Goal: Task Accomplishment & Management: Manage account settings

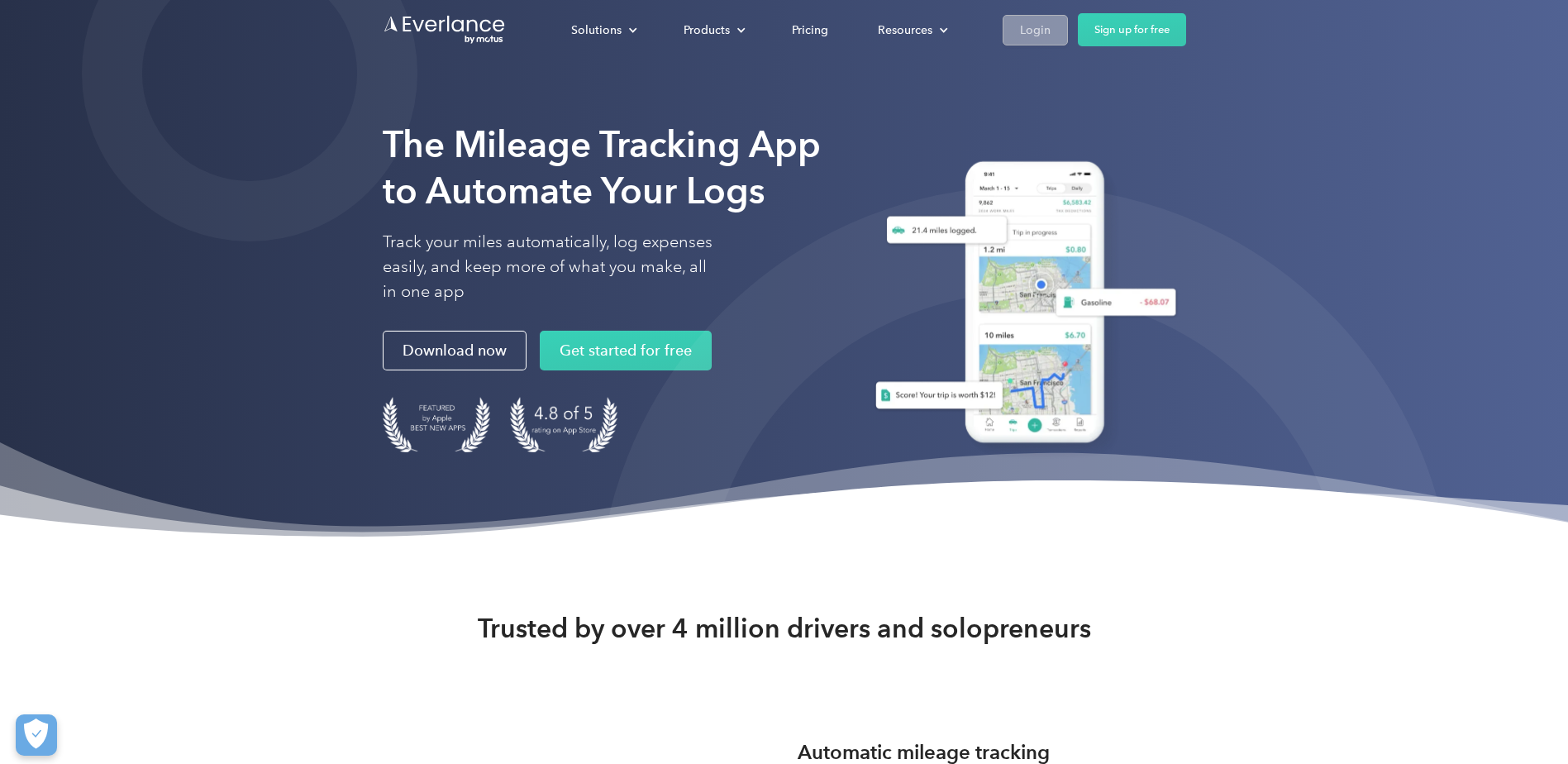
click at [1027, 31] on div "Login" at bounding box center [1035, 30] width 31 height 20
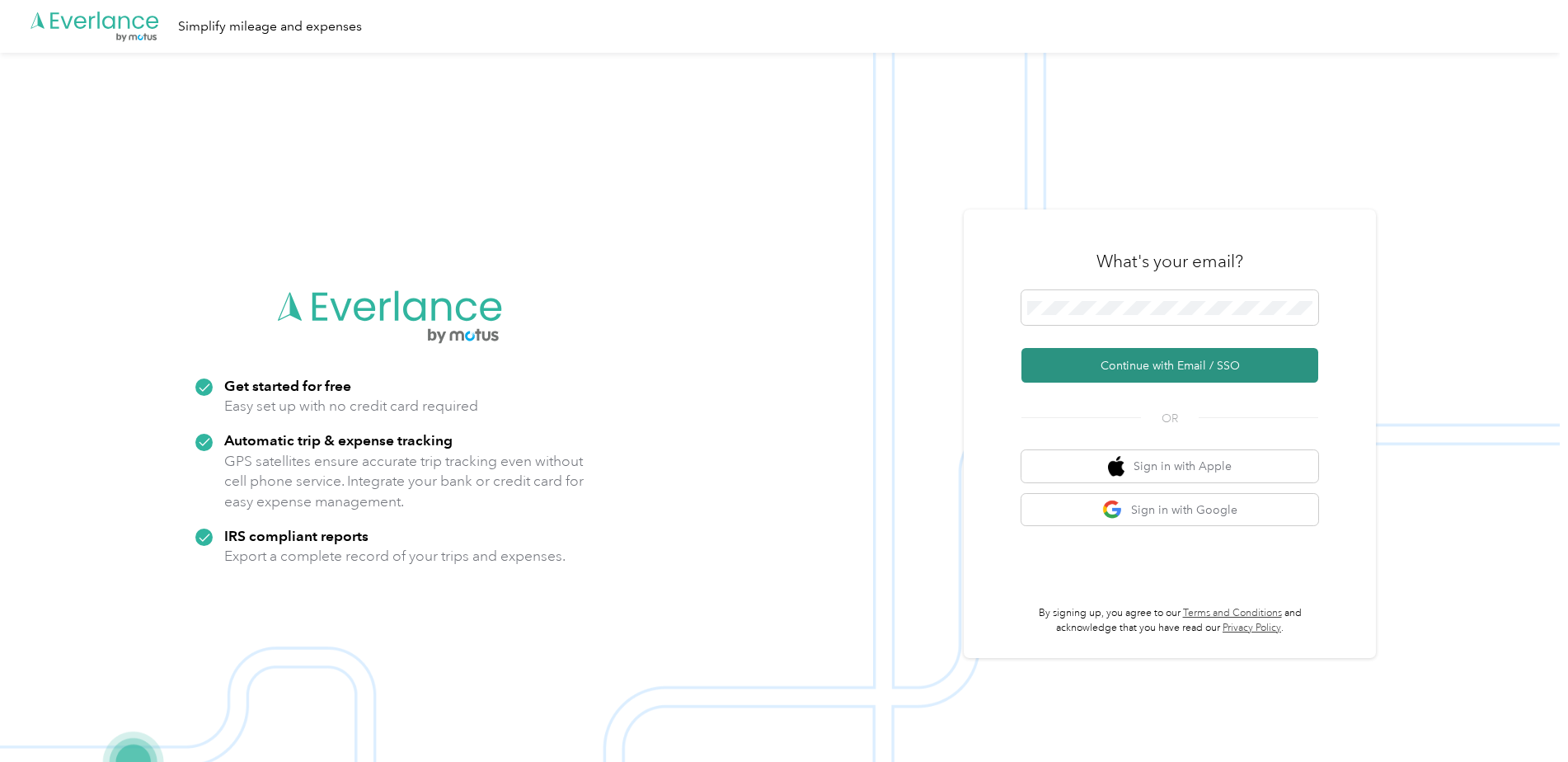
click at [1081, 358] on button "Continue with Email / SSO" at bounding box center [1169, 365] width 297 height 35
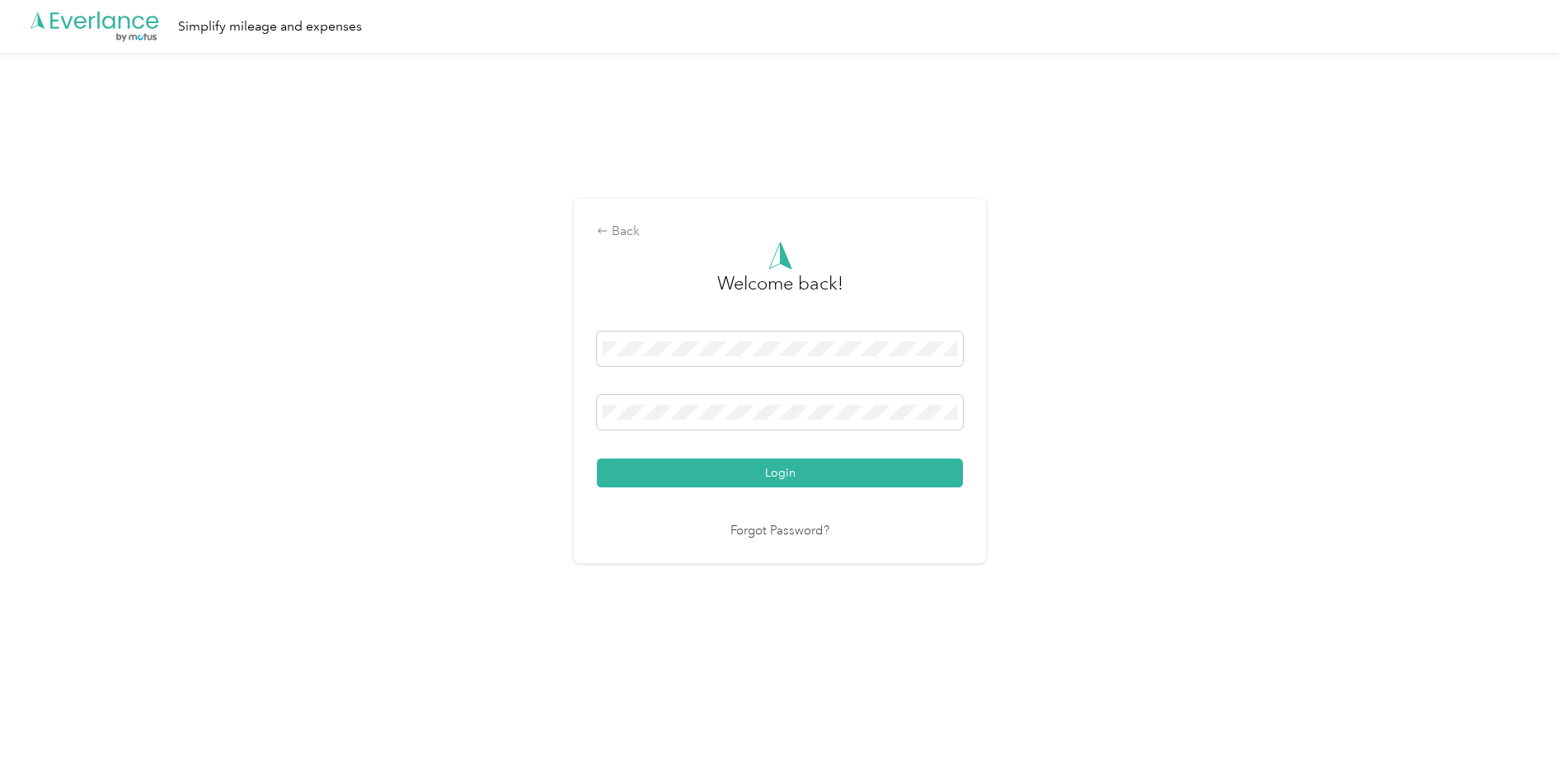
click at [992, 413] on div "Back Welcome back! Login Forgot Password?" at bounding box center [779, 388] width 1559 height 670
click at [768, 466] on button "Login" at bounding box center [780, 473] width 366 height 29
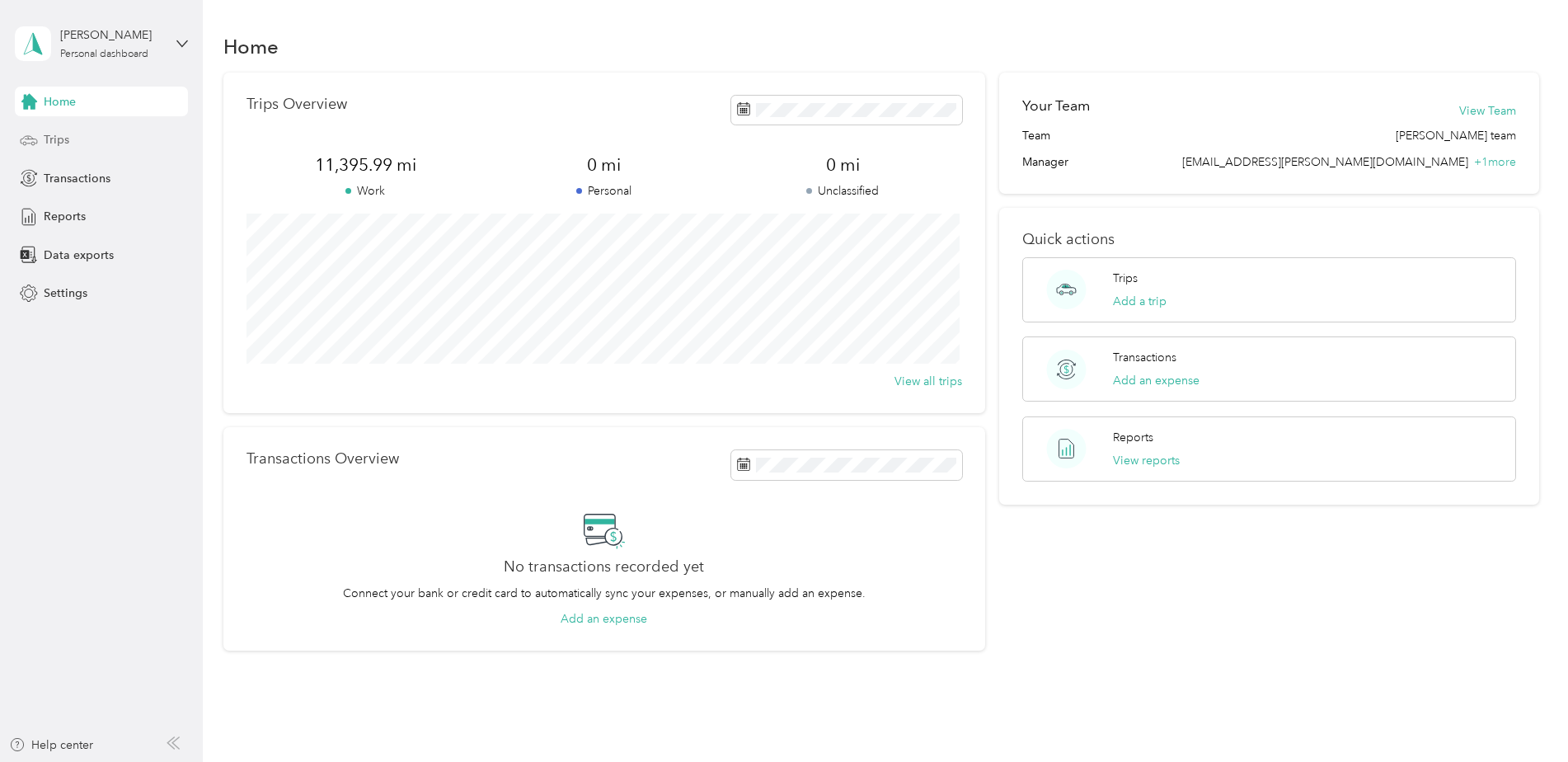
click at [59, 139] on span "Trips" at bounding box center [56, 140] width 26 height 17
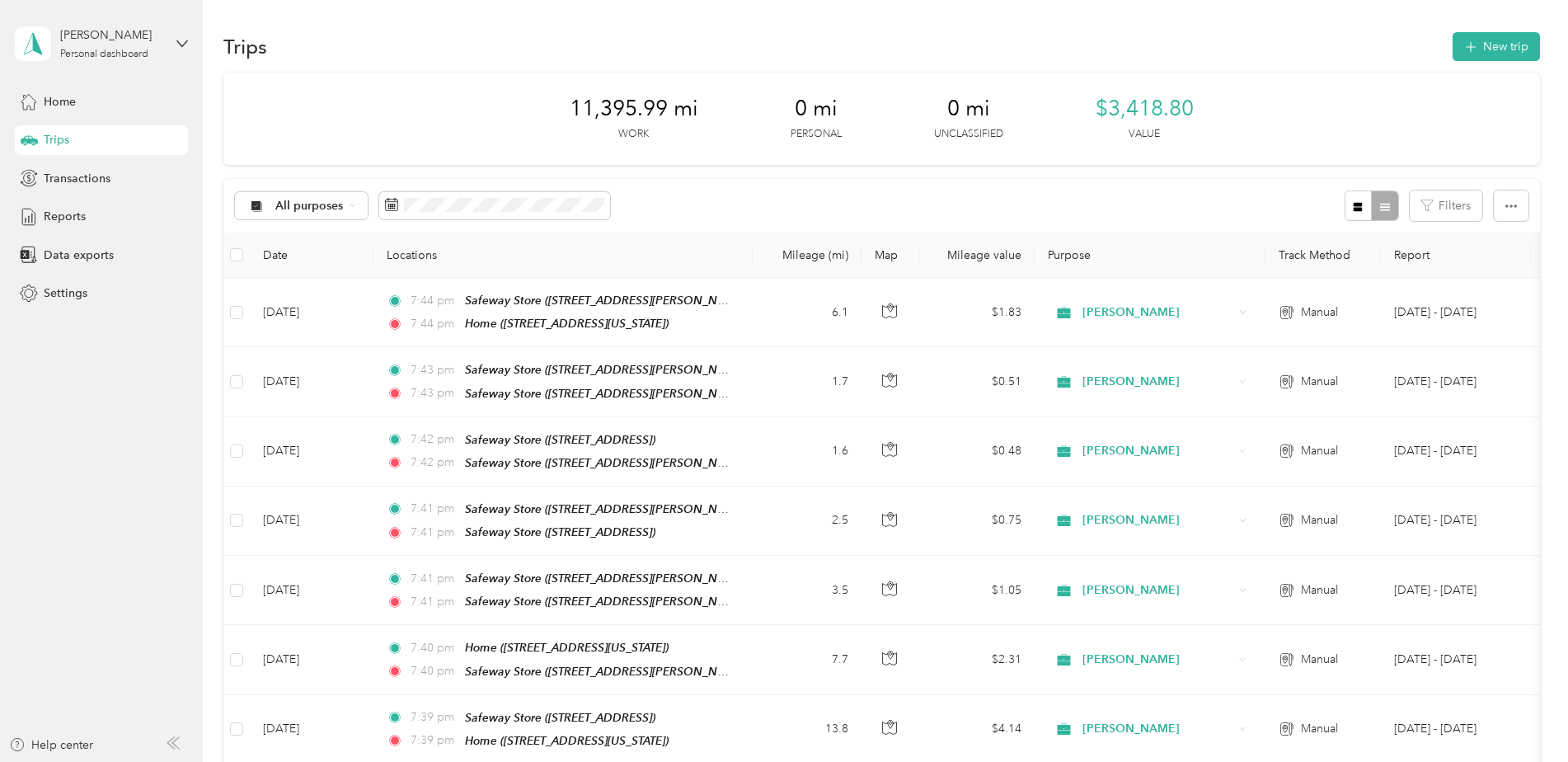
click at [1233, 141] on div "11,395.99 mi Work 0 mi Personal 0 mi Unclassified $3,418.80 Value" at bounding box center [881, 118] width 1317 height 92
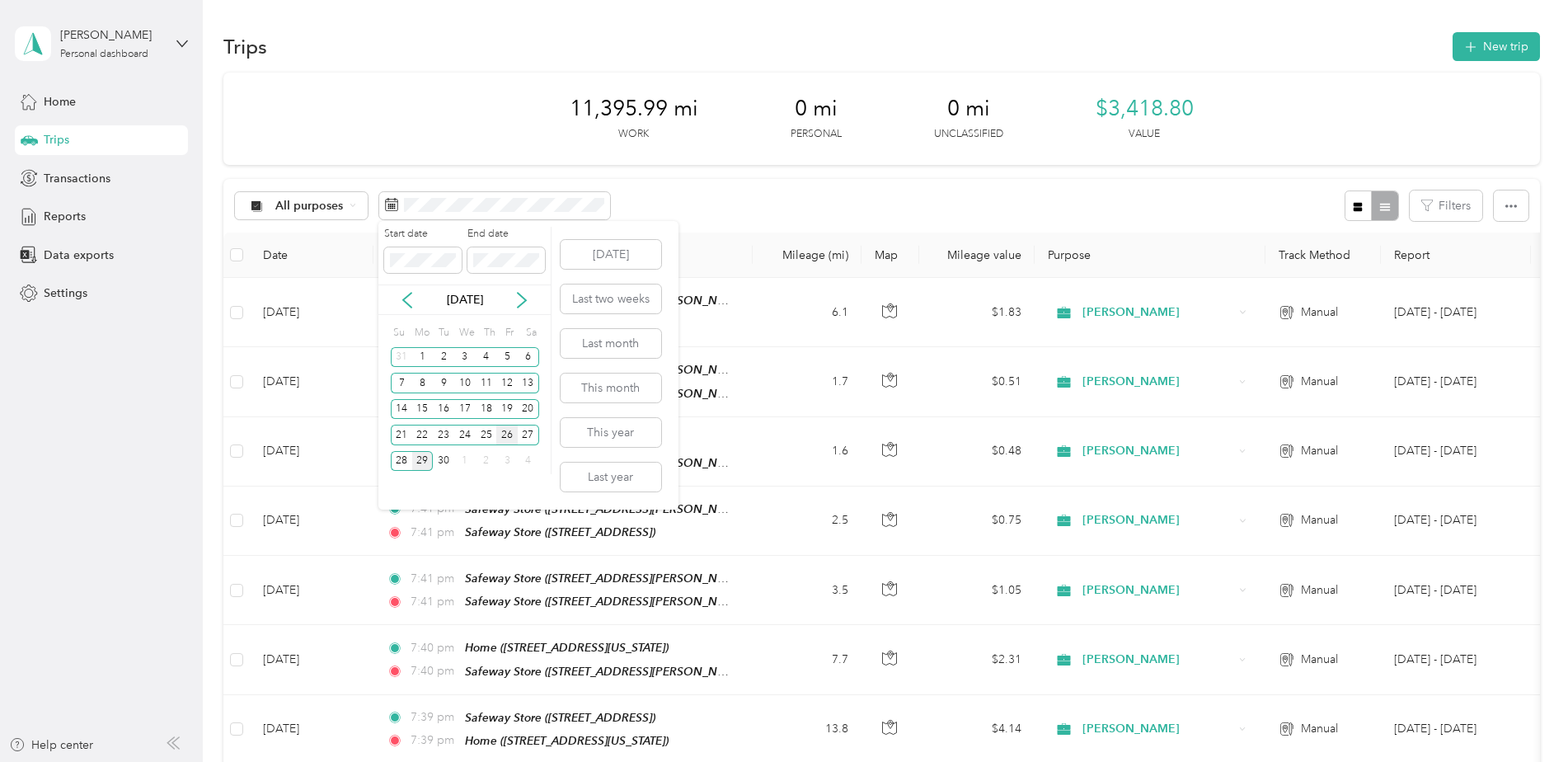
click at [501, 437] on div "26" at bounding box center [507, 434] width 21 height 20
click at [443, 318] on div "Start date End date Sep 2025 Su Mo Tu We Th Fr Sa 31 1 2 3 4 5 6 7 8 9 10 11 12…" at bounding box center [465, 350] width 173 height 248
drag, startPoint x: 443, startPoint y: 318, endPoint x: 507, endPoint y: 441, distance: 138.7
click at [507, 441] on div "26" at bounding box center [507, 434] width 21 height 20
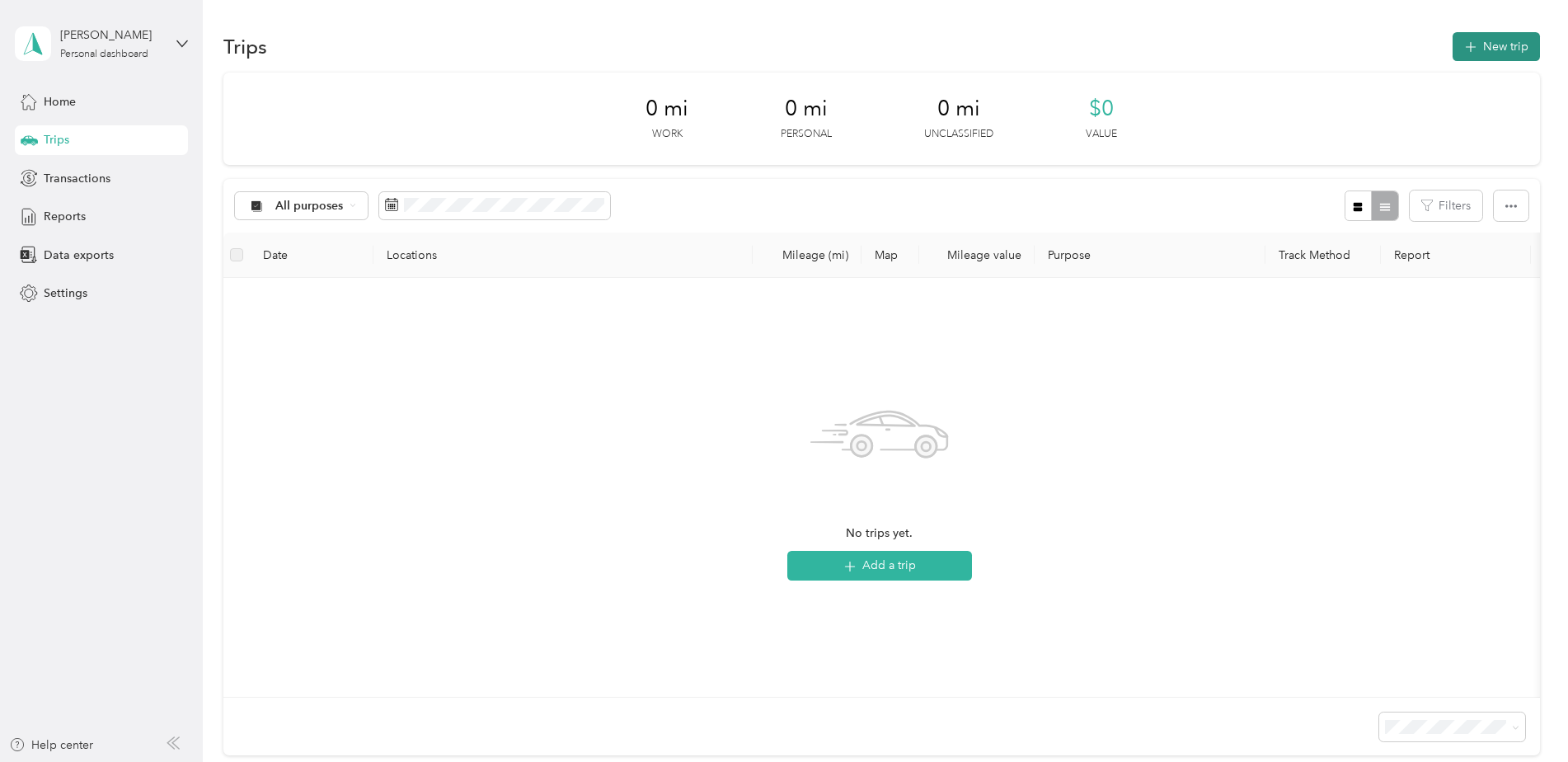
click at [1471, 51] on icon "button" at bounding box center [1471, 47] width 19 height 19
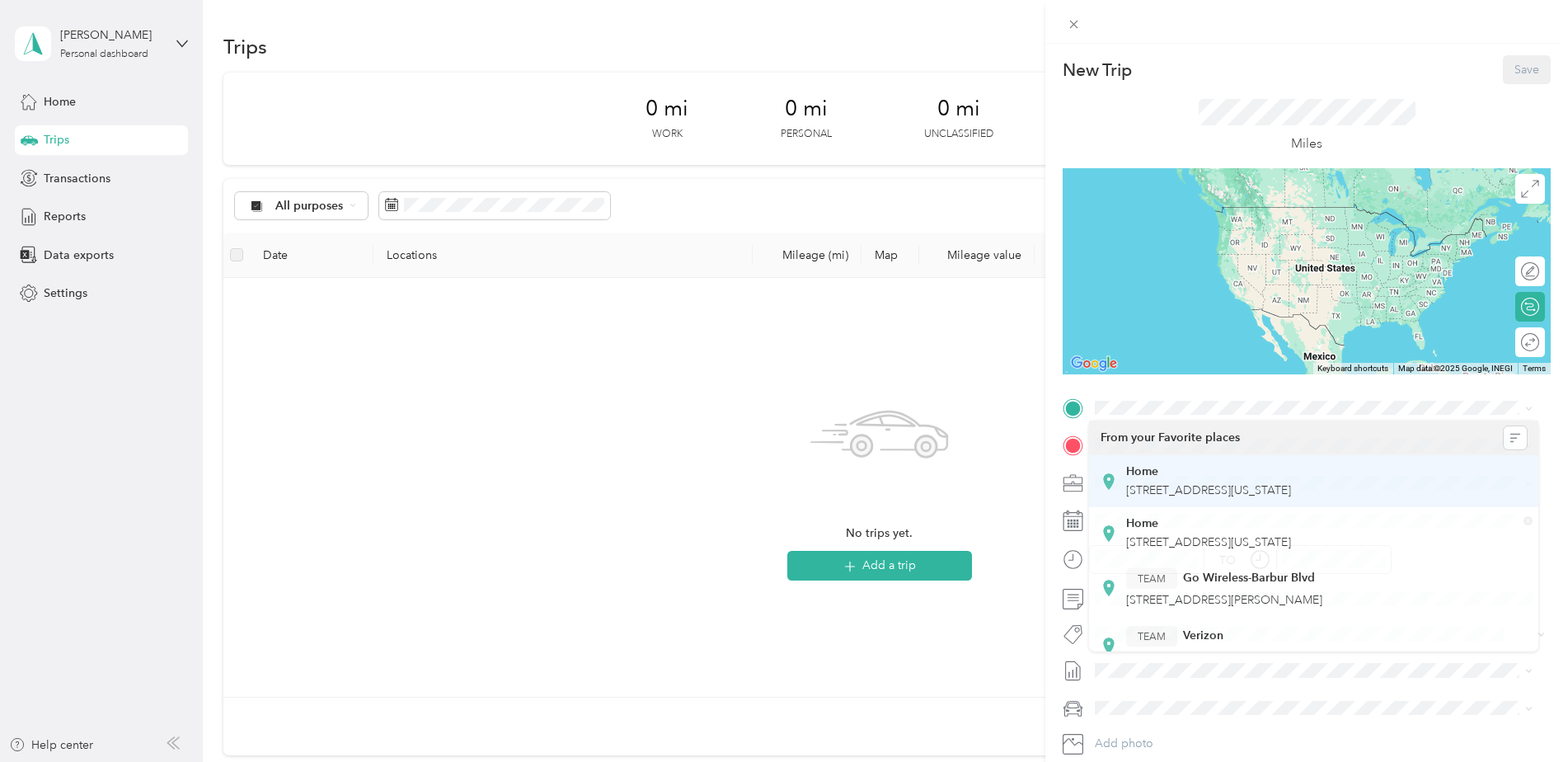
click at [1159, 474] on div "Home" at bounding box center [1208, 470] width 165 height 14
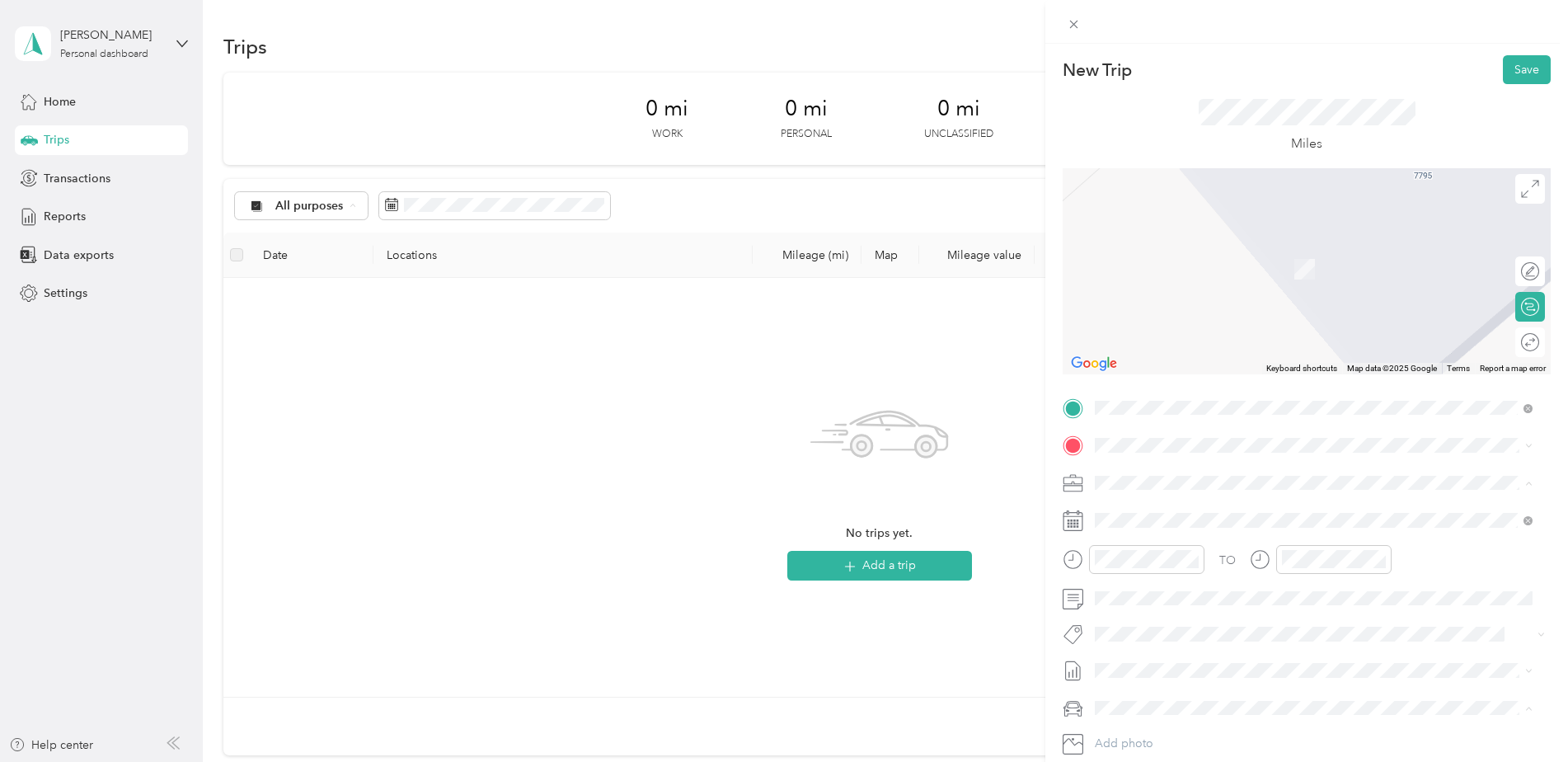
click at [1454, 516] on li "[PERSON_NAME]" at bounding box center [1314, 512] width 449 height 29
click at [1431, 535] on div "TO Add photo" at bounding box center [1306, 593] width 488 height 398
click at [1507, 454] on span at bounding box center [1320, 444] width 461 height 26
click at [1322, 536] on span "6901 NE Sandy Blvd, 972135255, Portland, OR, USA" at bounding box center [1224, 535] width 196 height 14
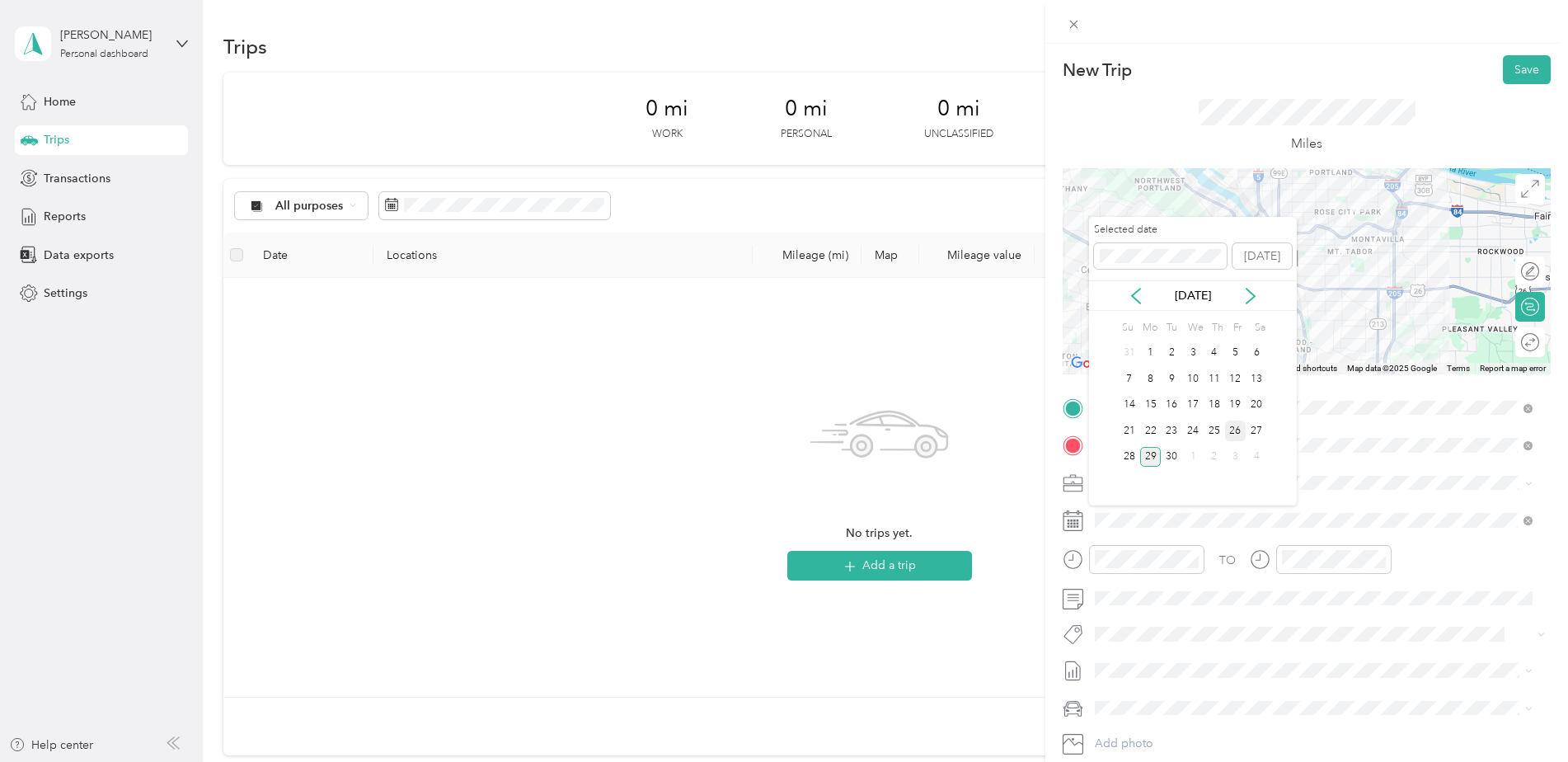
click at [1235, 431] on div "26" at bounding box center [1236, 430] width 21 height 20
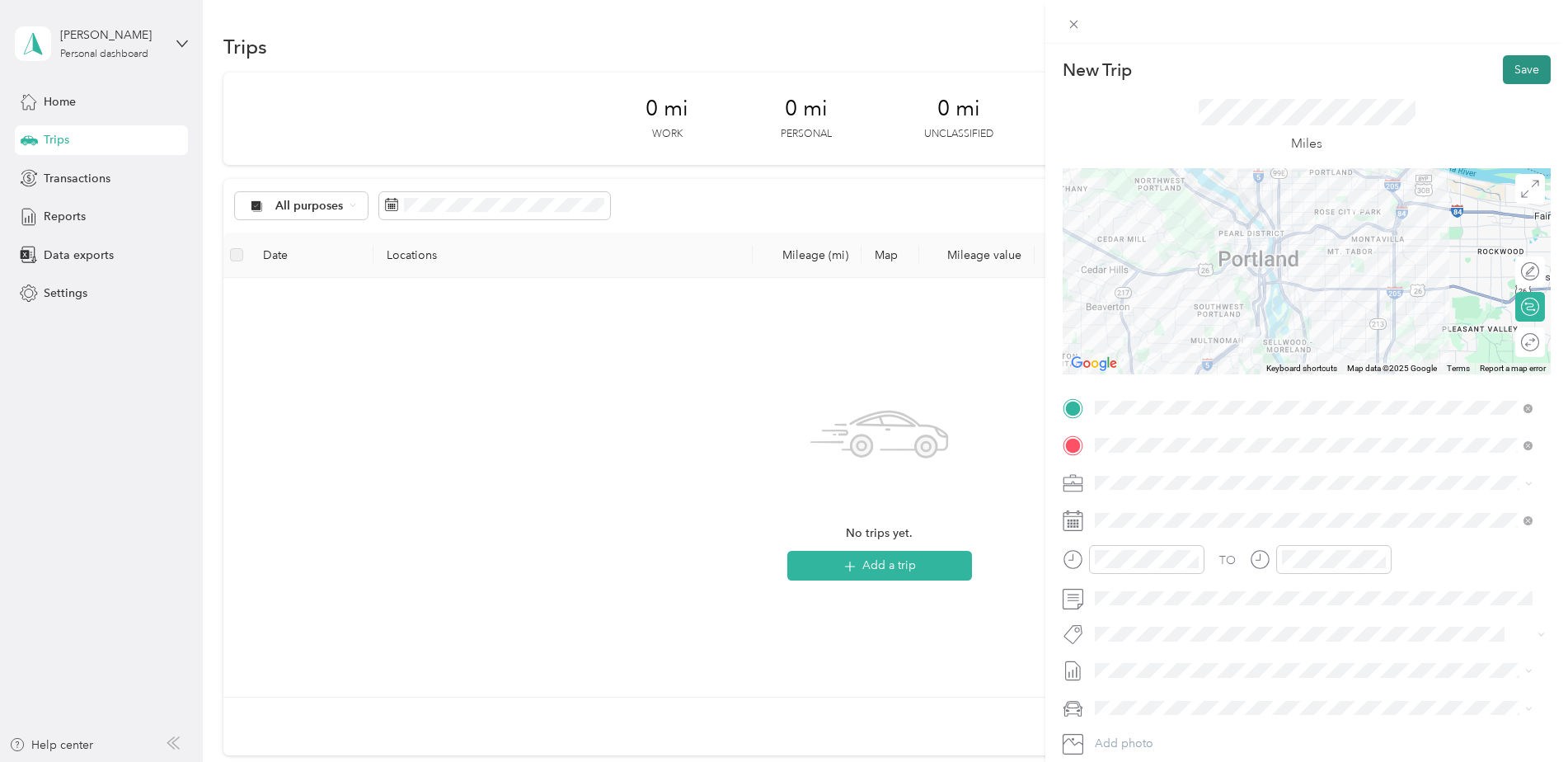
click at [1519, 74] on button "Save" at bounding box center [1527, 69] width 48 height 29
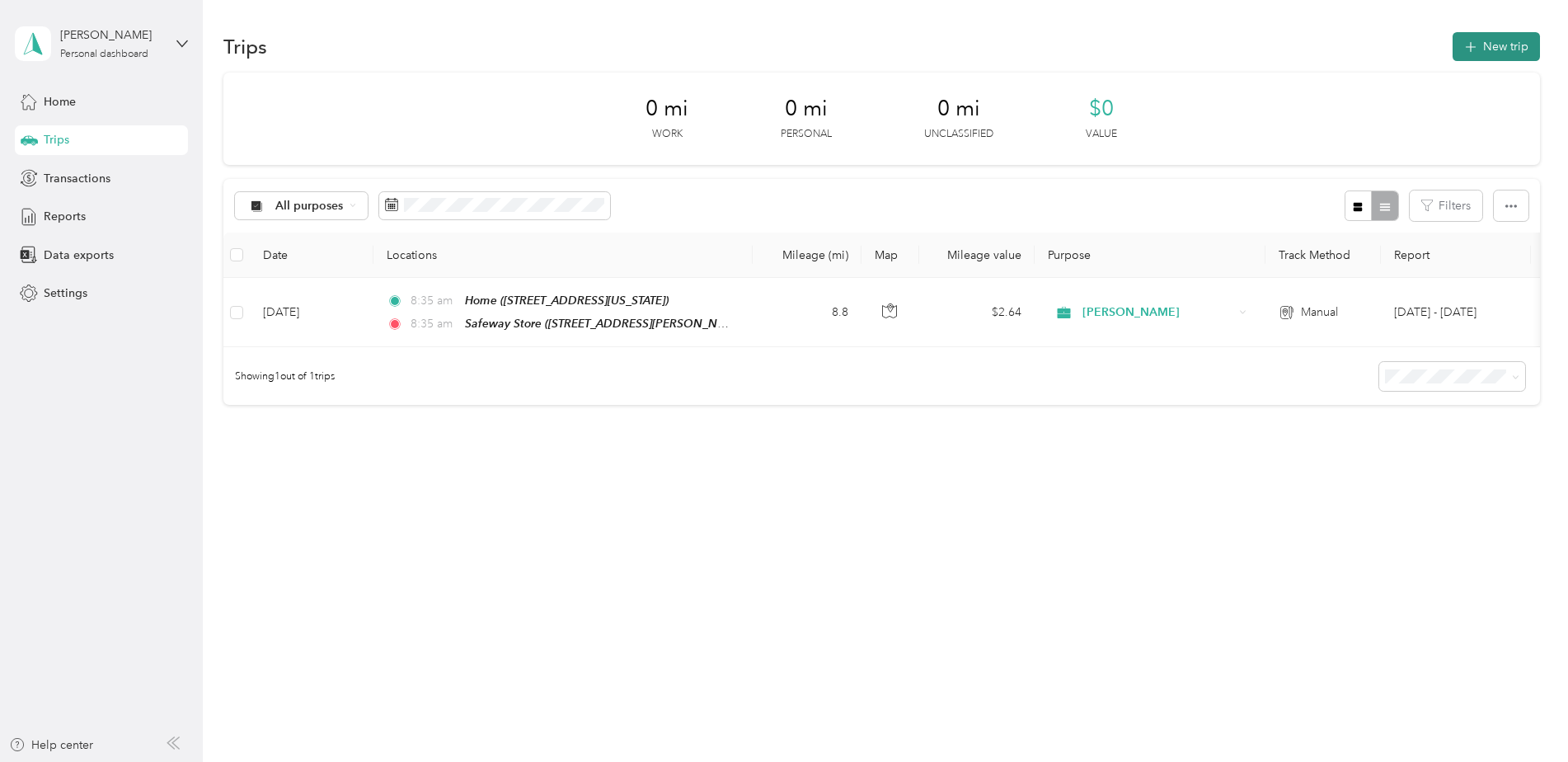
click at [1501, 46] on button "New trip" at bounding box center [1496, 46] width 88 height 29
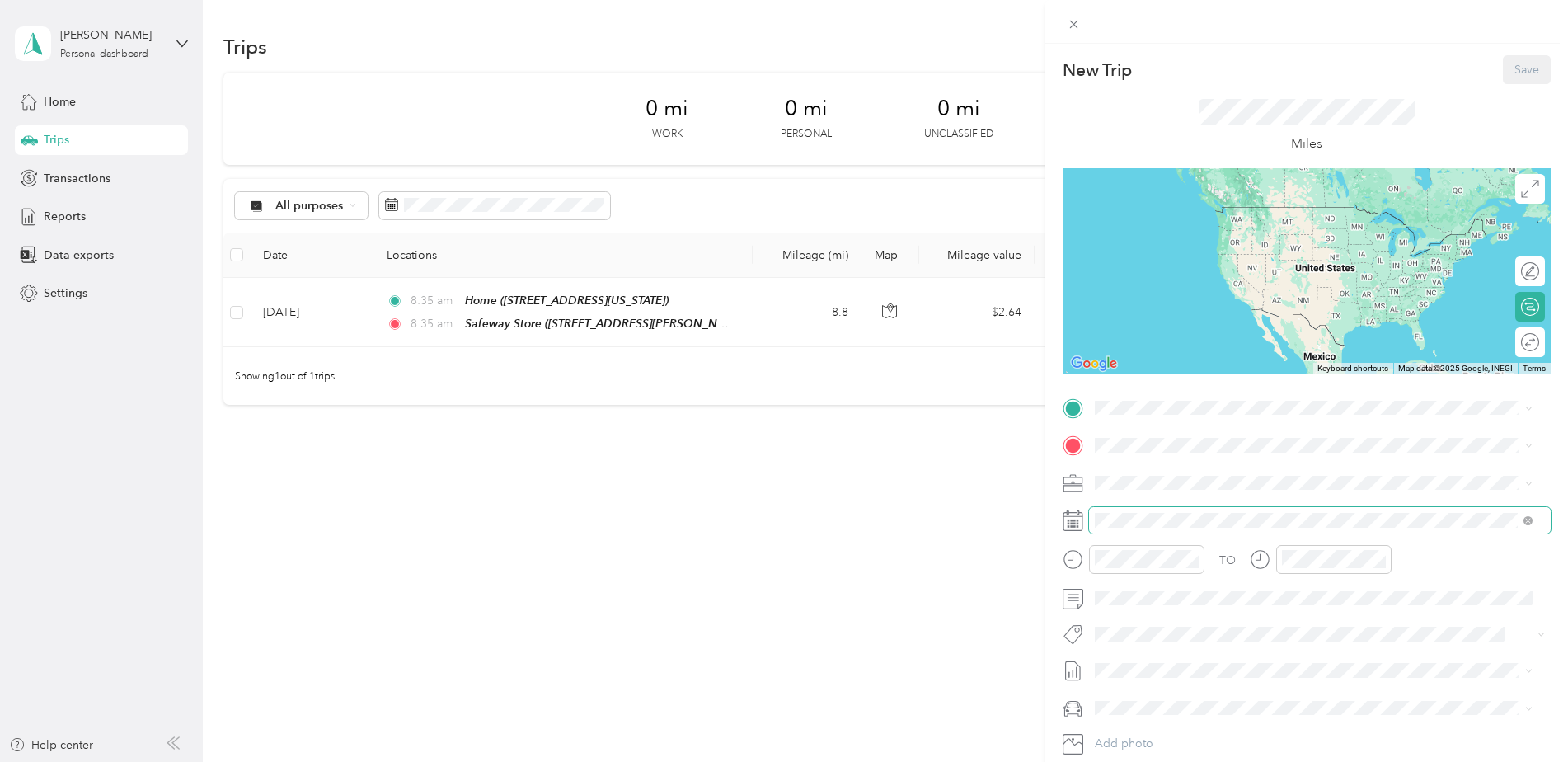
click at [1199, 530] on span at bounding box center [1320, 519] width 461 height 26
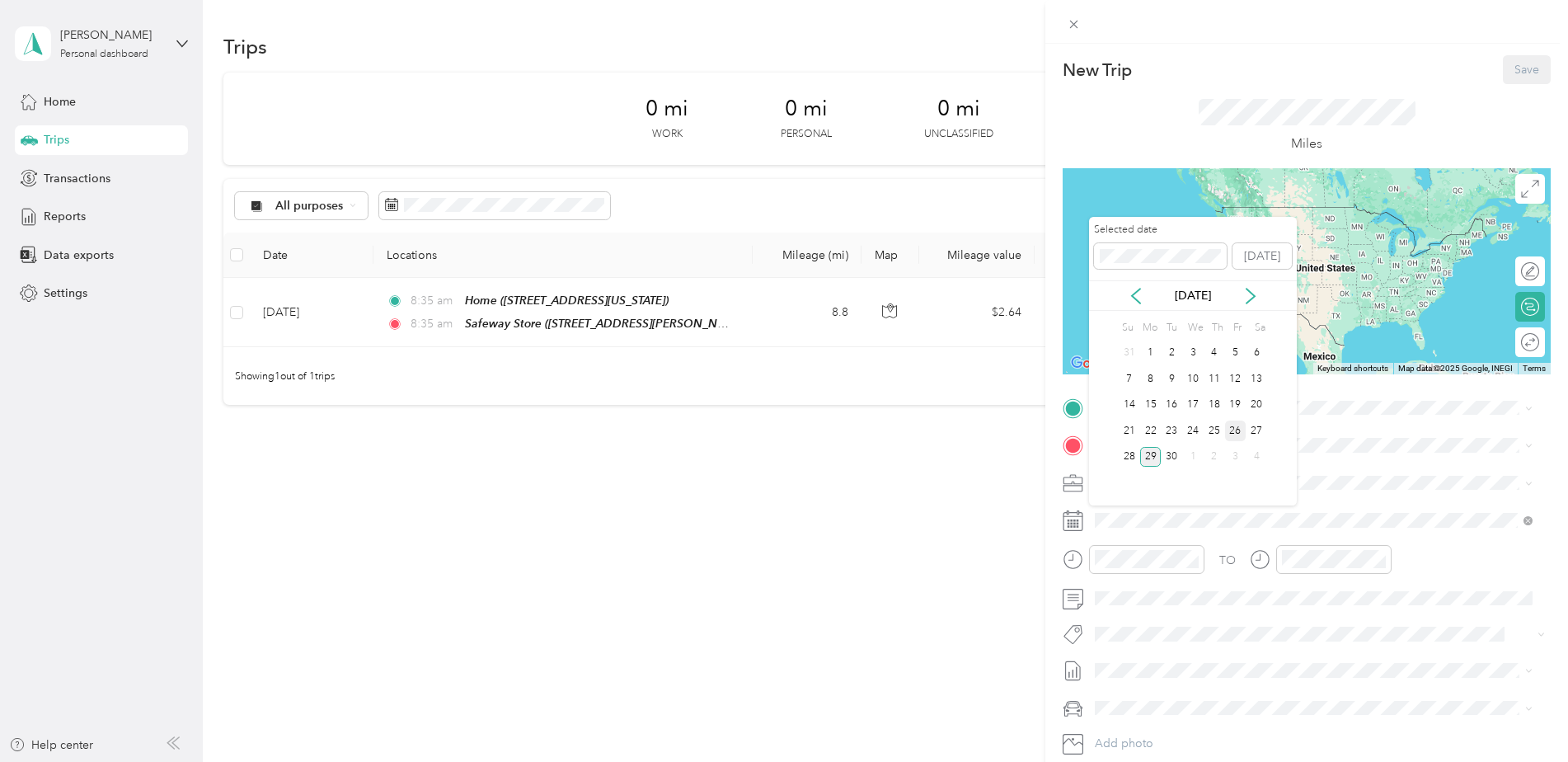
click at [1234, 434] on div "26" at bounding box center [1236, 430] width 21 height 20
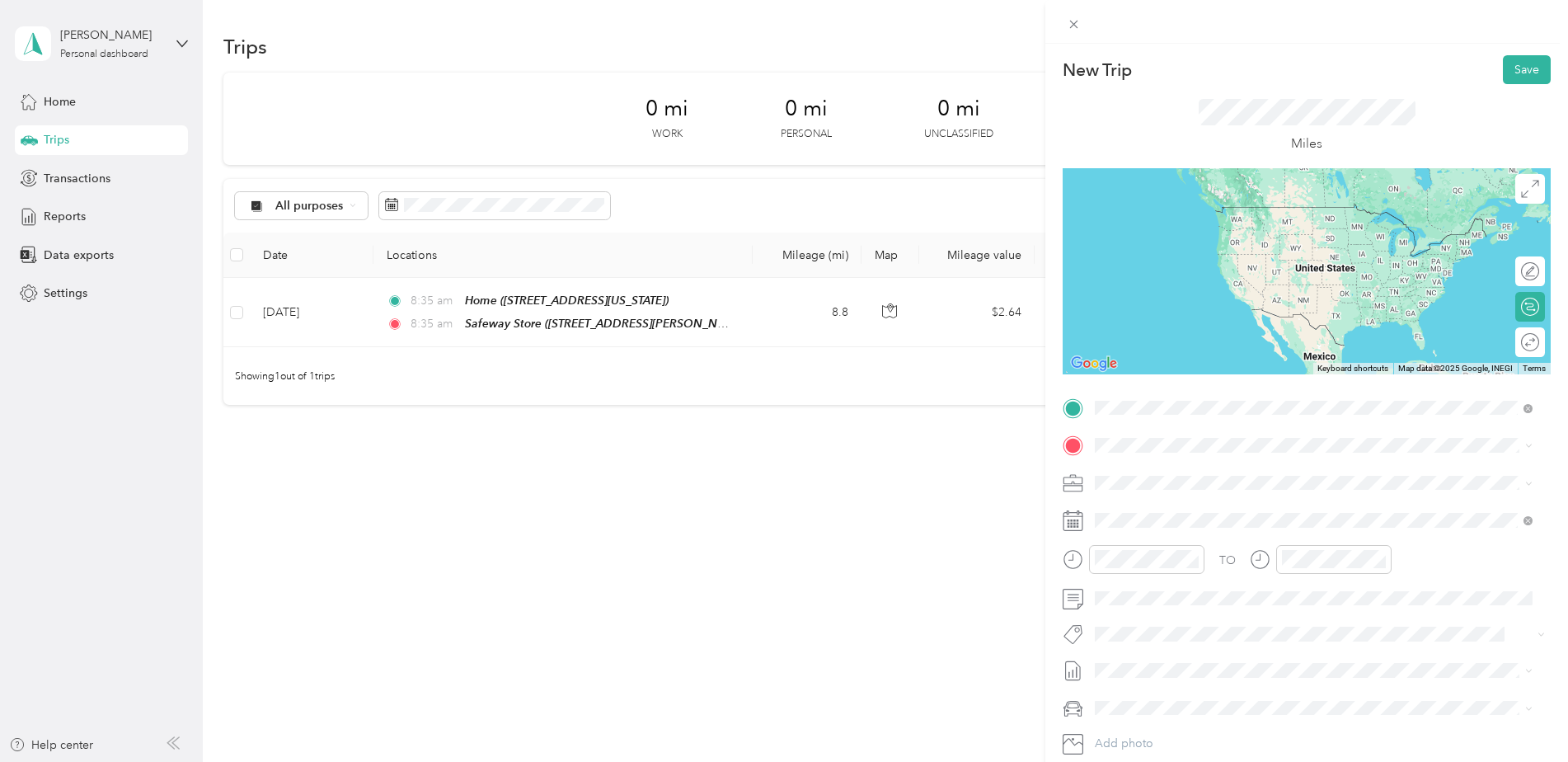
click at [1193, 488] on div "TEAM Safeway Store 6901 NE Sandy Blvd, 972135255, Portland, OR, USA" at bounding box center [1224, 486] width 196 height 40
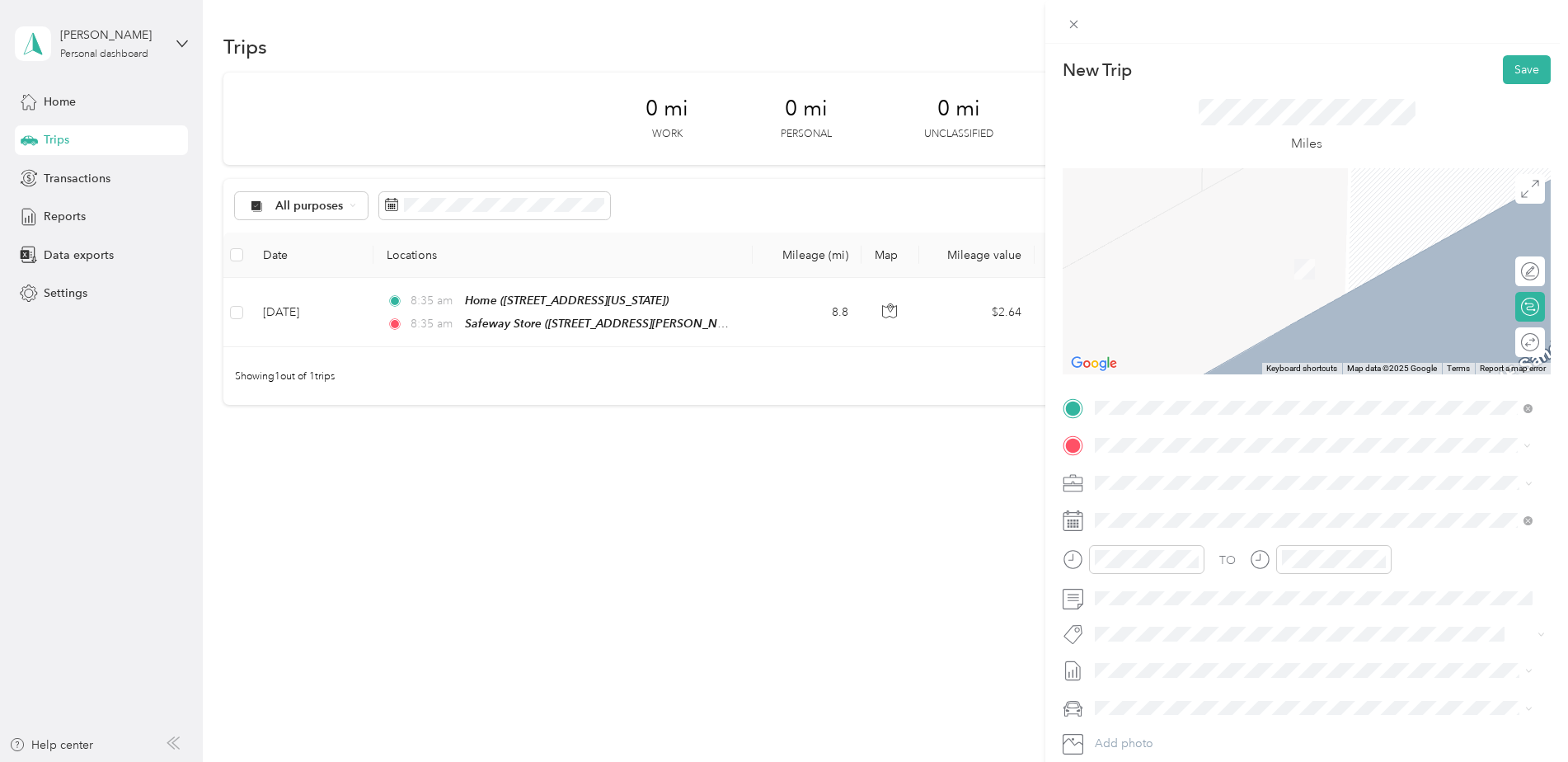
click at [1208, 527] on div "TEAM Safeway Store 25691 SE Stark St, 970603305, Troutdale, OR, USA" at bounding box center [1224, 523] width 196 height 40
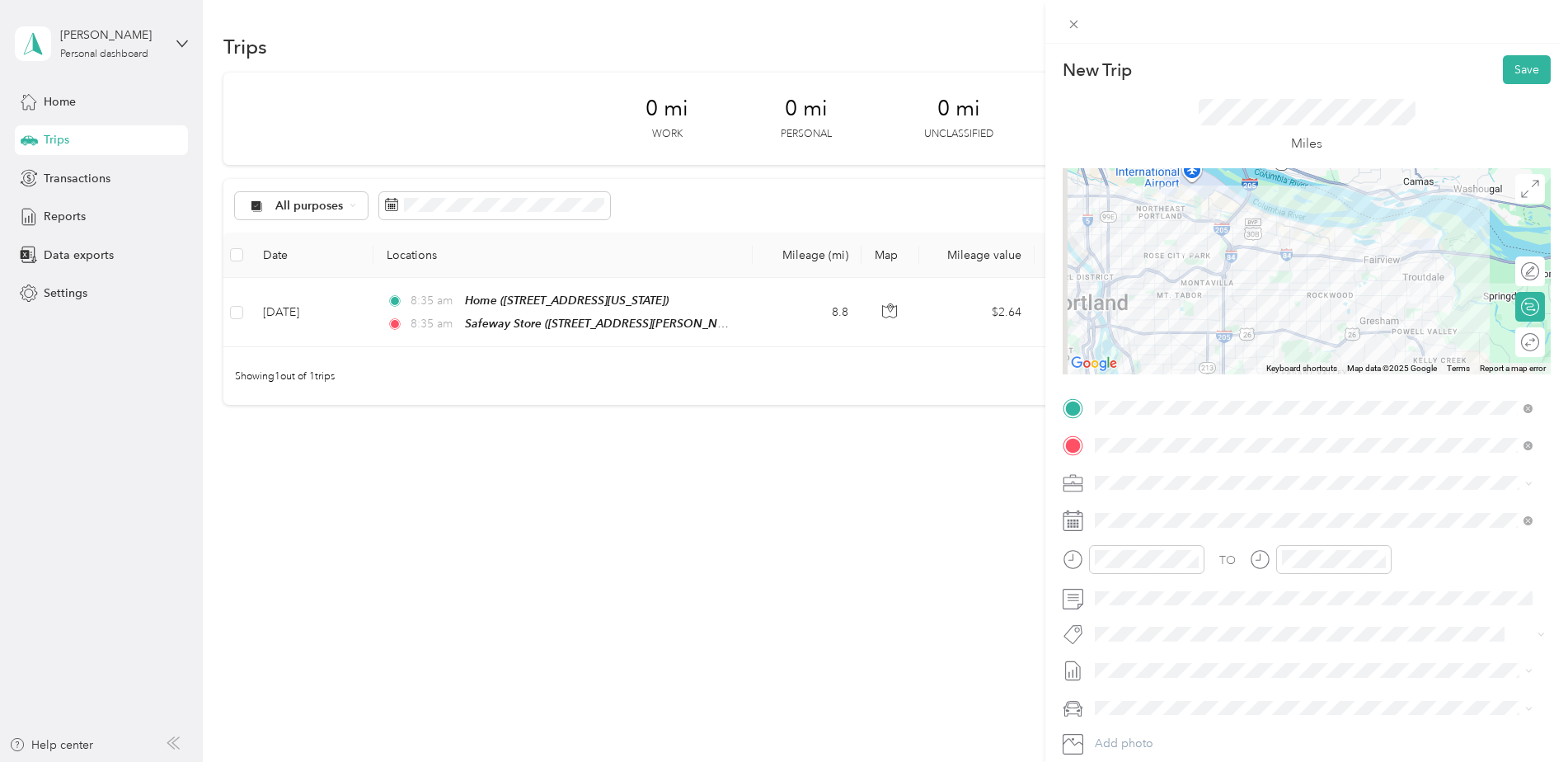
click at [1403, 66] on div "New Trip Save" at bounding box center [1306, 69] width 488 height 29
click at [1504, 71] on button "Save" at bounding box center [1527, 69] width 48 height 29
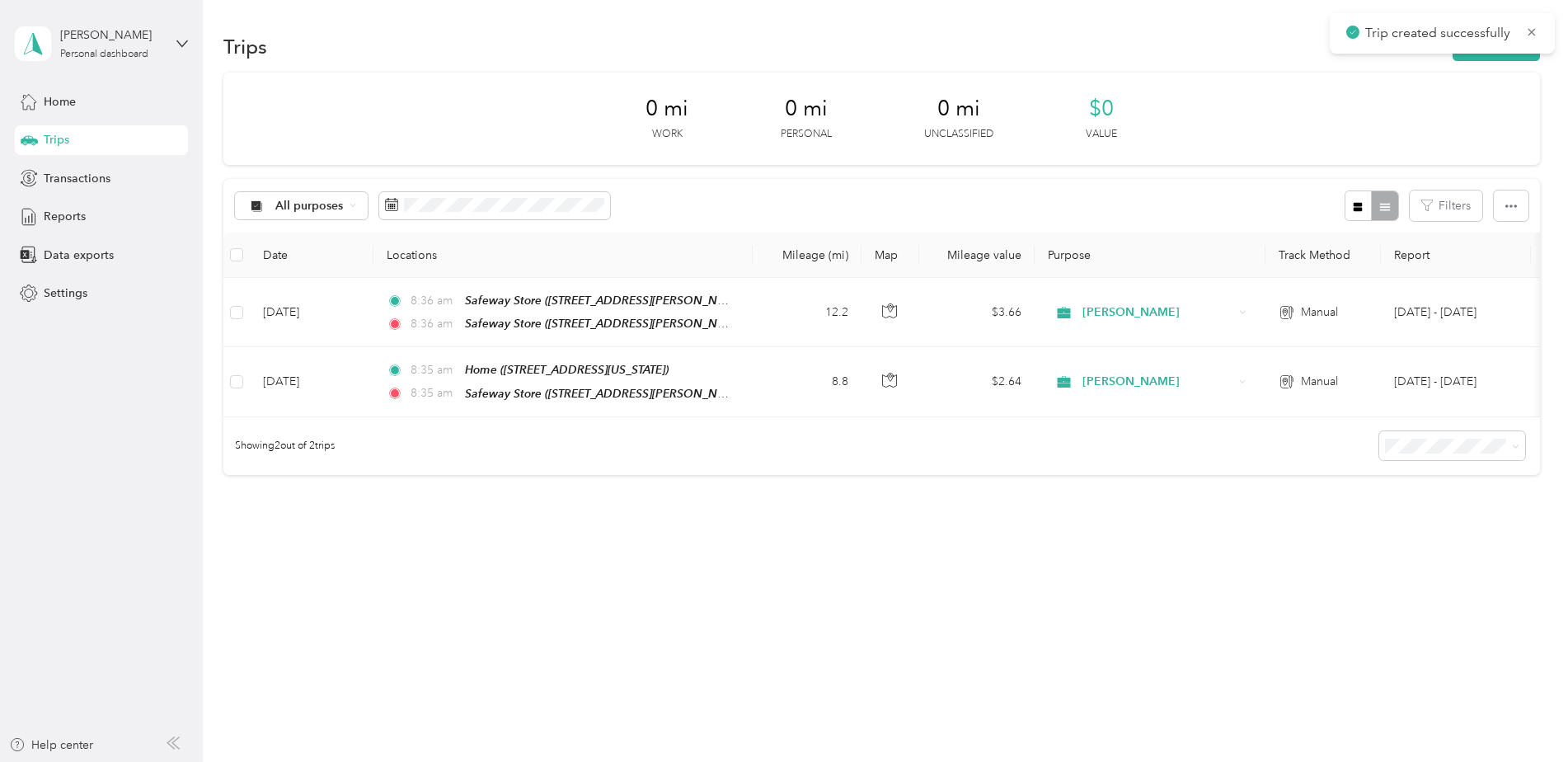
click at [1502, 79] on div "0 mi Work 0 mi Personal 0 mi Unclassified $0 Value" at bounding box center [881, 118] width 1317 height 92
click at [1499, 54] on button "New trip" at bounding box center [1496, 46] width 88 height 29
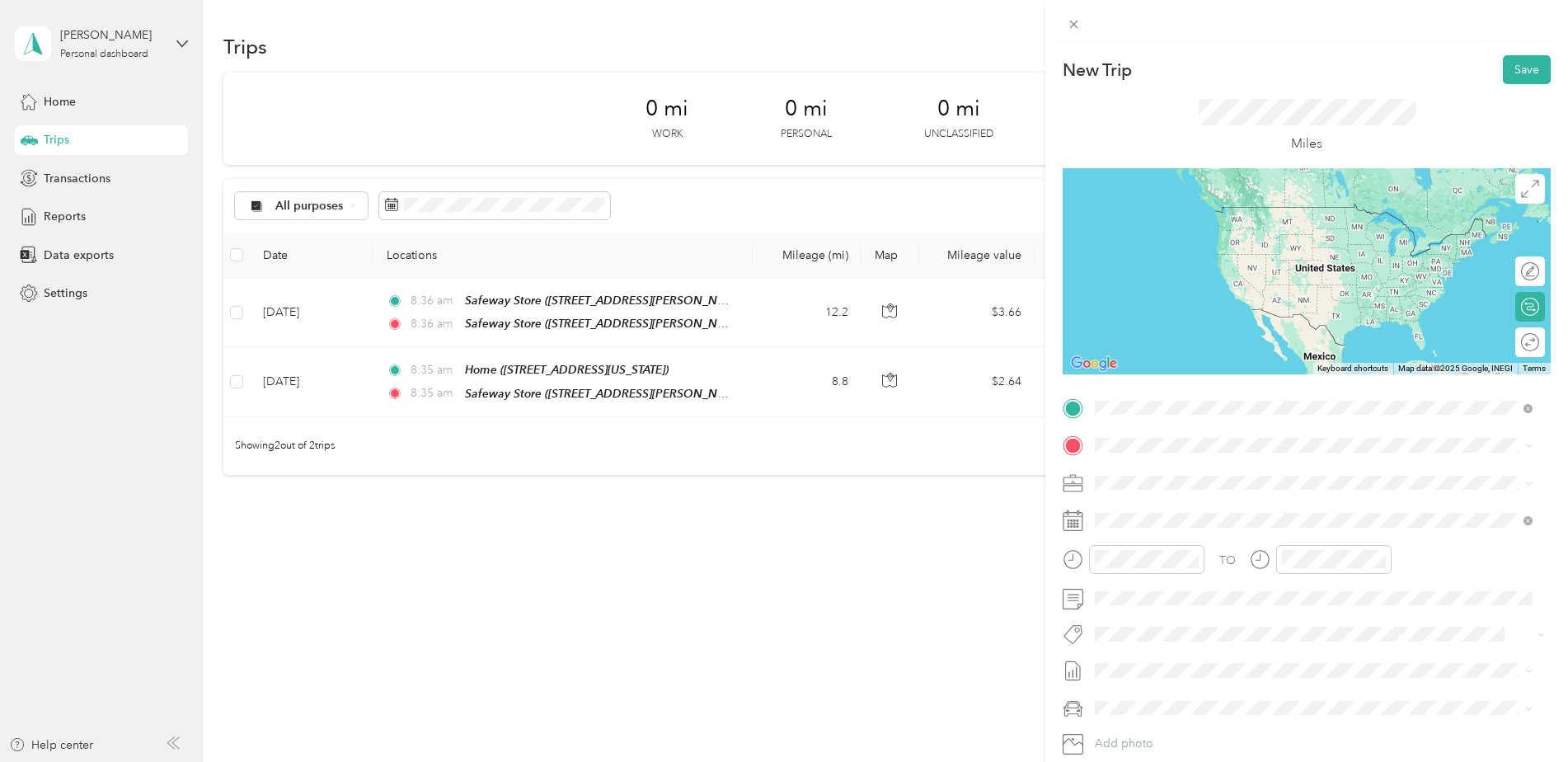
click at [1185, 482] on div "TEAM Safeway Store 25691 SE Stark St, 970603305, Troutdale, OR, USA" at bounding box center [1224, 486] width 196 height 40
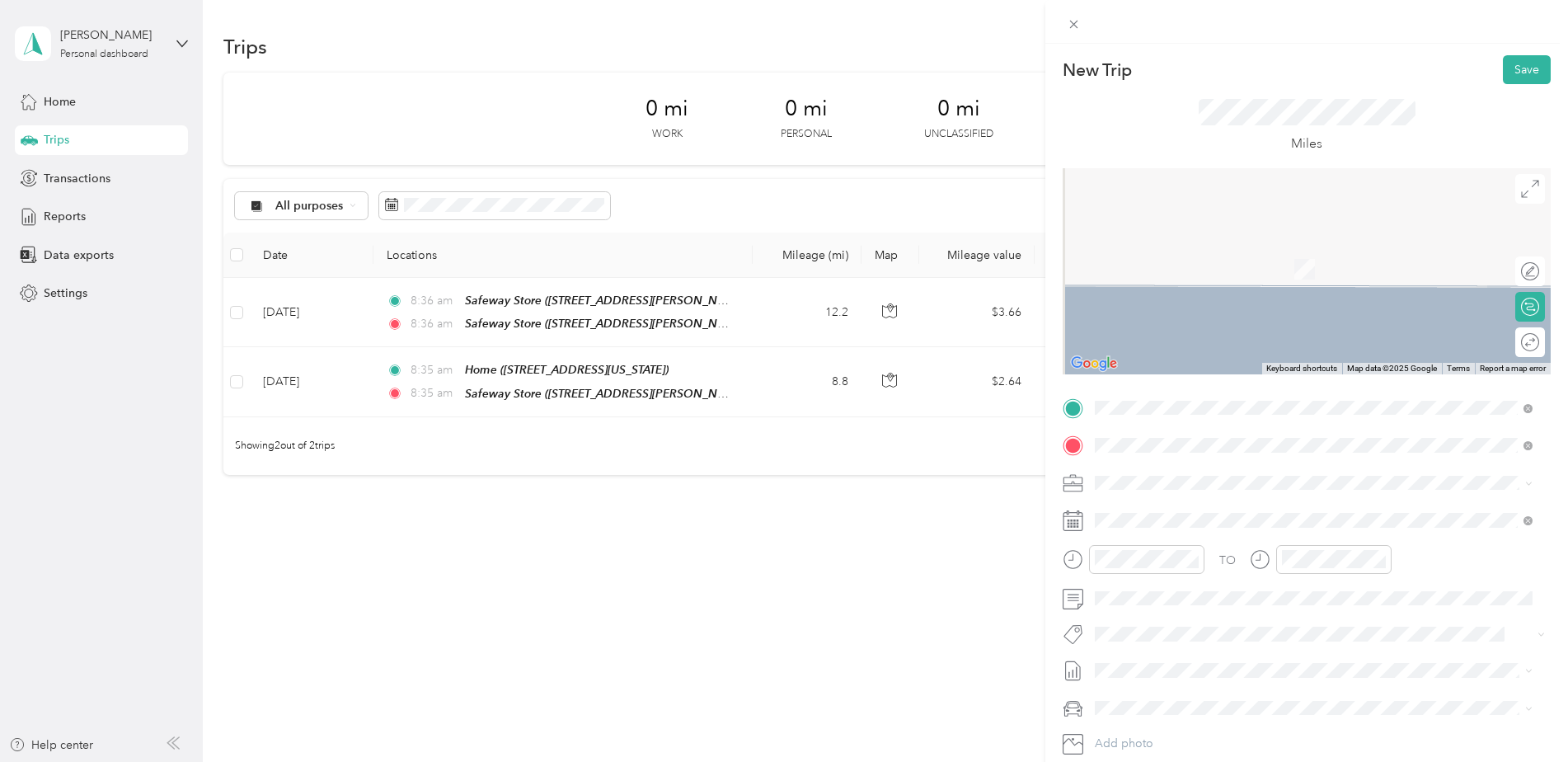
click at [1157, 685] on li "TEAM Safeway Store 1001 SW Highland Dr, 970806354, Gresham, OR, USA" at bounding box center [1314, 714] width 449 height 58
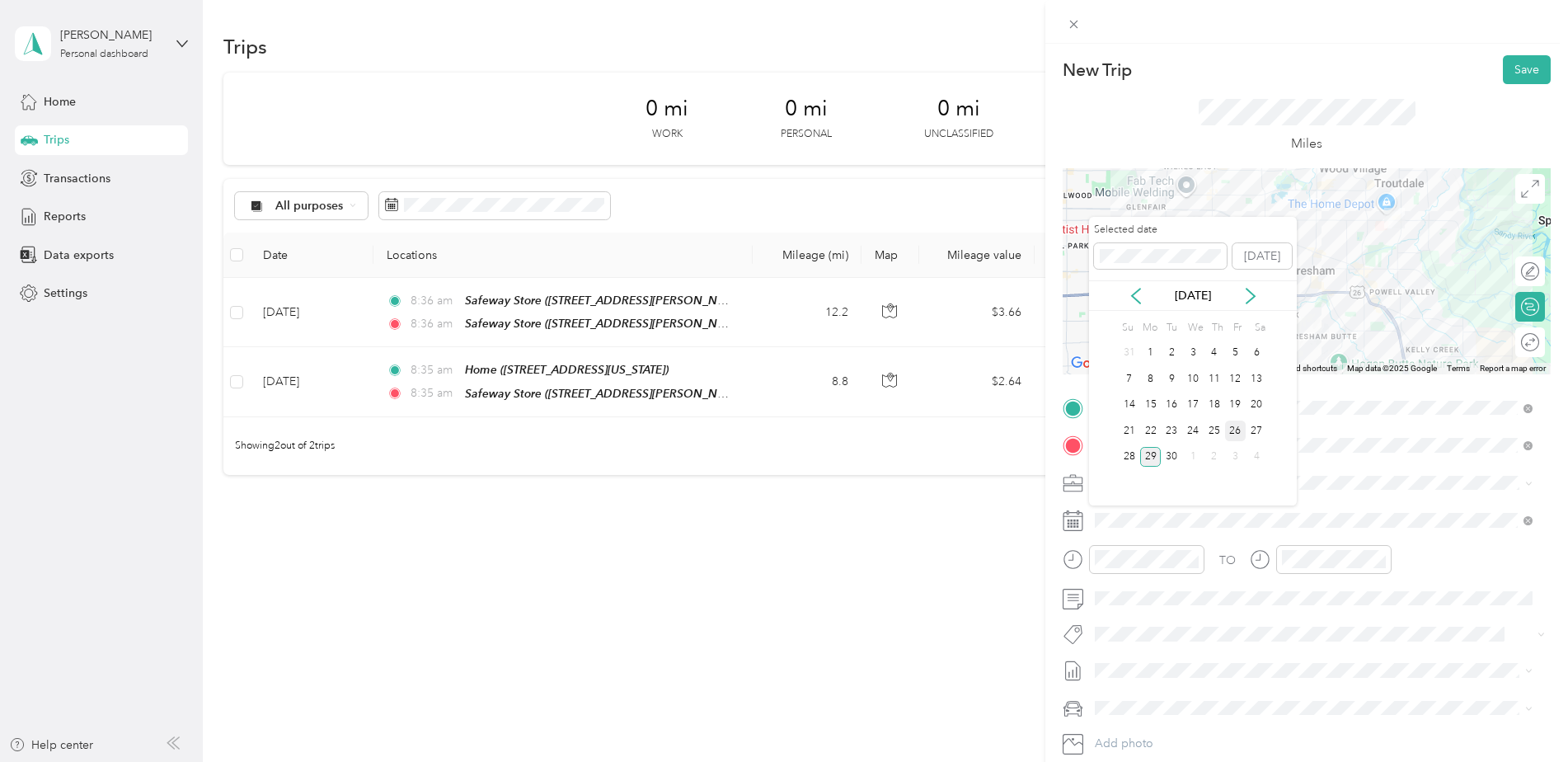
click at [1239, 437] on div "26" at bounding box center [1236, 430] width 21 height 20
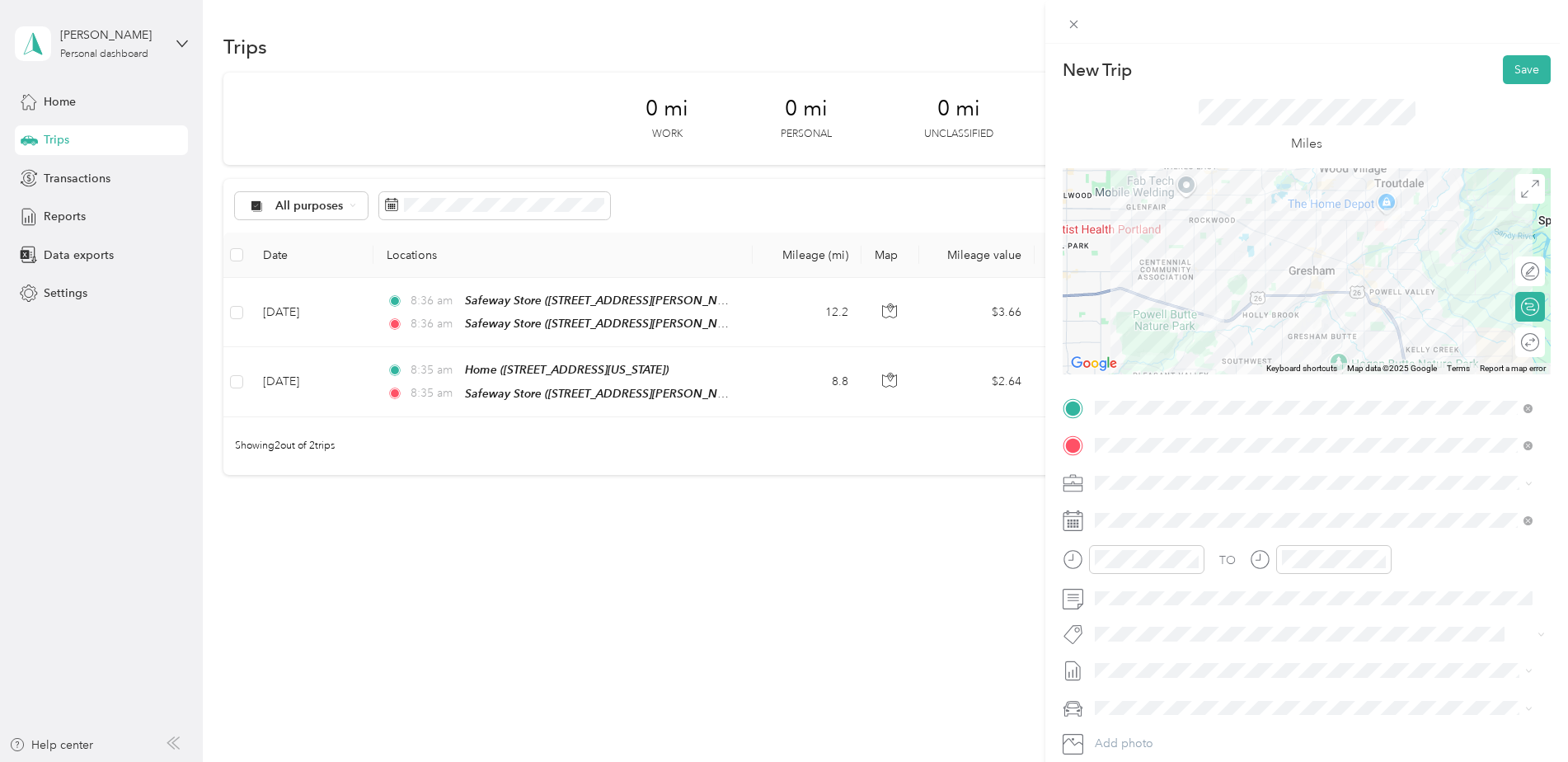
click at [1412, 61] on div "New Trip Save" at bounding box center [1306, 69] width 488 height 29
click at [1503, 77] on button "Save" at bounding box center [1527, 69] width 48 height 29
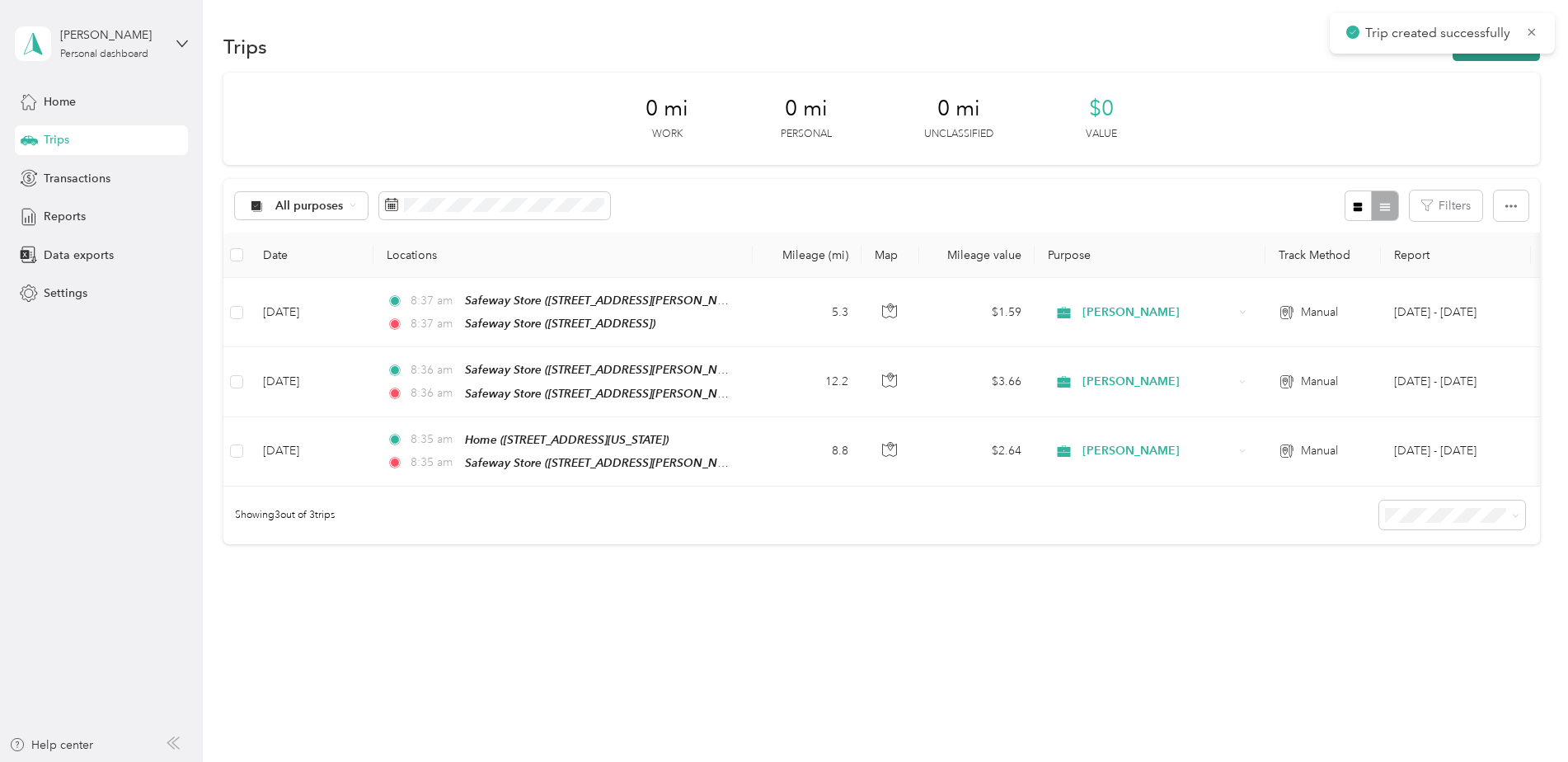
click at [1502, 56] on button "New trip" at bounding box center [1496, 46] width 88 height 29
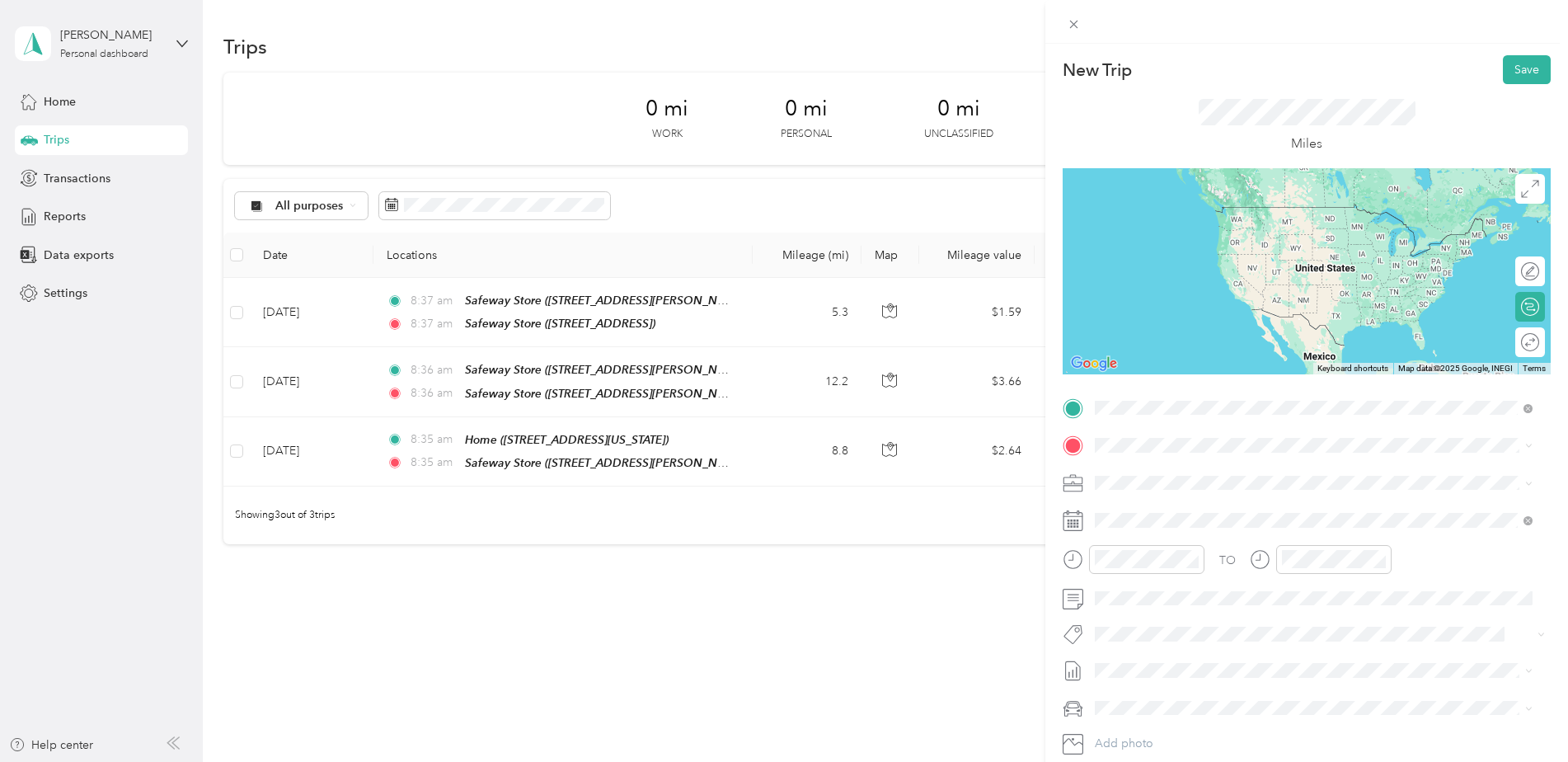
click at [1183, 653] on div "TEAM Safeway Store 1001 SW Highland Dr, 970806354, Gresham, OR, USA" at bounding box center [1314, 676] width 426 height 46
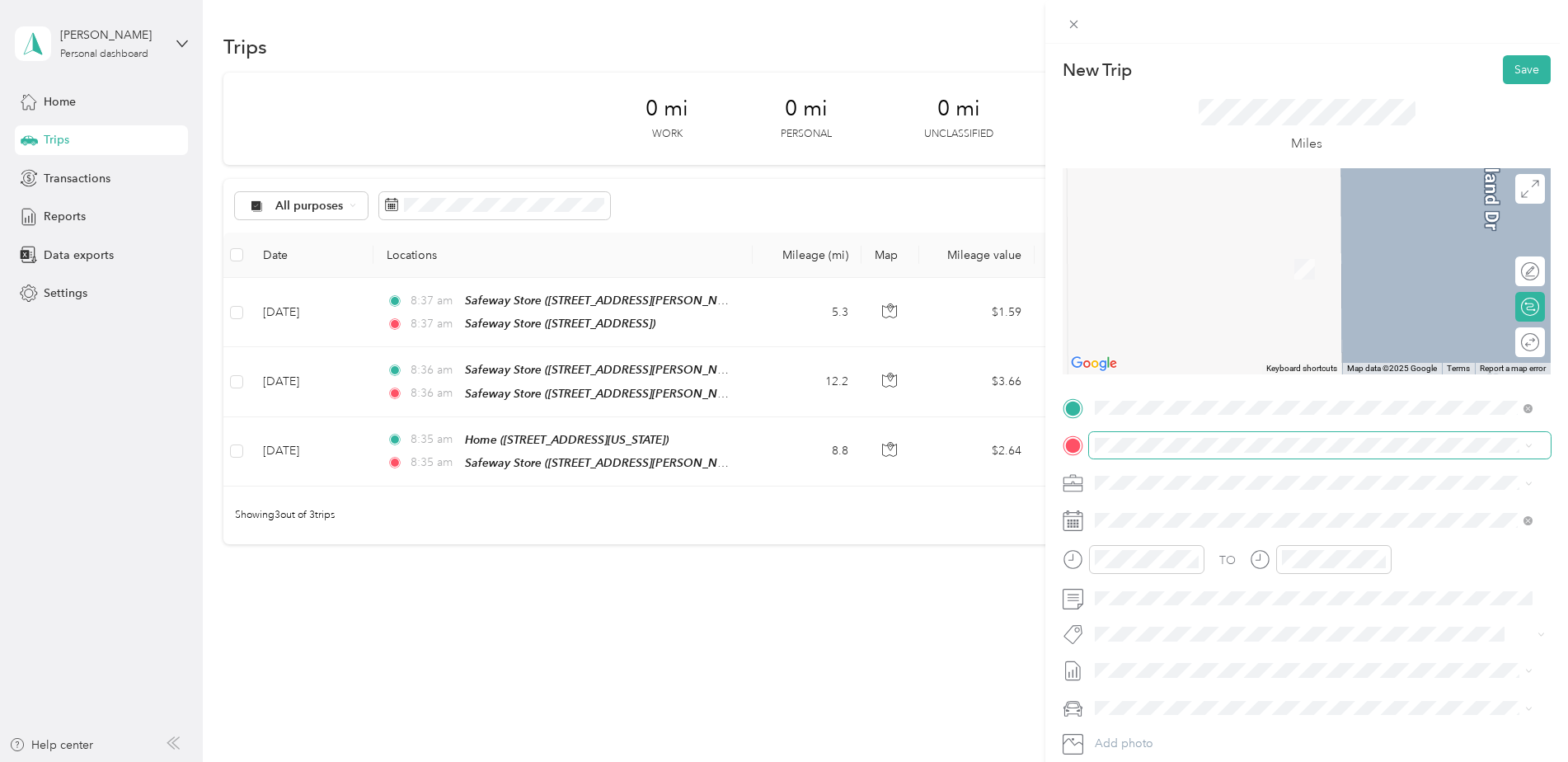
click at [1157, 456] on span at bounding box center [1320, 444] width 461 height 26
click at [1185, 524] on div "TEAM Safeway Store 1455 NE Division St, 970304270, Gresham, OR, USA" at bounding box center [1193, 523] width 135 height 40
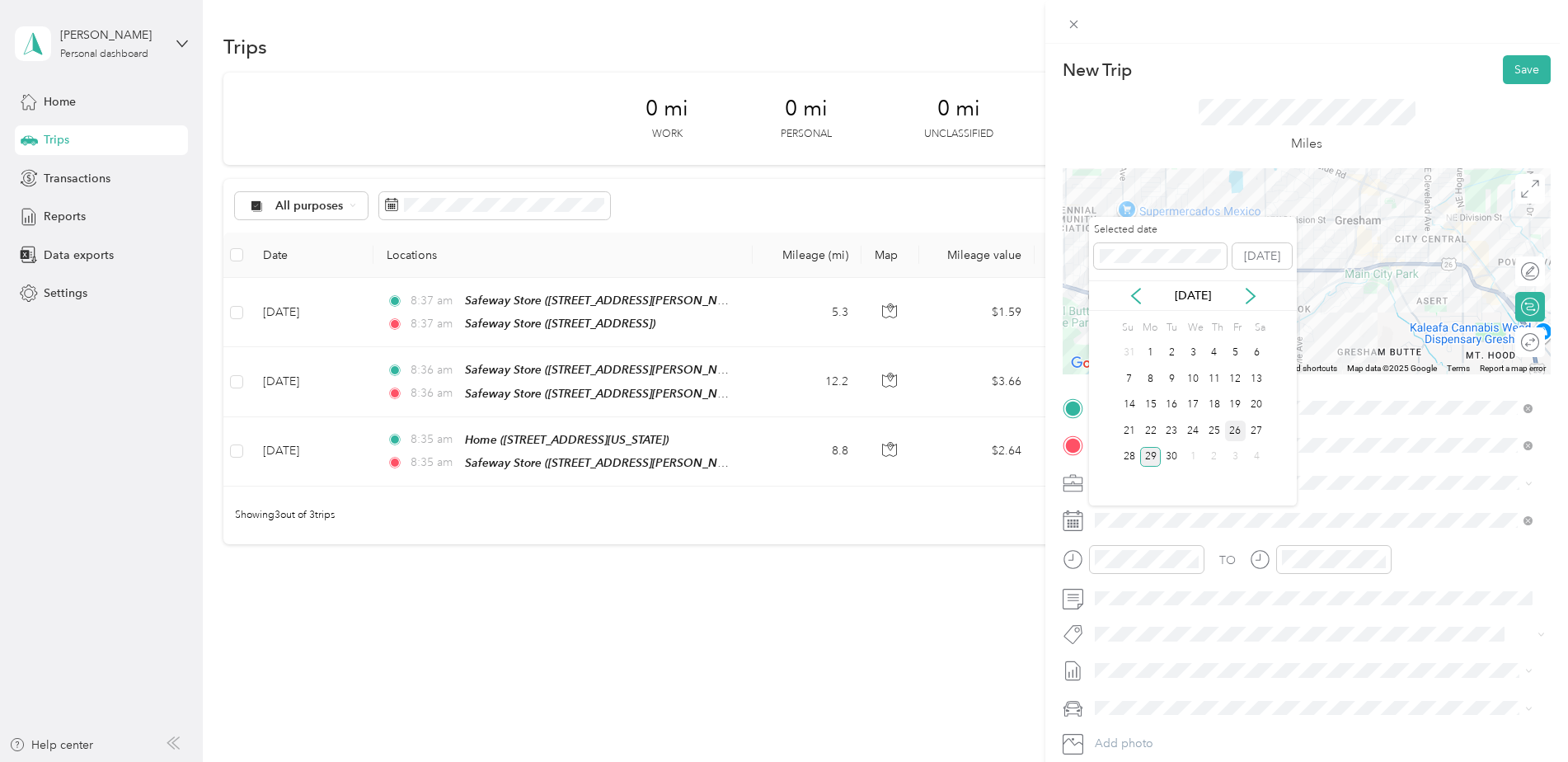
click at [1233, 435] on div "26" at bounding box center [1236, 430] width 21 height 20
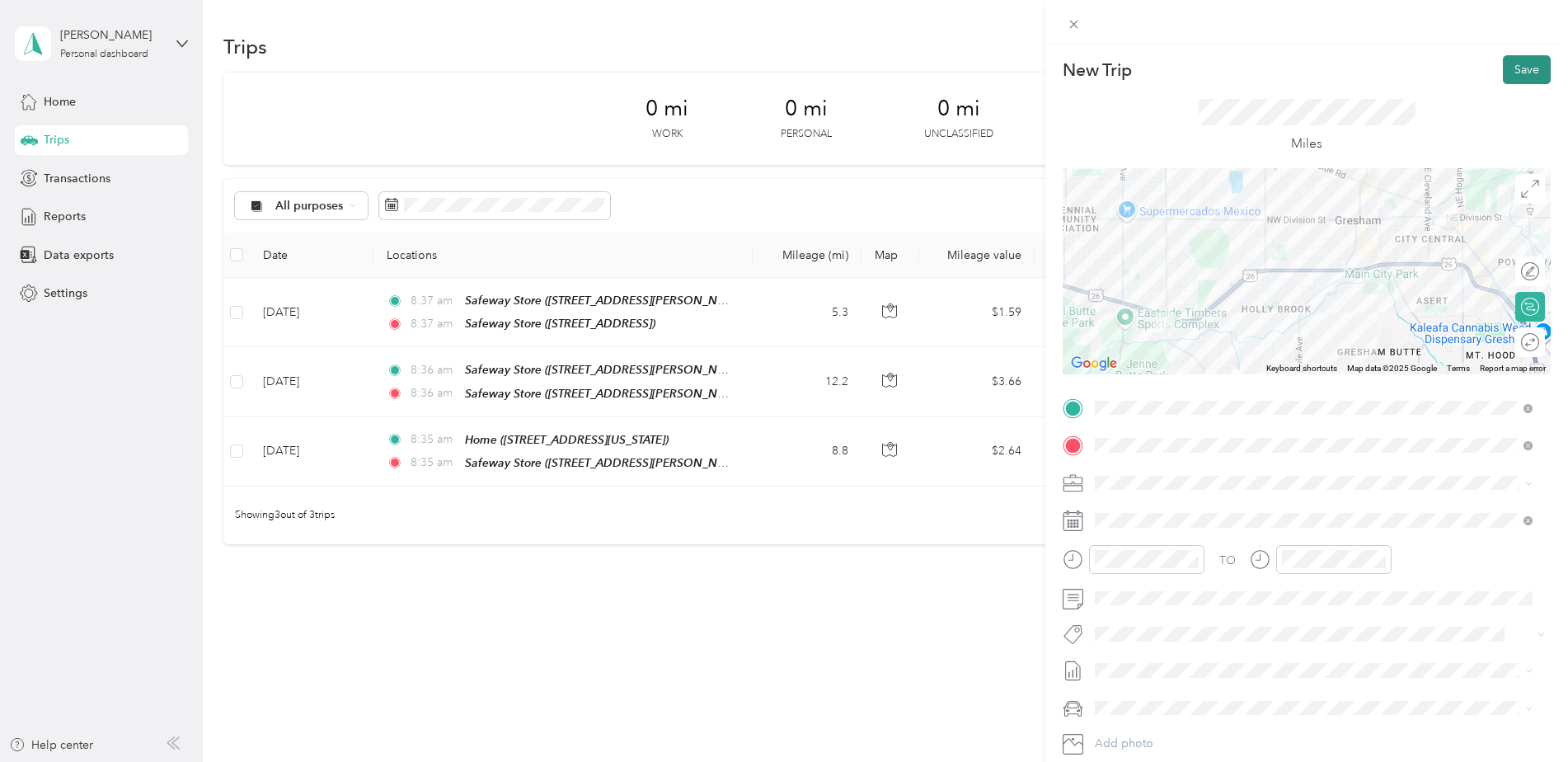
click at [1517, 64] on button "Save" at bounding box center [1527, 69] width 48 height 29
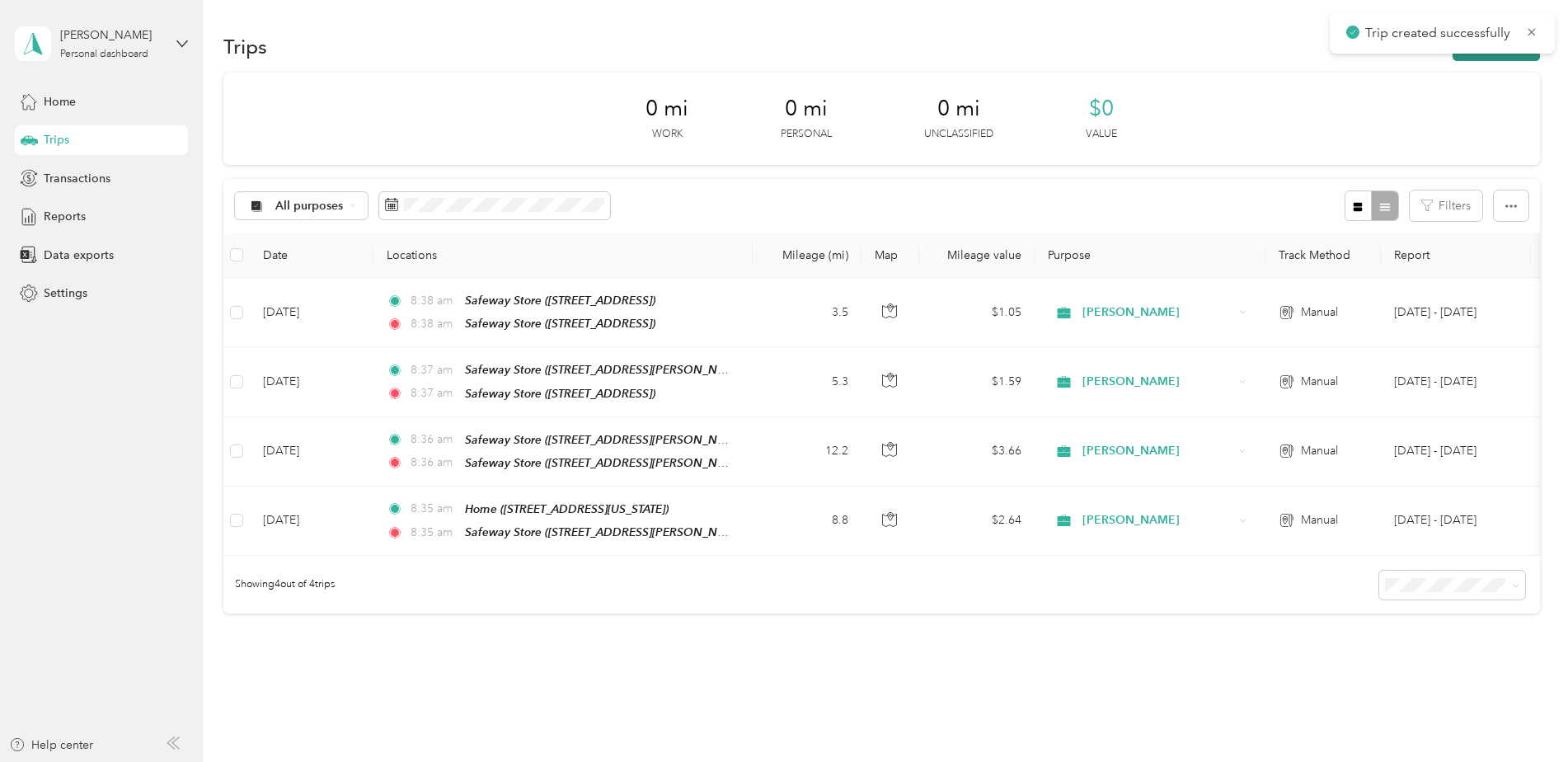
click at [1455, 58] on button "New trip" at bounding box center [1496, 46] width 88 height 29
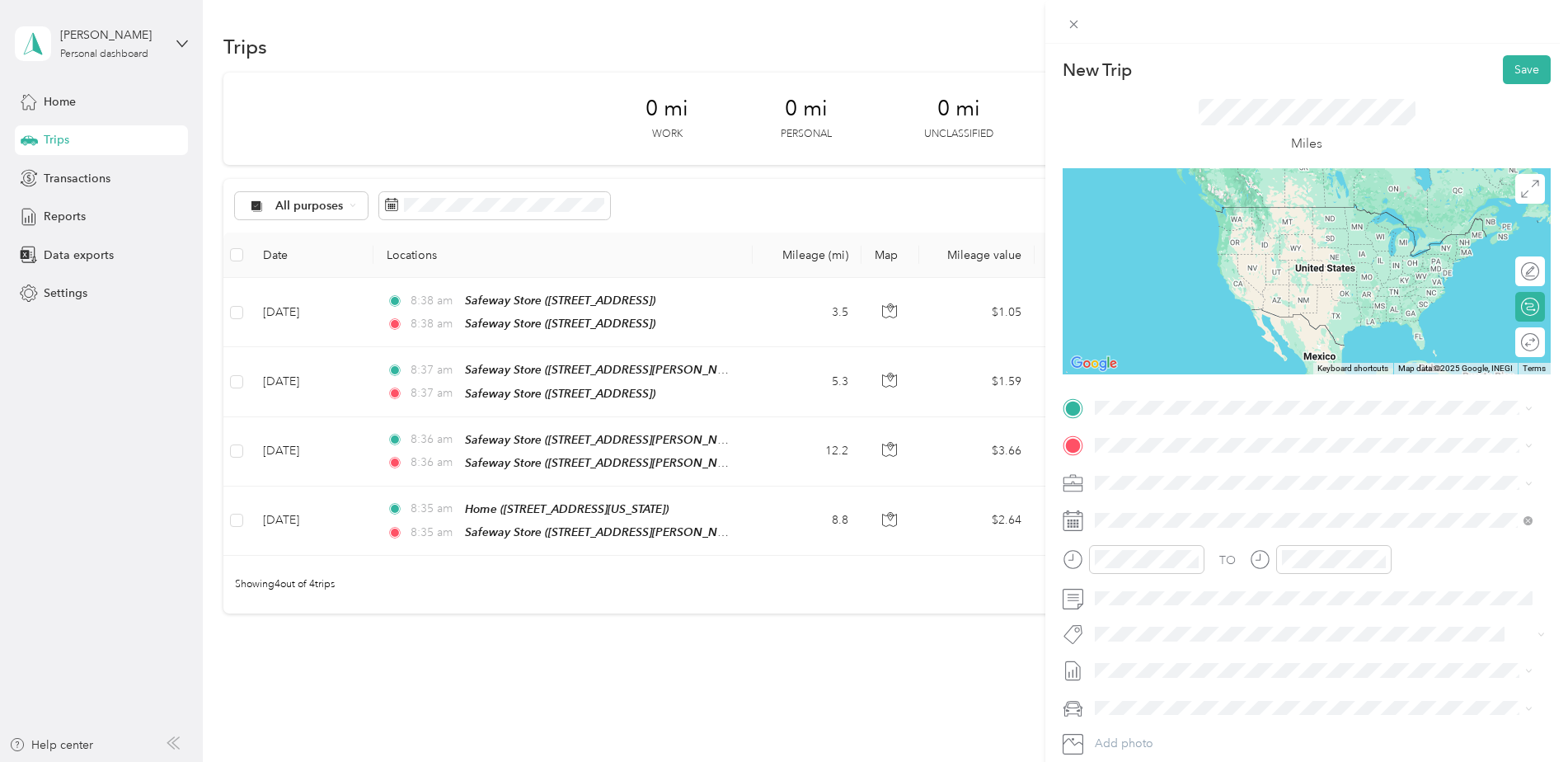
click at [937, 313] on div "New Trip Save This trip cannot be edited because it is either under review, app…" at bounding box center [784, 381] width 1568 height 762
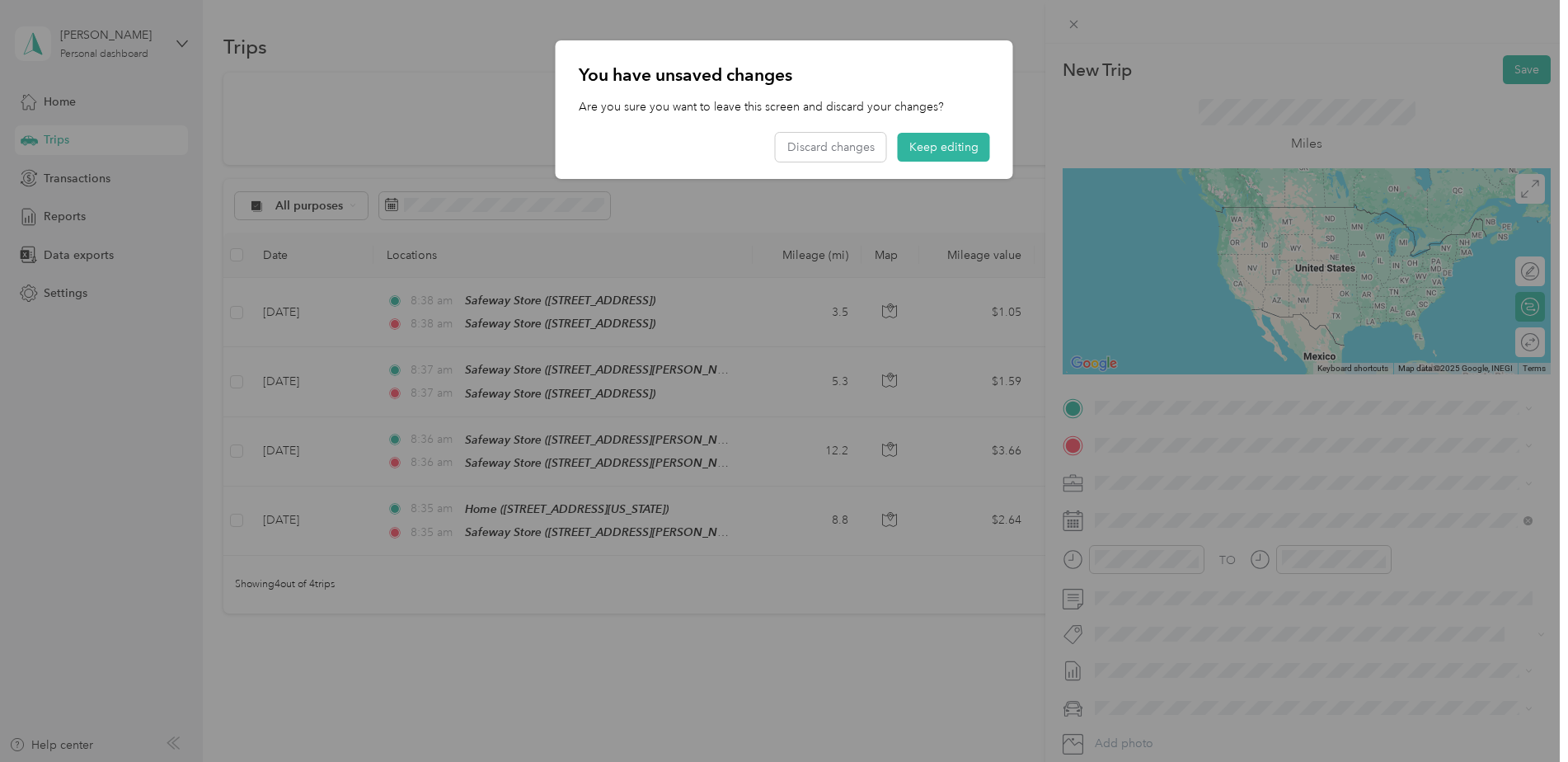
drag, startPoint x: 937, startPoint y: 313, endPoint x: 948, endPoint y: 183, distance: 130.5
click at [948, 761] on div "New Trip Save This trip cannot be edited because it is either under review, app…" at bounding box center [779, 762] width 1559 height 0
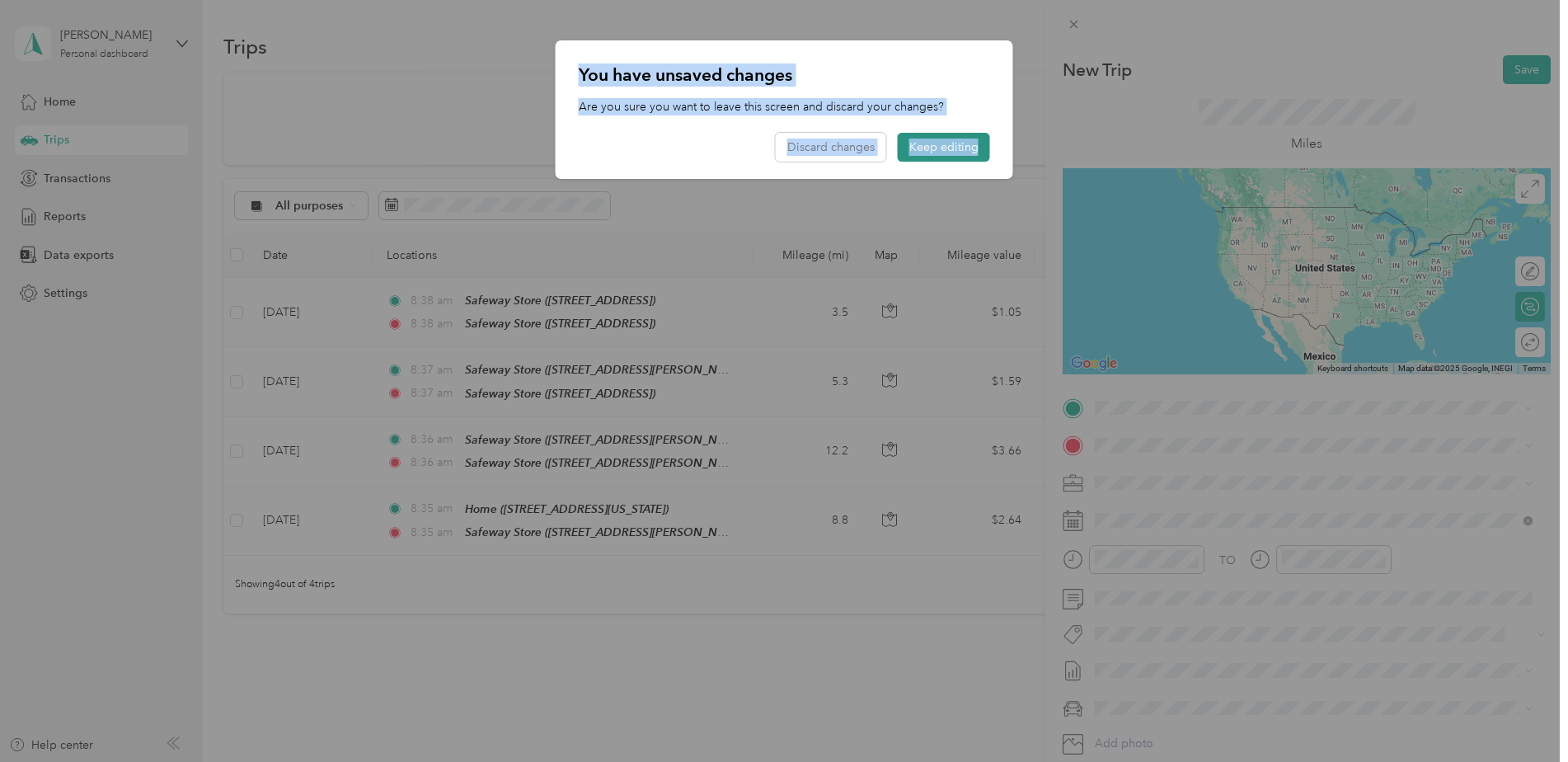
drag, startPoint x: 948, startPoint y: 183, endPoint x: 928, endPoint y: 152, distance: 36.9
click at [928, 152] on button "Keep editing" at bounding box center [944, 147] width 92 height 29
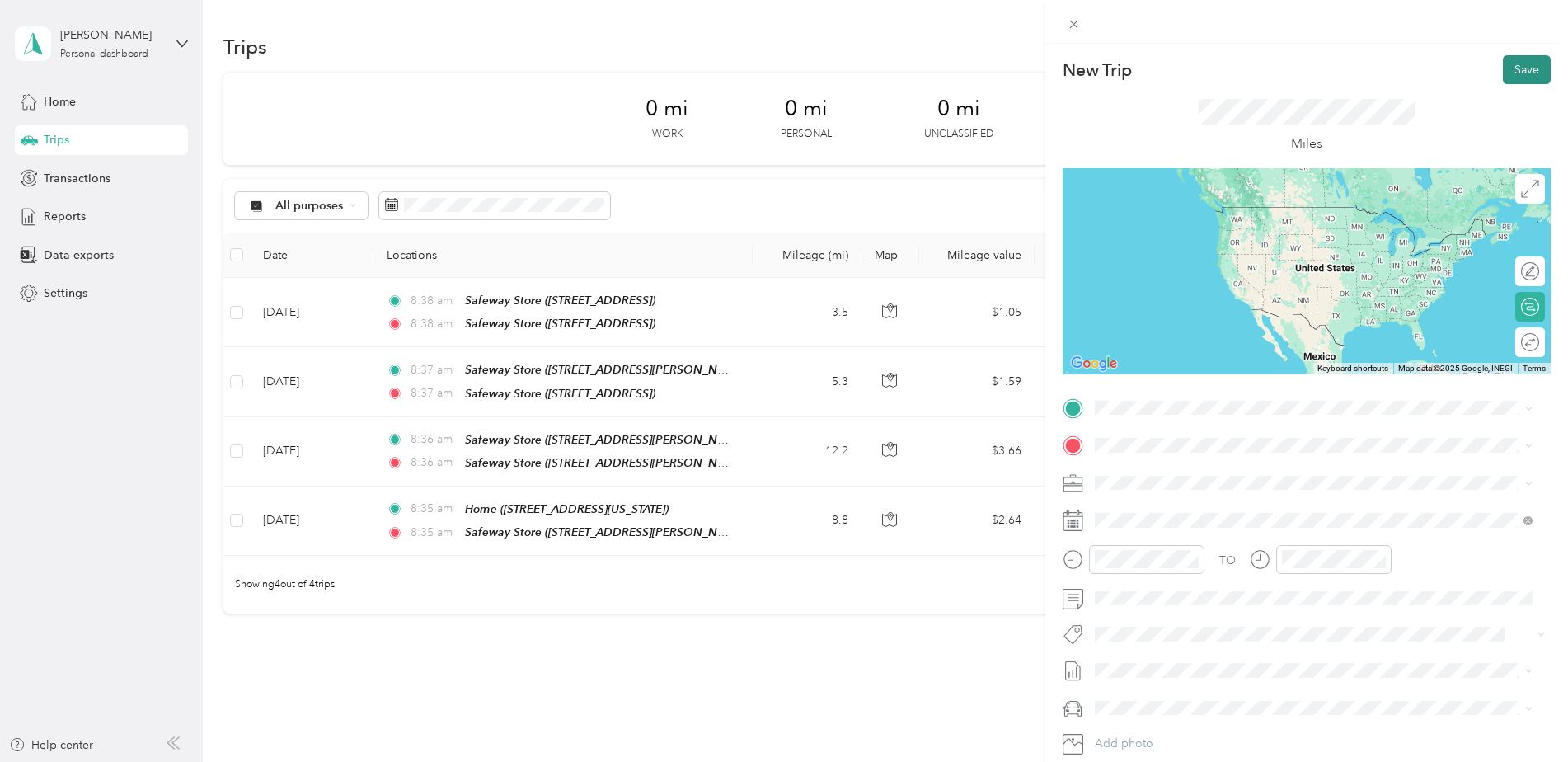
click at [1506, 80] on button "Save" at bounding box center [1527, 69] width 48 height 29
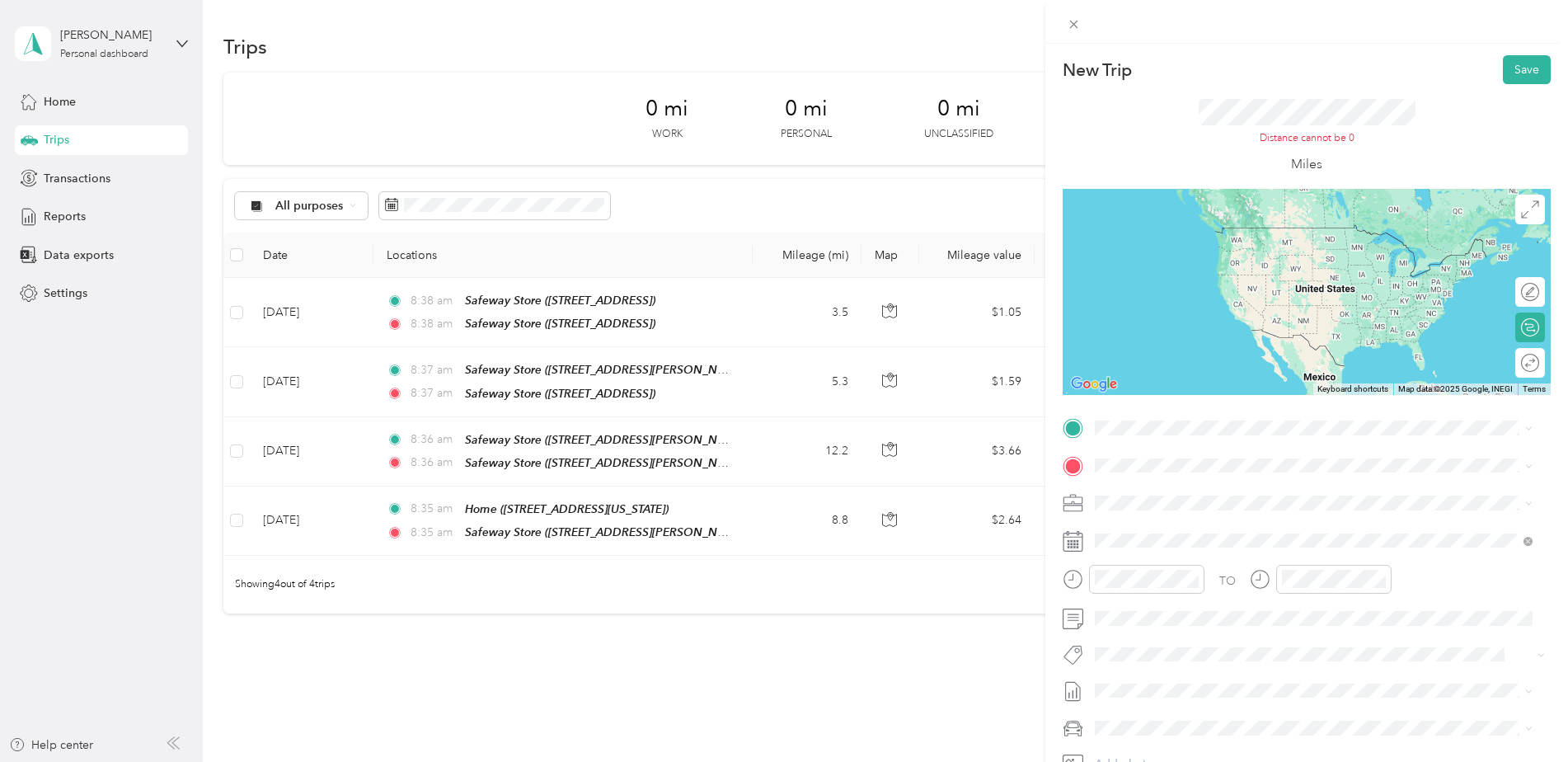
click at [966, 595] on div "New Trip Save This trip cannot be edited because it is either under review, app…" at bounding box center [784, 381] width 1568 height 762
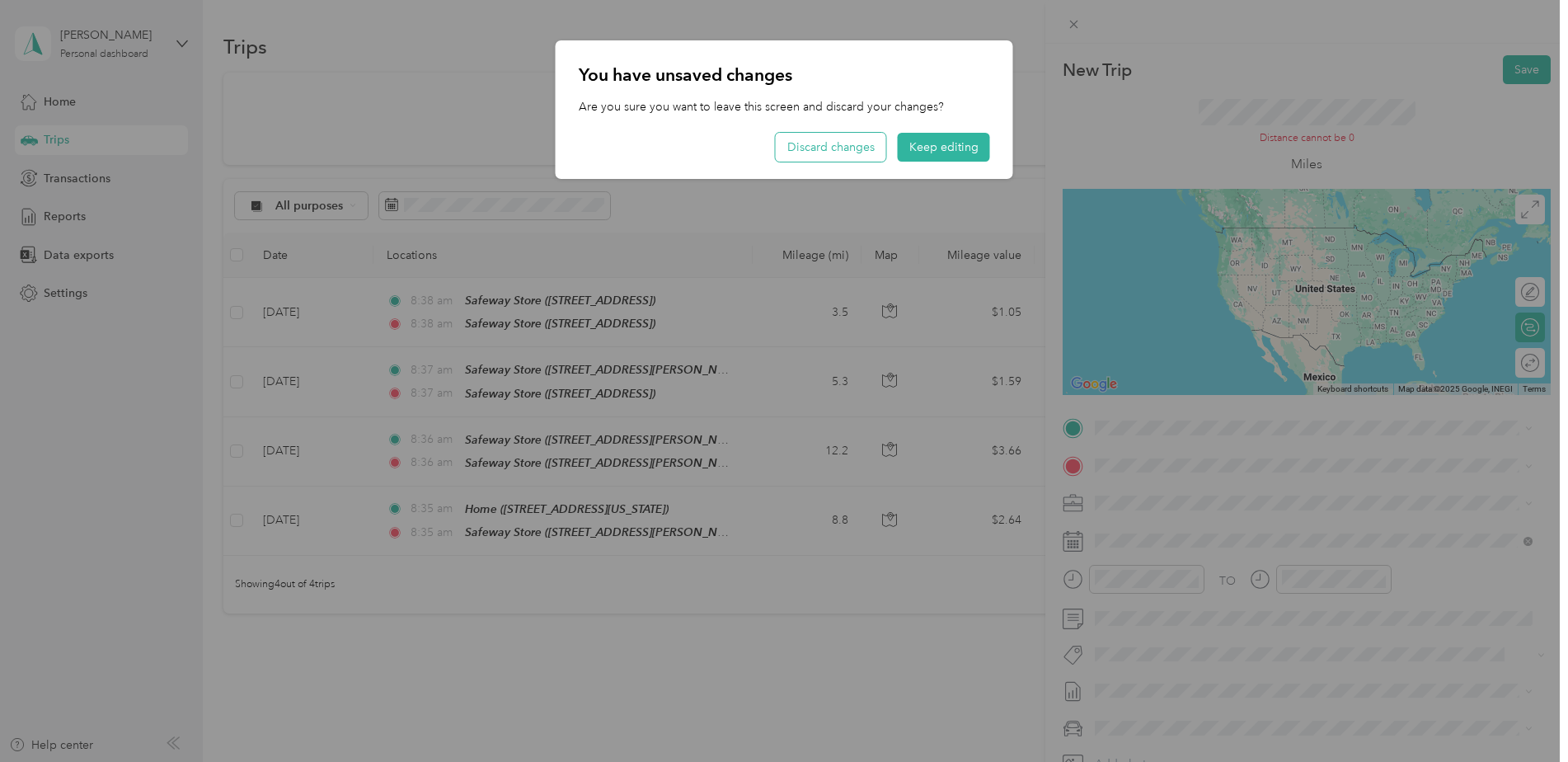
click at [825, 151] on button "Discard changes" at bounding box center [830, 147] width 111 height 29
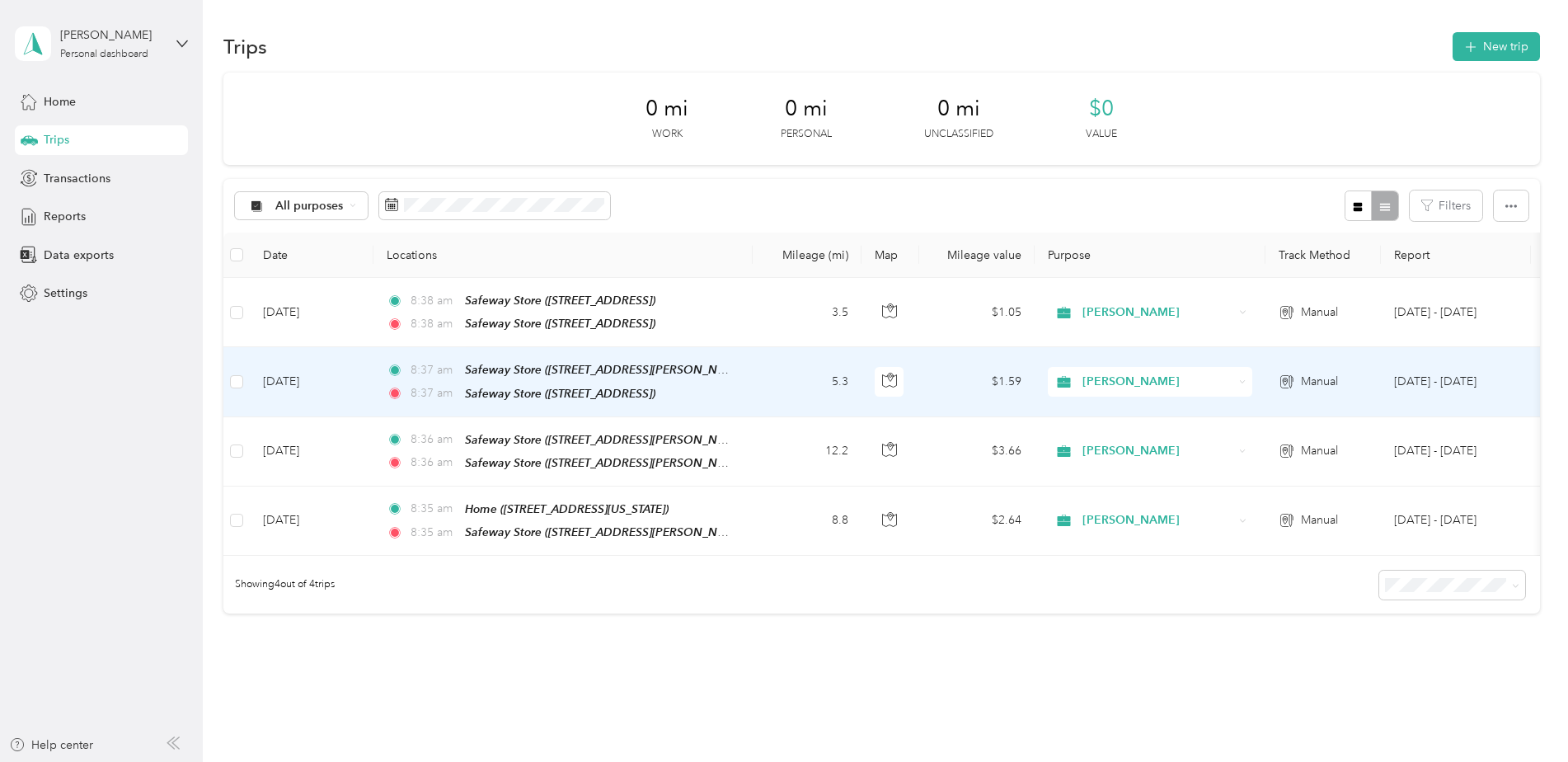
click at [655, 384] on div "Safeway Store ([STREET_ADDRESS])" at bounding box center [561, 394] width 191 height 19
click at [1514, 404] on td "[DATE] - [DATE]" at bounding box center [1456, 381] width 150 height 69
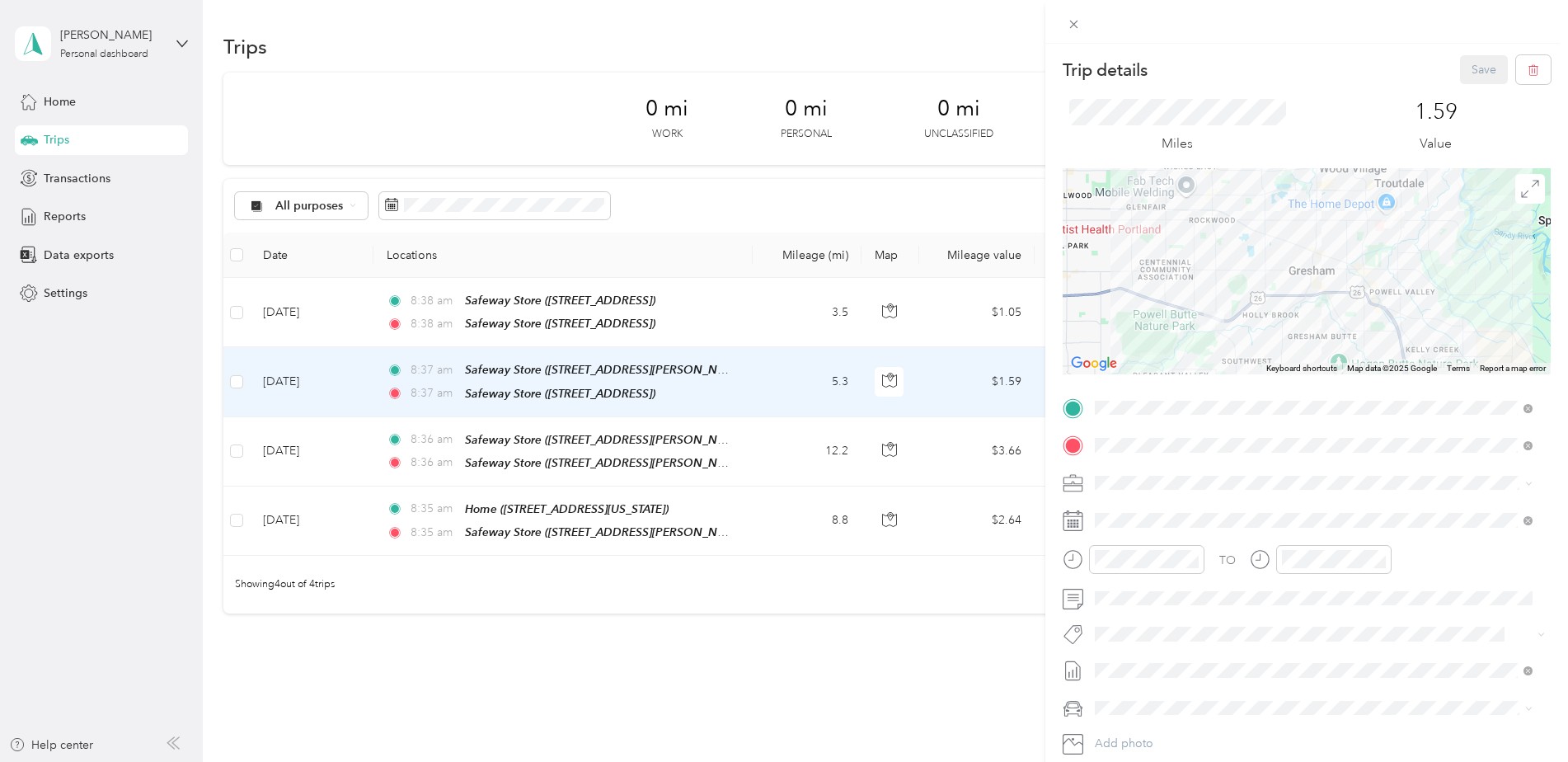
click at [1519, 397] on span at bounding box center [1320, 407] width 461 height 26
click at [1528, 65] on icon "button" at bounding box center [1533, 70] width 12 height 12
click at [1479, 90] on button "Yes" at bounding box center [1472, 90] width 32 height 26
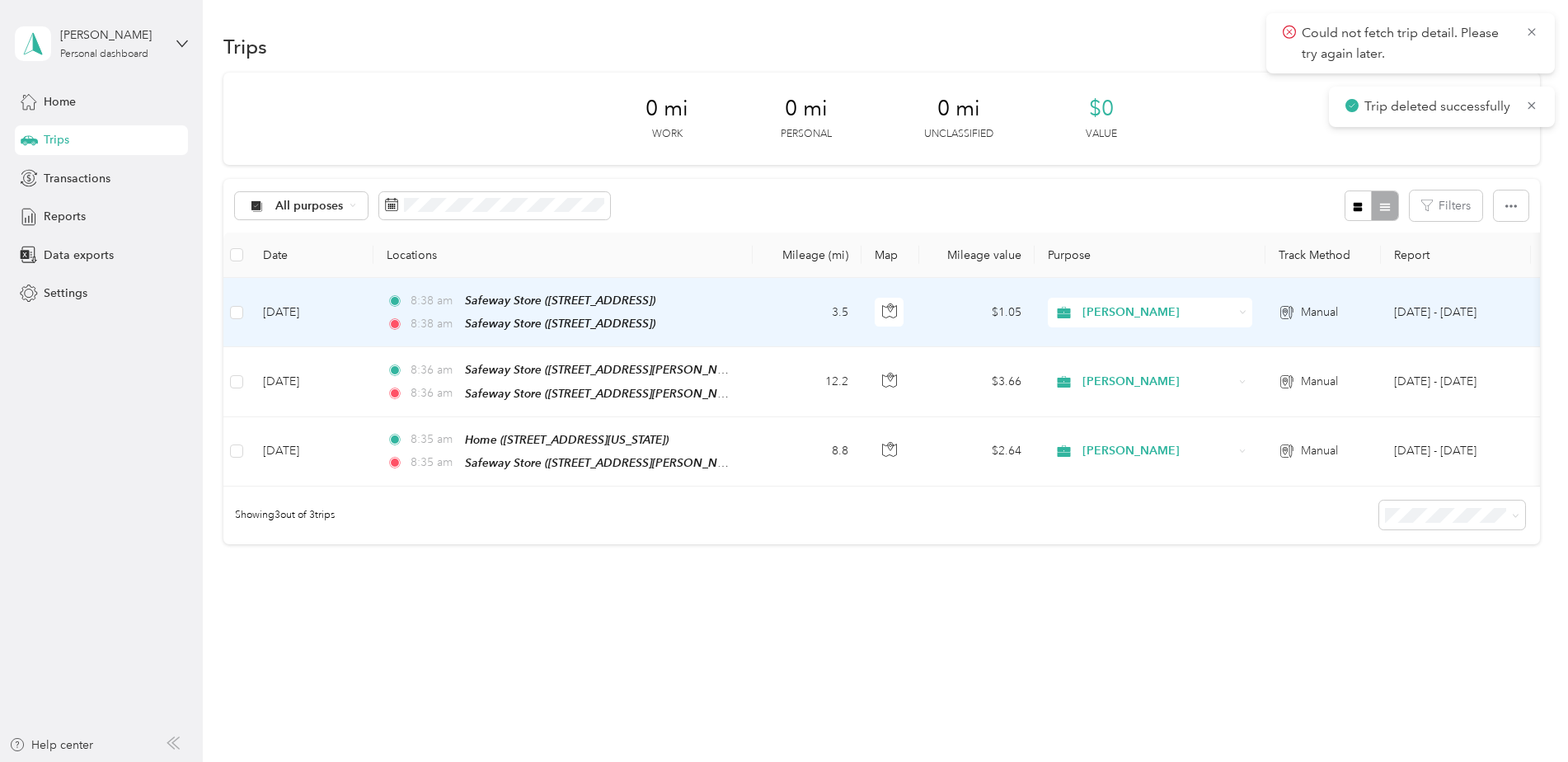
click at [1506, 306] on td "[DATE] - [DATE]" at bounding box center [1456, 312] width 150 height 69
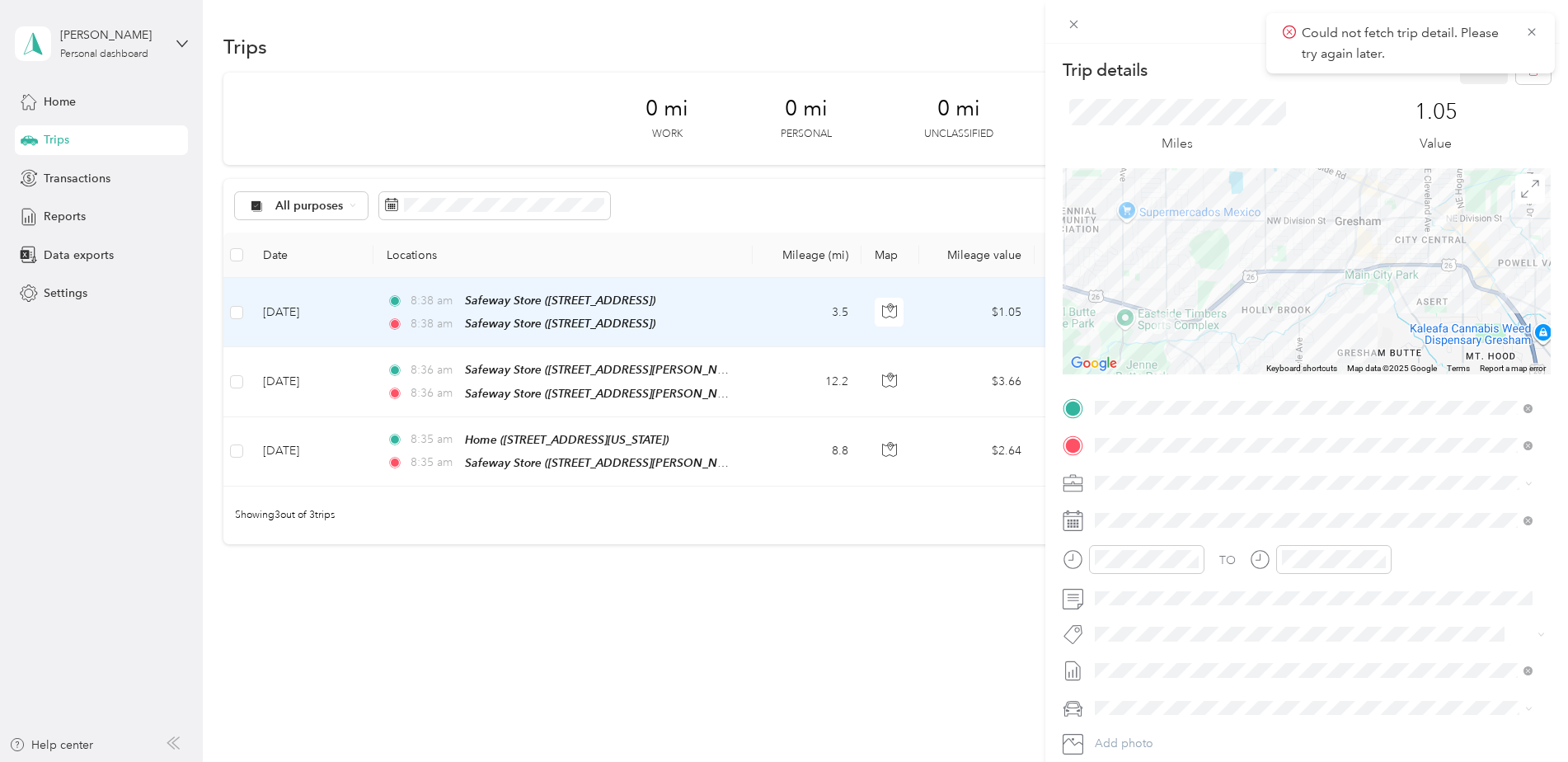
click at [1347, 133] on div "1.05 Value" at bounding box center [1436, 126] width 230 height 55
click at [1530, 32] on icon at bounding box center [1531, 32] width 13 height 14
click at [1528, 67] on icon "button" at bounding box center [1533, 70] width 12 height 12
click at [1476, 86] on button "Yes" at bounding box center [1472, 90] width 32 height 26
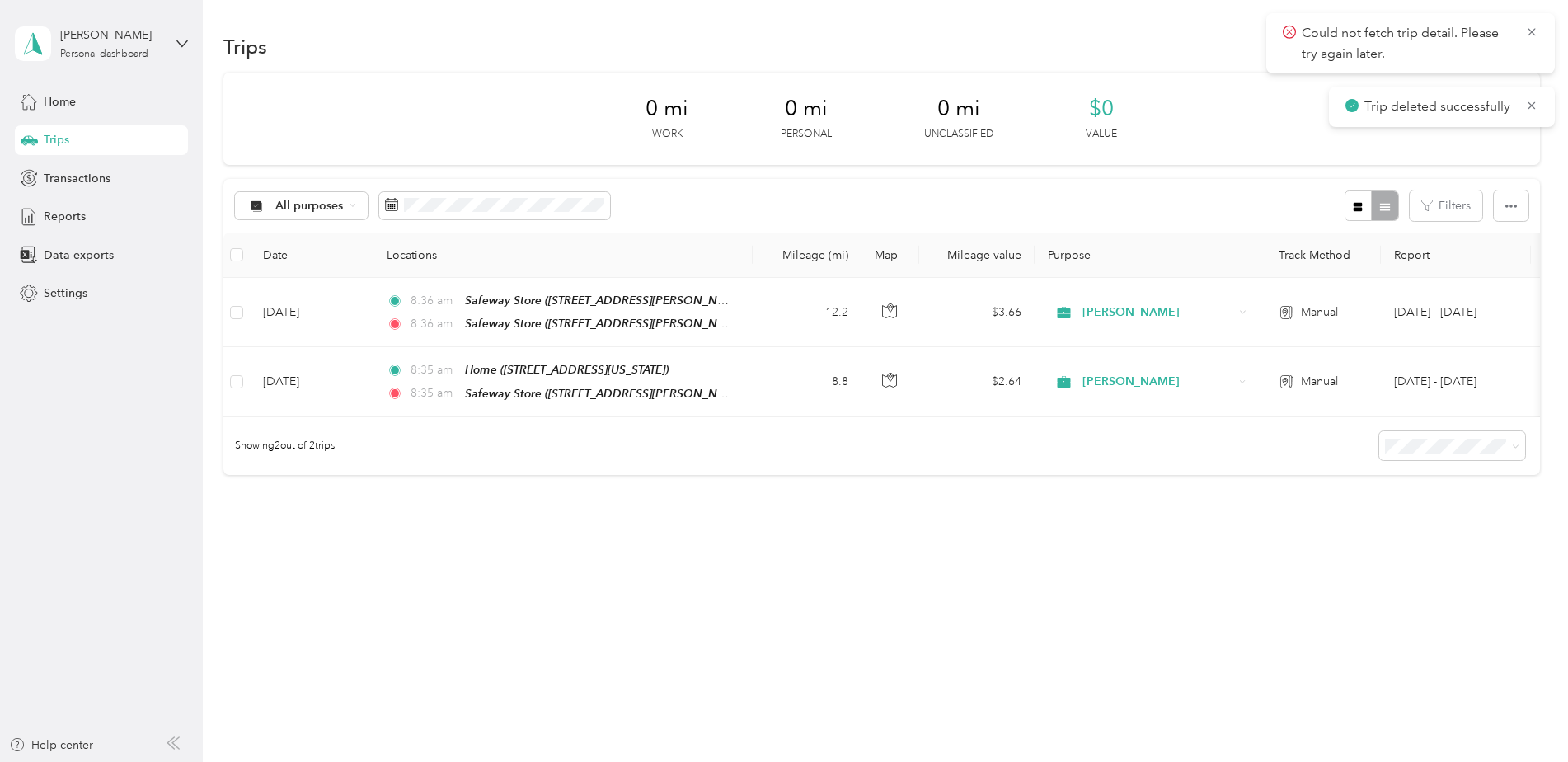
click at [1476, 86] on div "0 mi Work 0 mi Personal 0 mi Unclassified $0 Value" at bounding box center [881, 118] width 1317 height 92
click at [1535, 35] on icon at bounding box center [1531, 32] width 13 height 14
click at [1490, 48] on button "New trip" at bounding box center [1496, 46] width 88 height 29
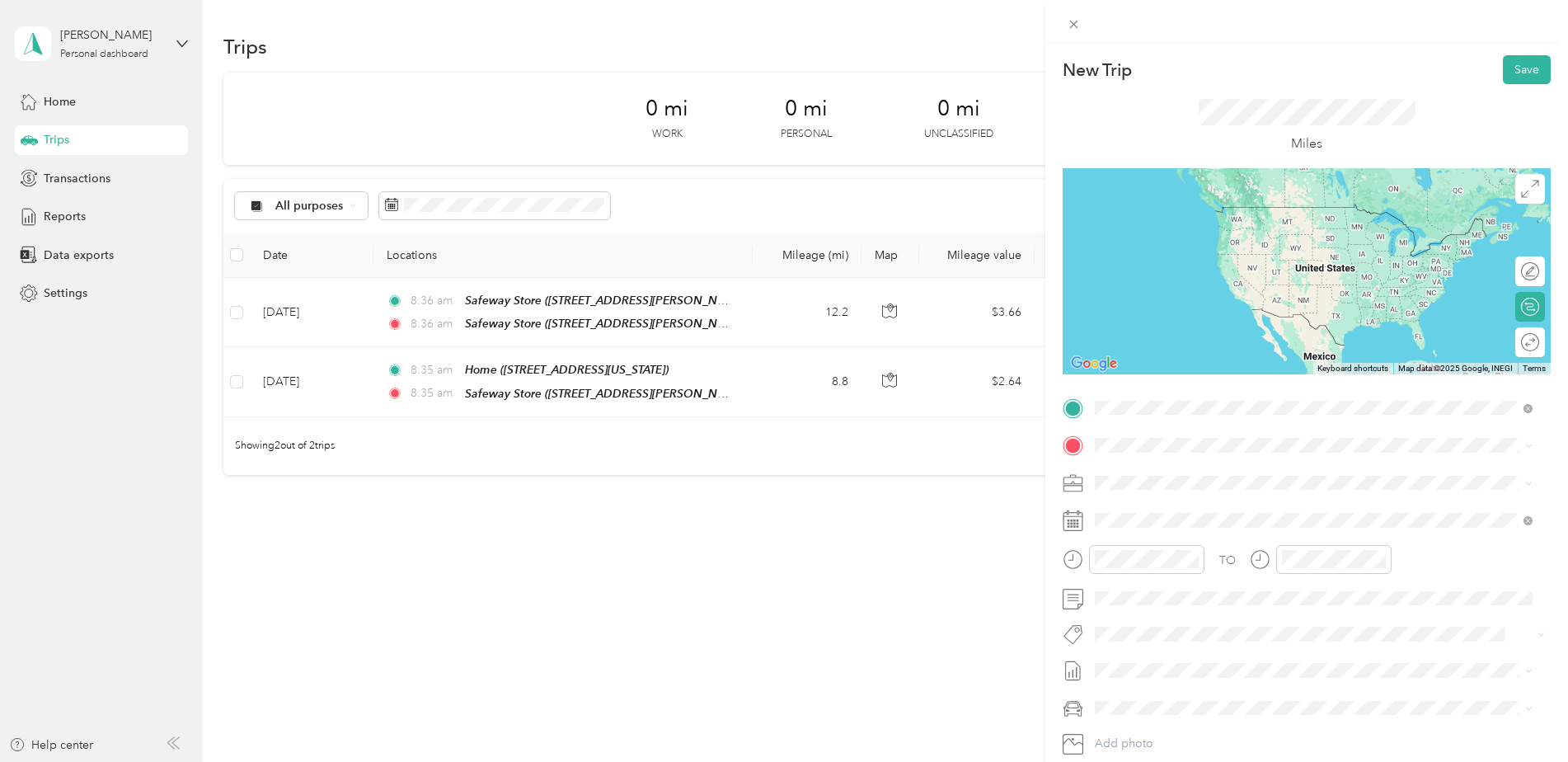
click at [1202, 492] on span "25691 SE Stark St, 970603305, Troutdale, OR, USA" at bounding box center [1224, 497] width 196 height 14
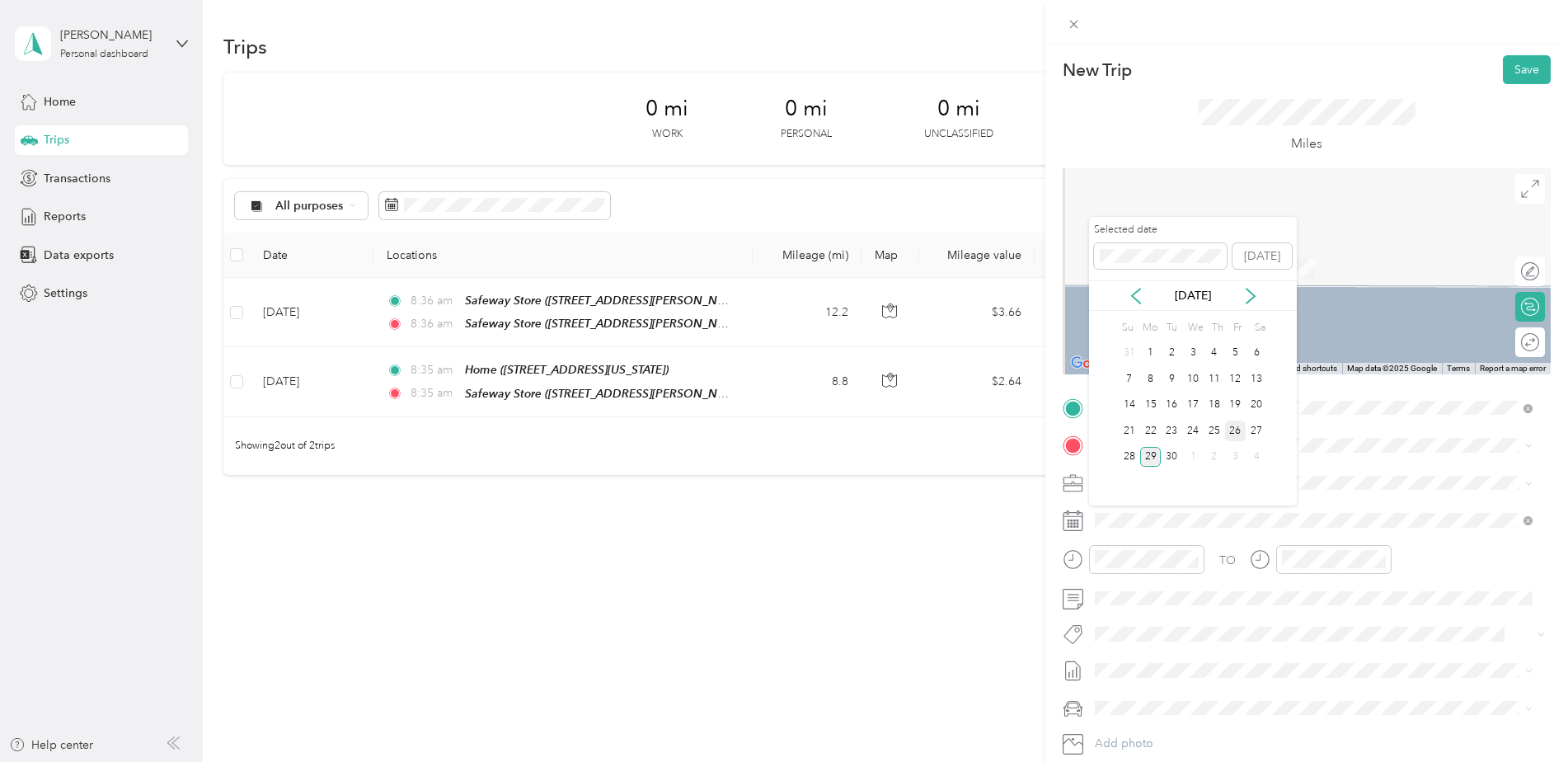
click at [1232, 434] on div "26" at bounding box center [1236, 430] width 21 height 20
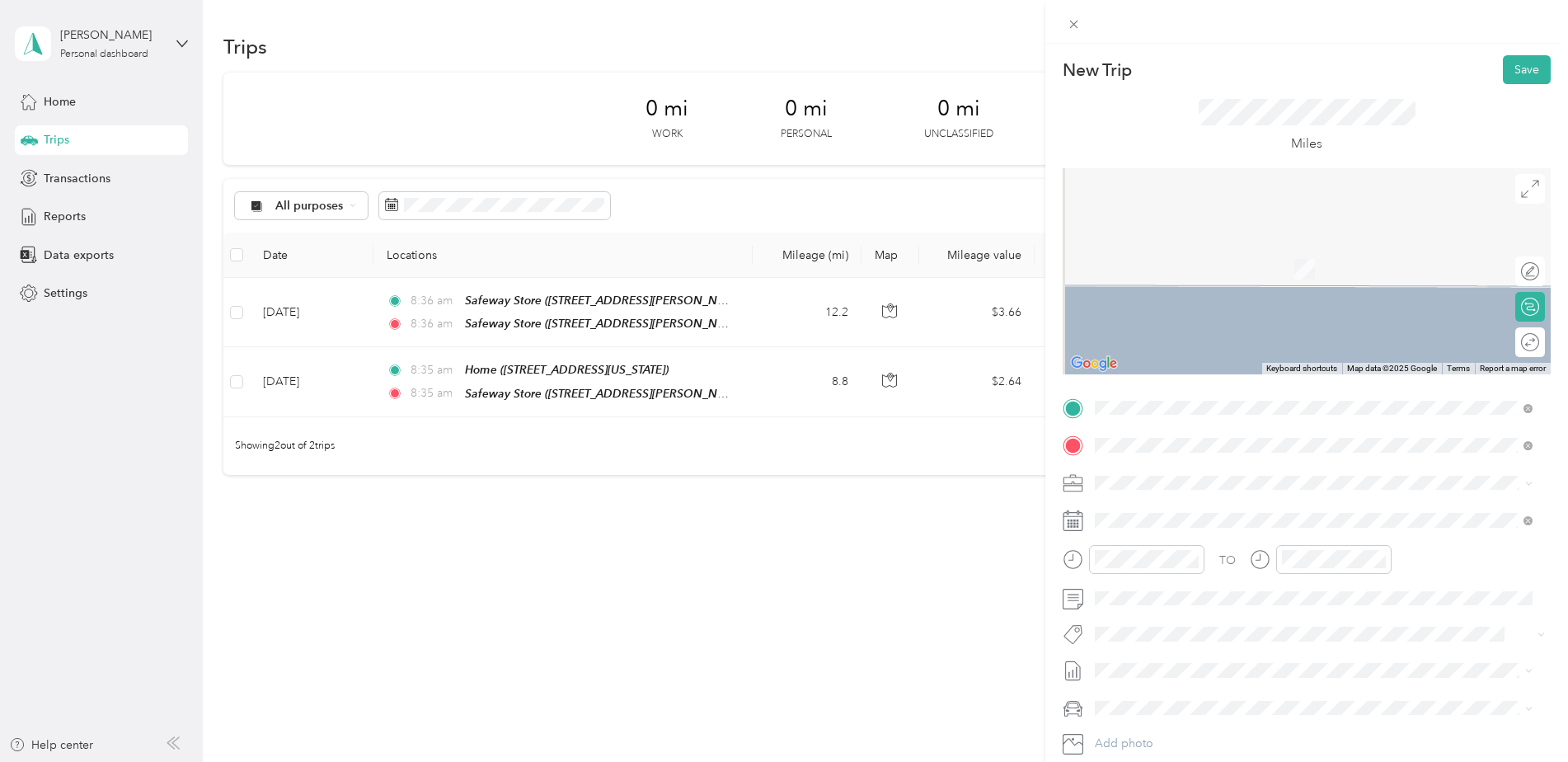
click at [1203, 673] on div "TEAM Safeway Store 1455 NE Division St, 970304270, Gresham, OR, USA" at bounding box center [1314, 696] width 426 height 46
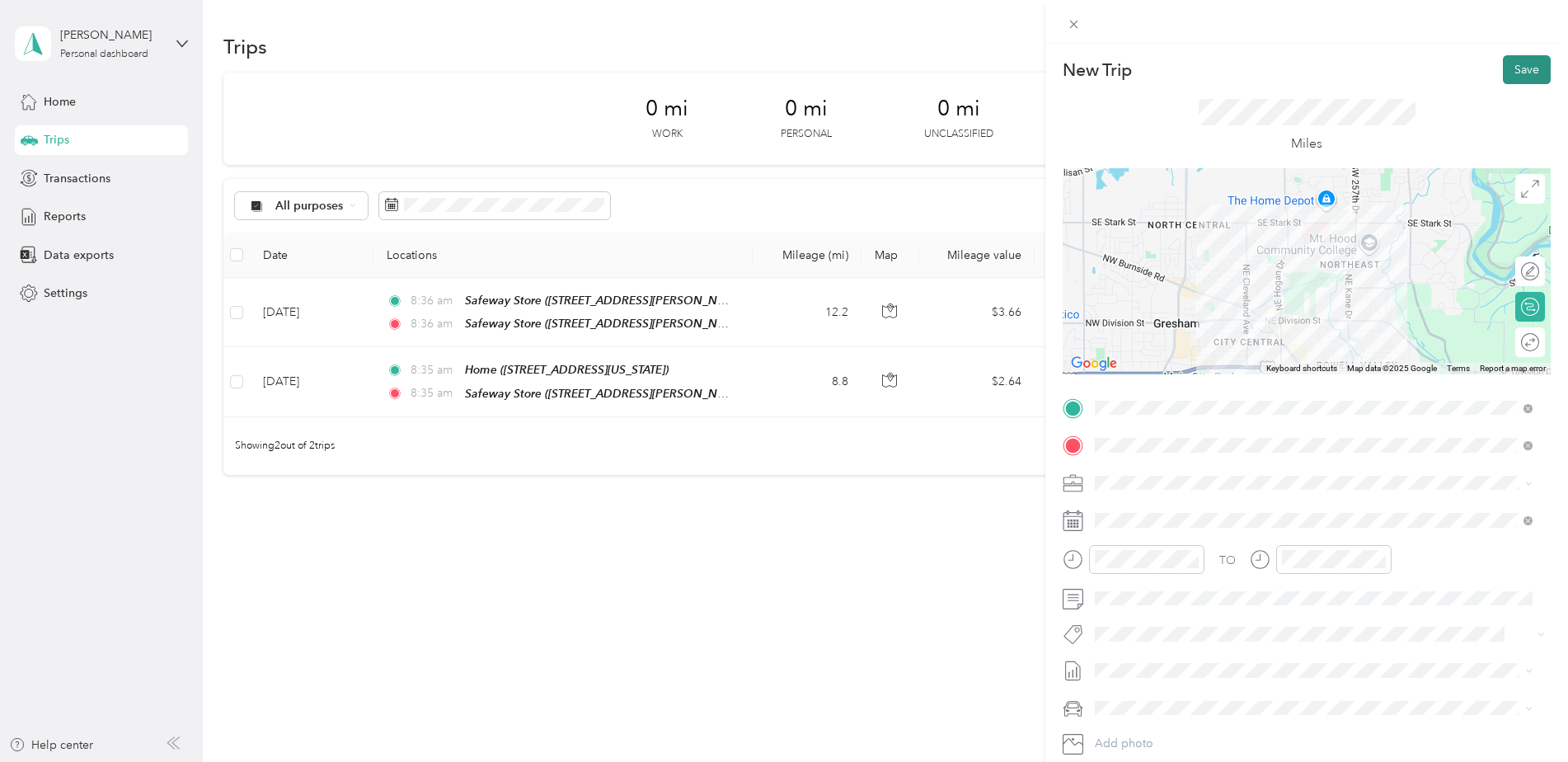
click at [1514, 59] on button "Save" at bounding box center [1527, 69] width 48 height 29
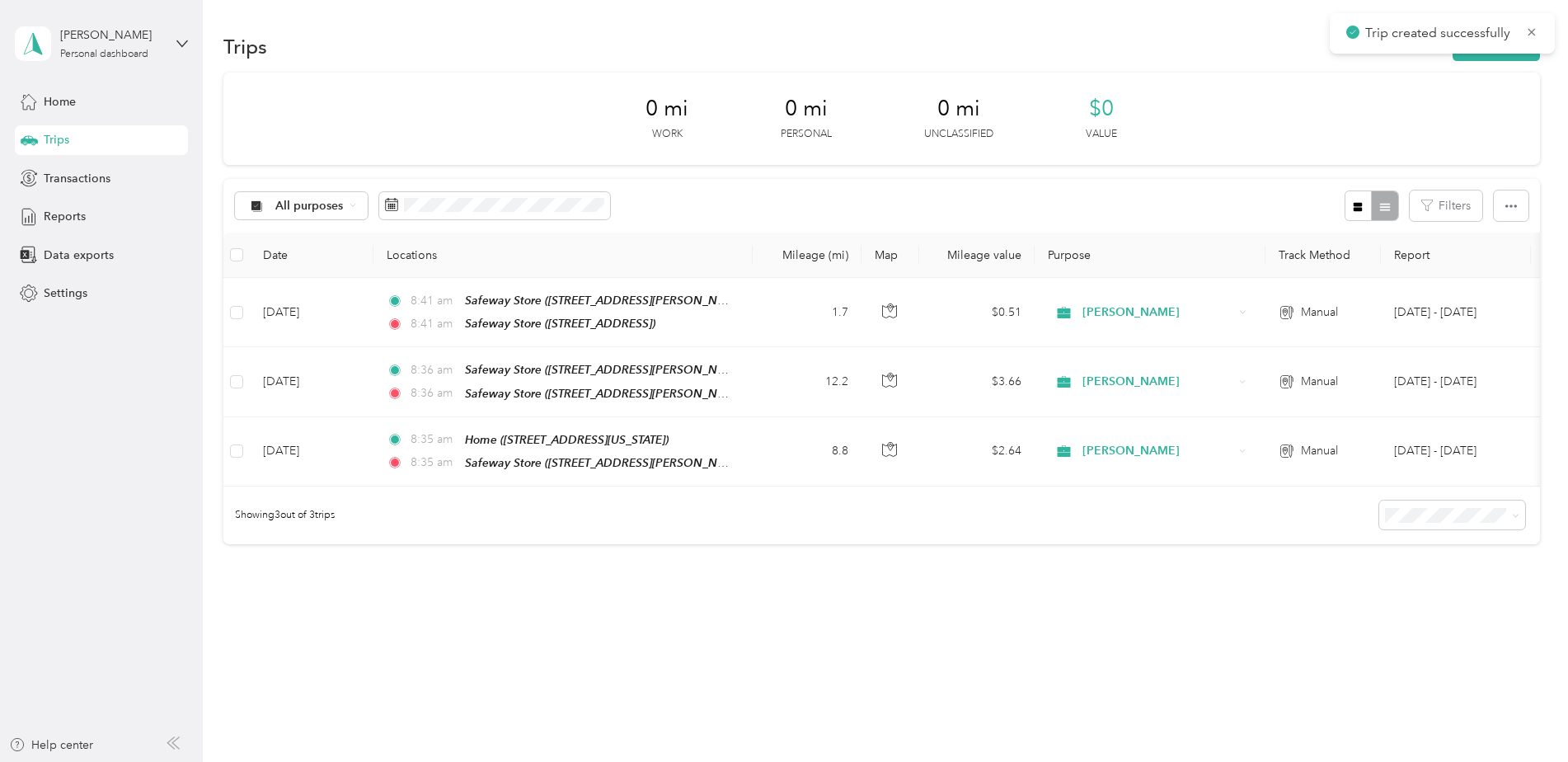
click at [1409, 117] on div "0 mi Work 0 mi Personal 0 mi Unclassified $0 Value" at bounding box center [881, 118] width 1317 height 92
click at [1528, 30] on icon at bounding box center [1531, 32] width 13 height 14
click at [1489, 38] on button "New trip" at bounding box center [1496, 46] width 88 height 29
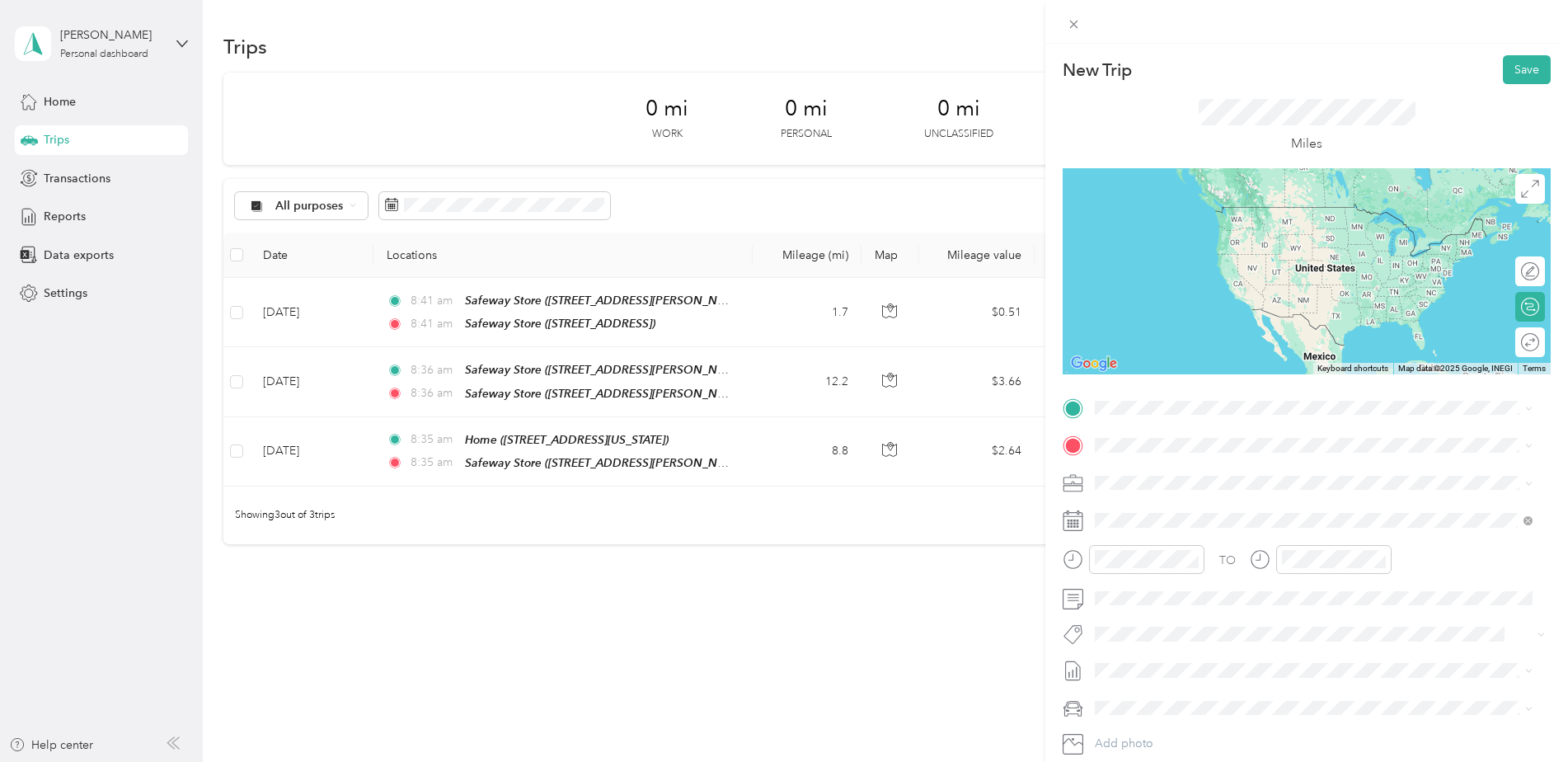
click at [1217, 489] on span "1455 NE Division St, 970304270, Gresham, OR, USA" at bounding box center [1178, 496] width 105 height 14
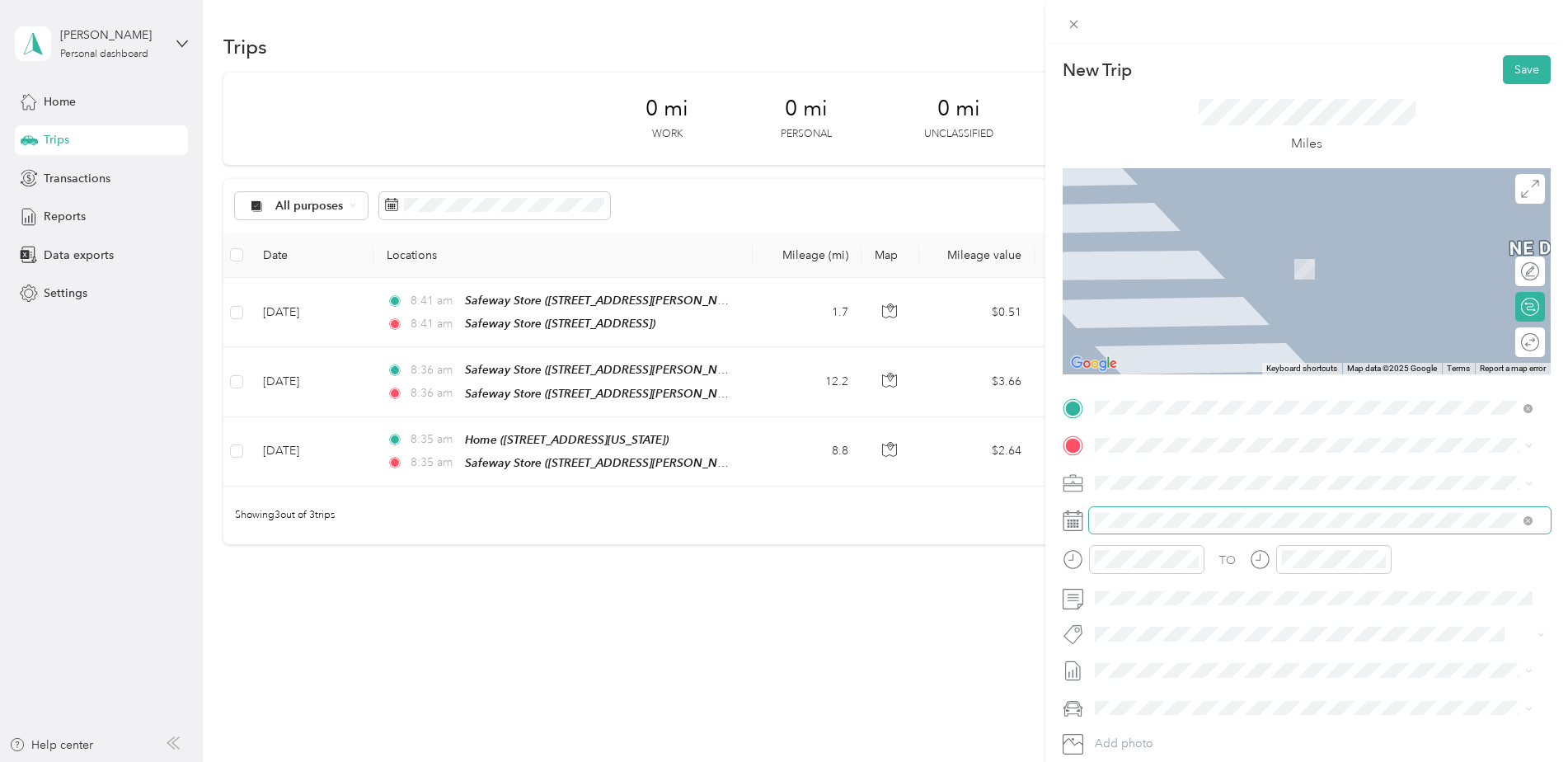
click at [1164, 532] on span at bounding box center [1320, 519] width 461 height 26
click at [1070, 529] on icon at bounding box center [1072, 520] width 20 height 20
click at [1070, 520] on icon at bounding box center [1072, 520] width 20 height 20
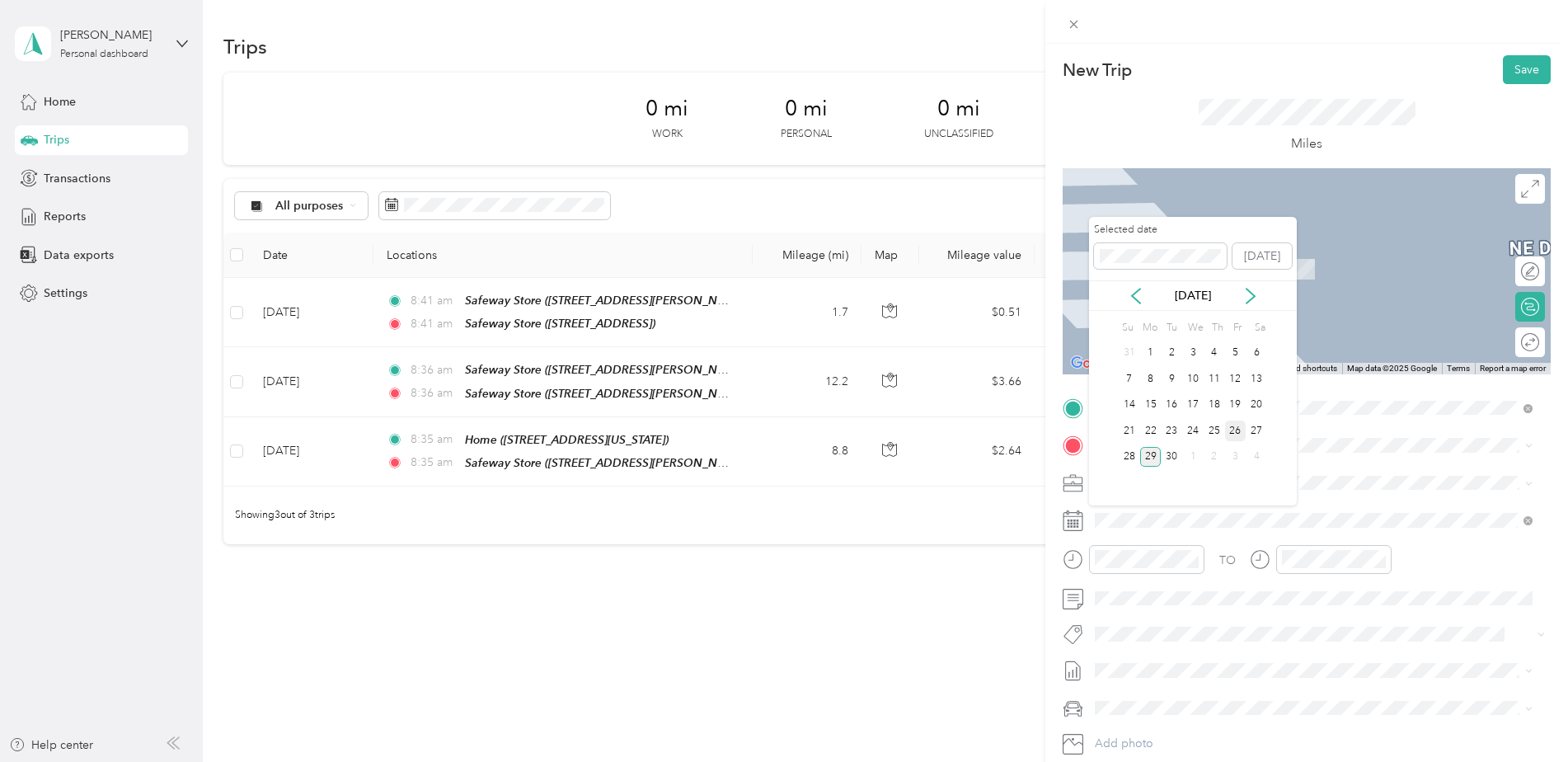
click at [1233, 434] on div "26" at bounding box center [1236, 430] width 21 height 20
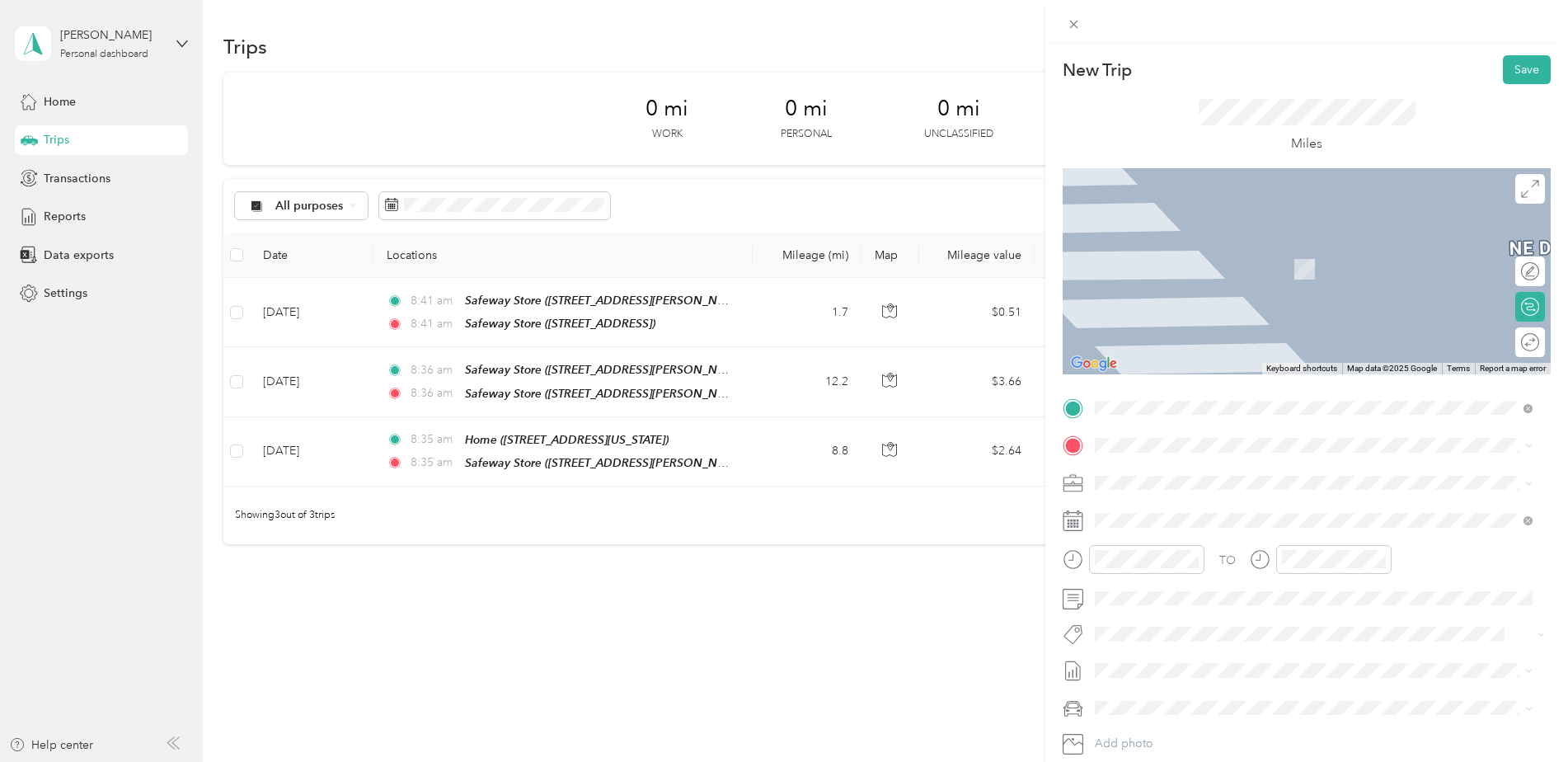
click at [1193, 690] on div "TEAM Safeway Store 1001 SW Highland Dr, 970806354, Gresham, OR, USA" at bounding box center [1314, 713] width 426 height 46
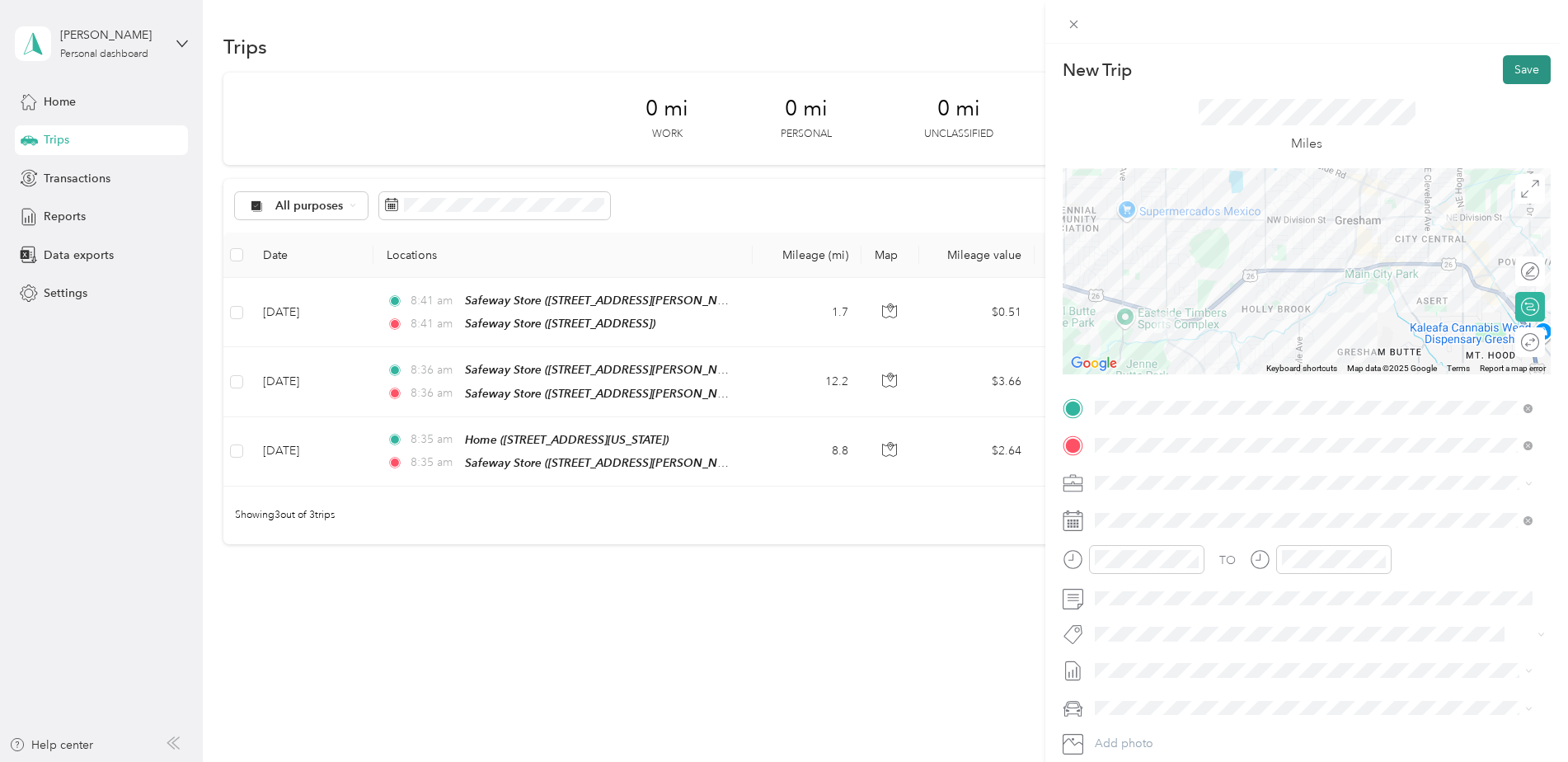
click at [1507, 77] on button "Save" at bounding box center [1527, 69] width 48 height 29
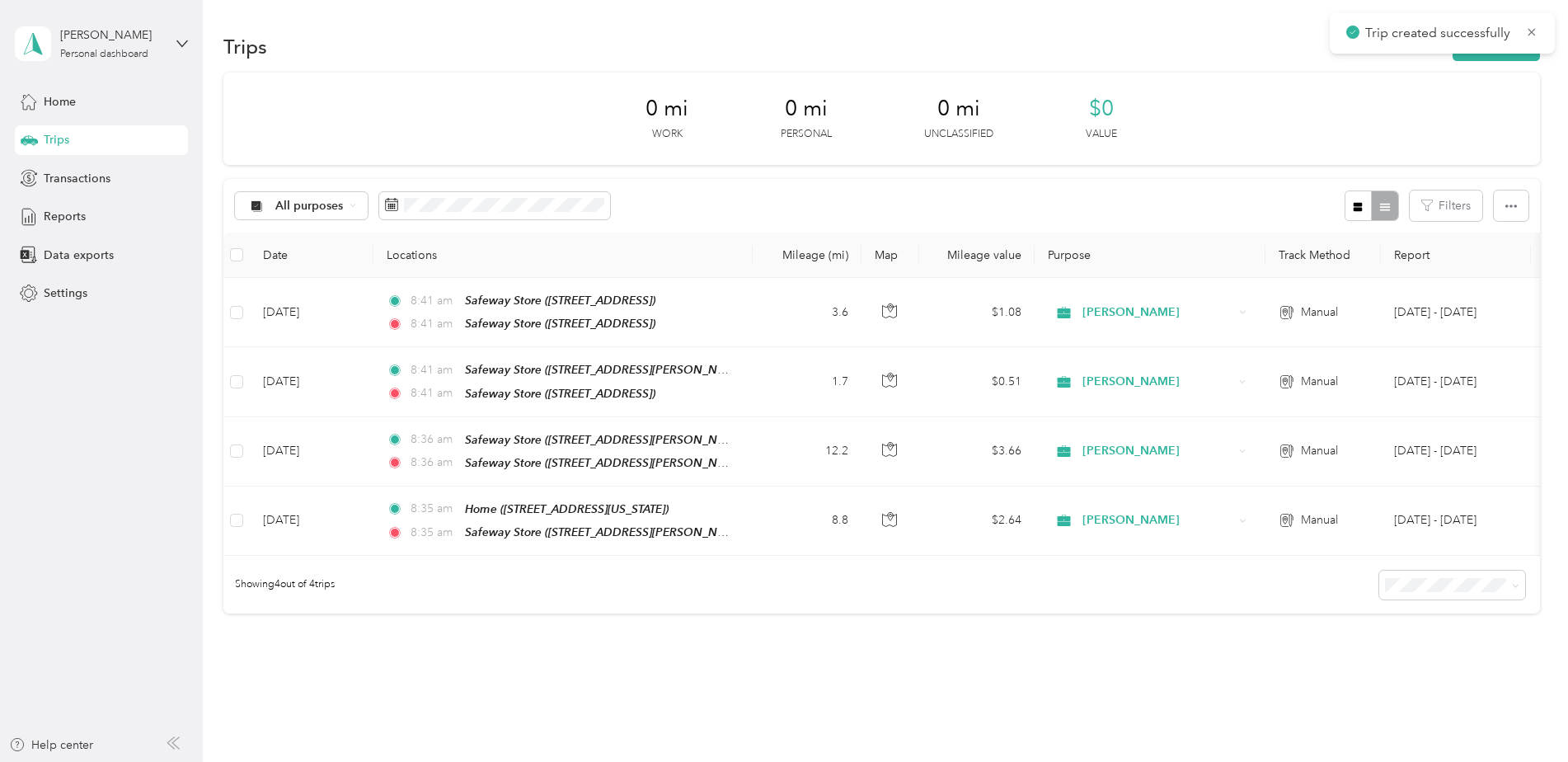
click at [1469, 84] on div "0 mi Work 0 mi Personal 0 mi Unclassified $0 Value" at bounding box center [881, 118] width 1317 height 92
click at [1531, 32] on icon at bounding box center [1532, 32] width 8 height 8
click at [1477, 46] on button "New trip" at bounding box center [1496, 46] width 88 height 29
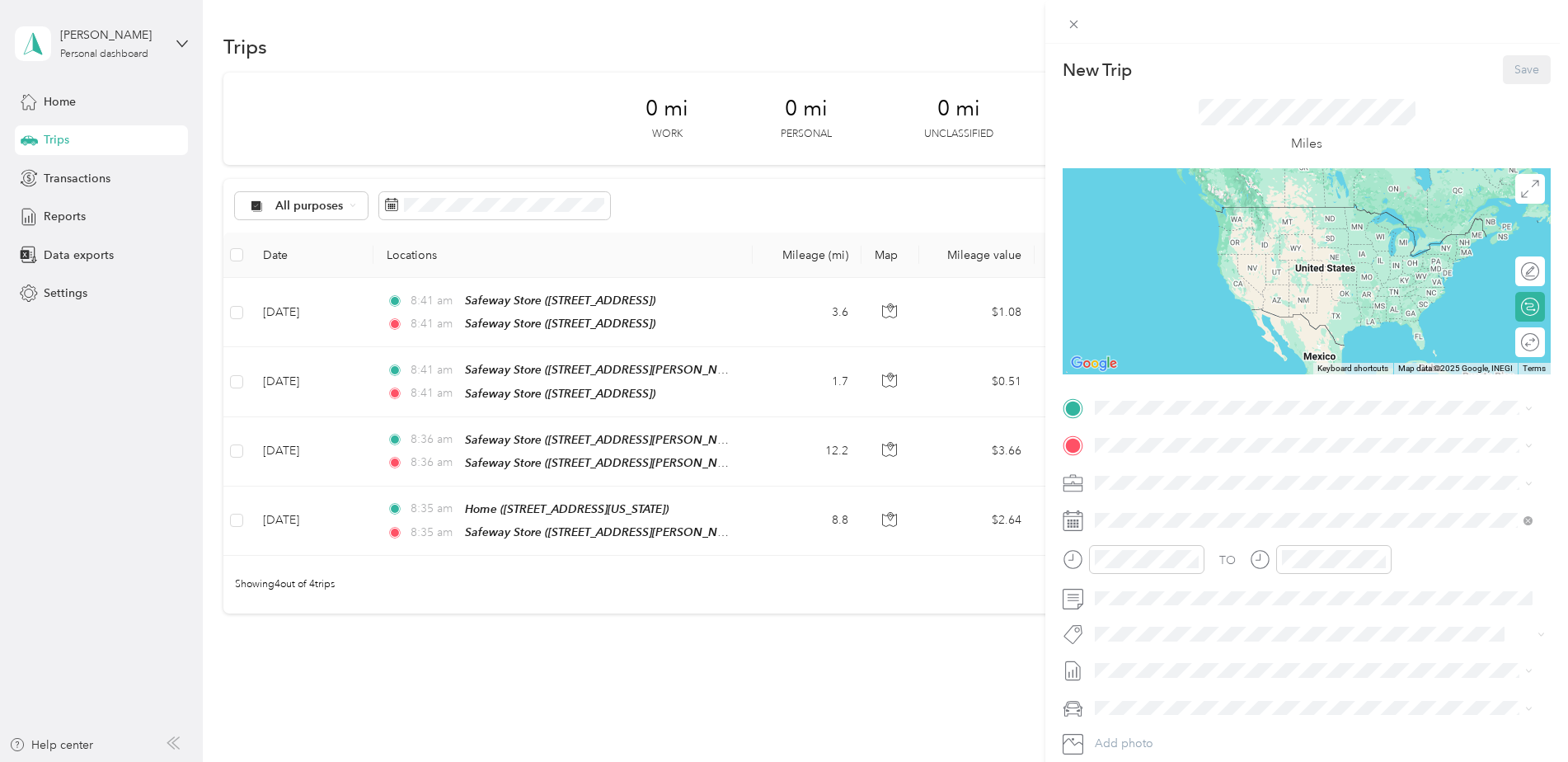
click at [1198, 421] on div "TO Add photo" at bounding box center [1306, 593] width 488 height 398
click at [1175, 656] on button "TEAM" at bounding box center [1151, 666] width 51 height 20
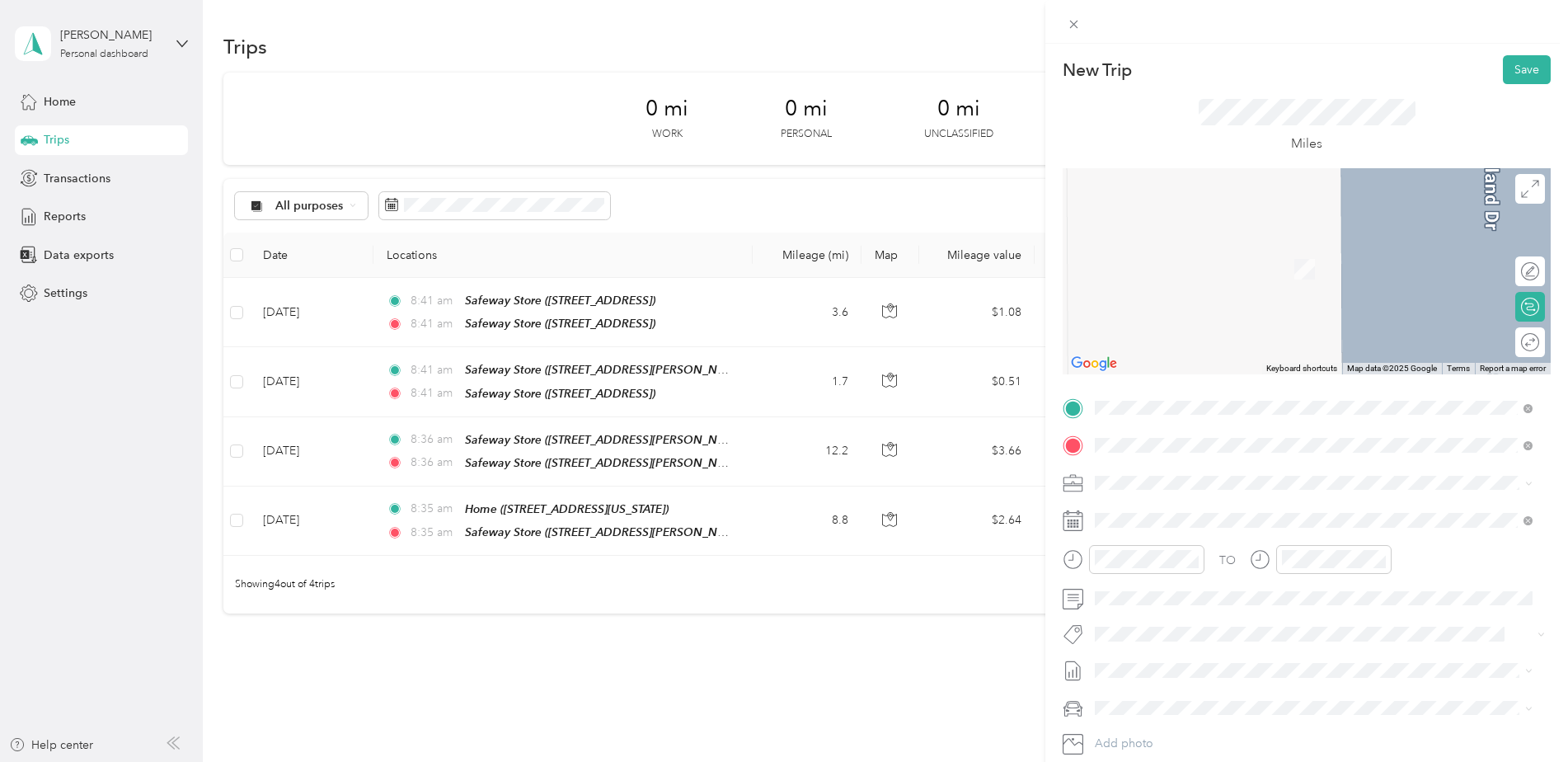
click at [1241, 670] on li "TEAM Safeway Store 4515 SE Woodstock Blvd, 972066222, Portland, OR, USA" at bounding box center [1314, 696] width 449 height 58
drag, startPoint x: 1262, startPoint y: 598, endPoint x: 1142, endPoint y: 509, distance: 149.4
click at [1142, 509] on span at bounding box center [1320, 519] width 461 height 26
click at [1081, 521] on icon at bounding box center [1072, 520] width 20 height 20
click at [1066, 522] on icon at bounding box center [1072, 520] width 20 height 20
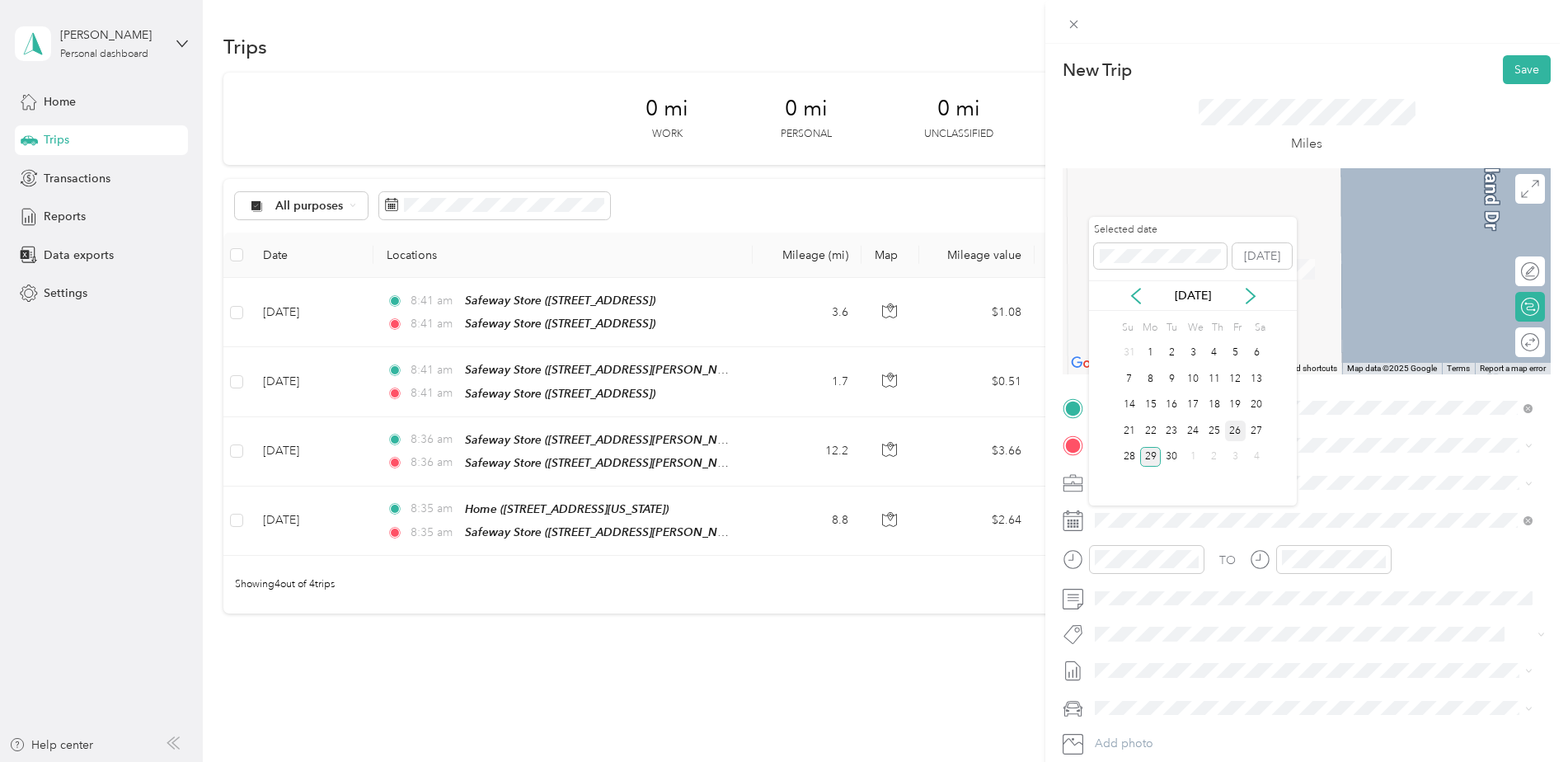
click at [1239, 430] on div "26" at bounding box center [1236, 430] width 21 height 20
click at [1193, 575] on div "TEAM Albertsons" at bounding box center [1183, 569] width 115 height 20
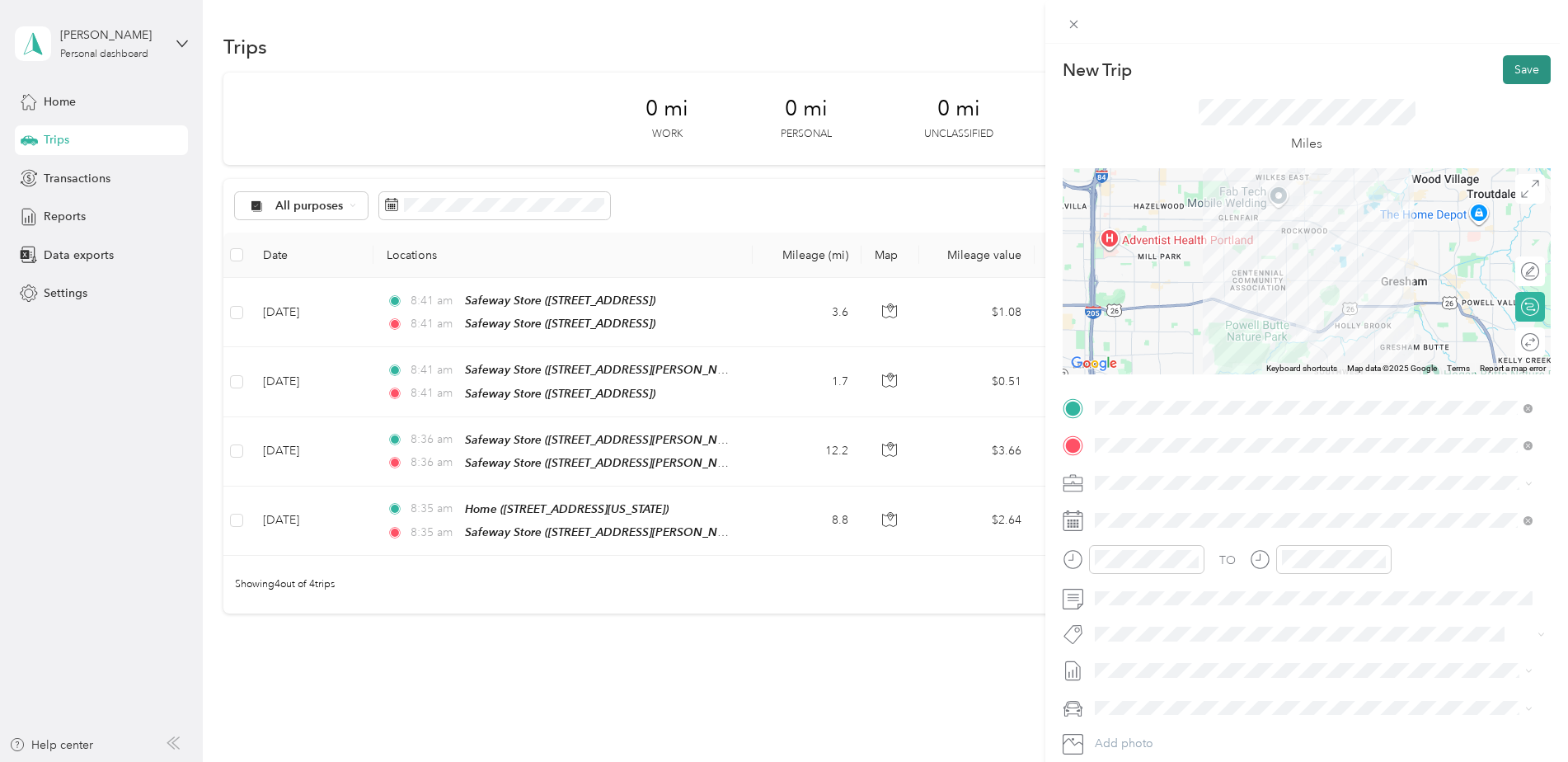
click at [1508, 79] on button "Save" at bounding box center [1527, 69] width 48 height 29
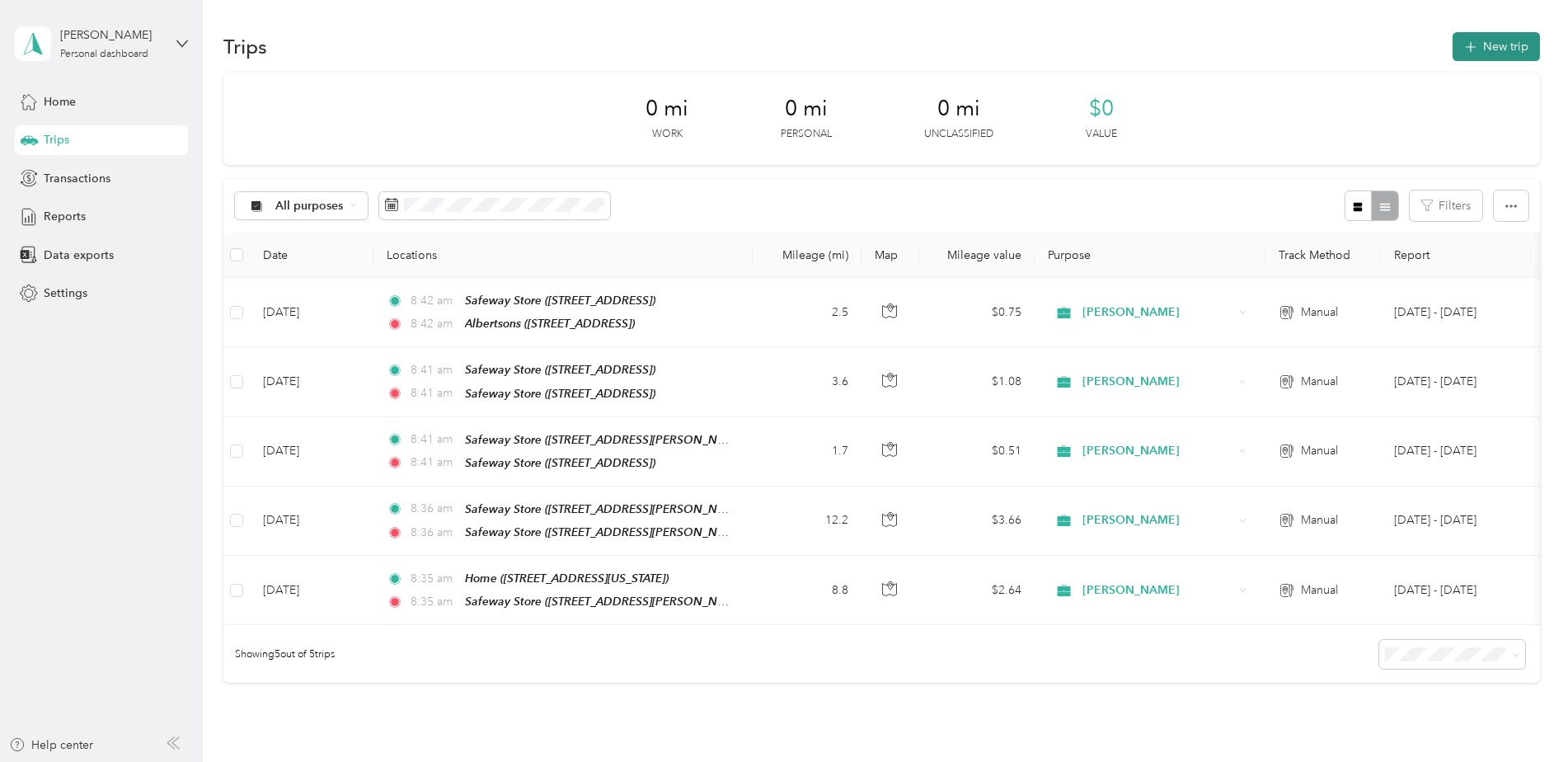
click at [1492, 41] on button "New trip" at bounding box center [1496, 46] width 88 height 29
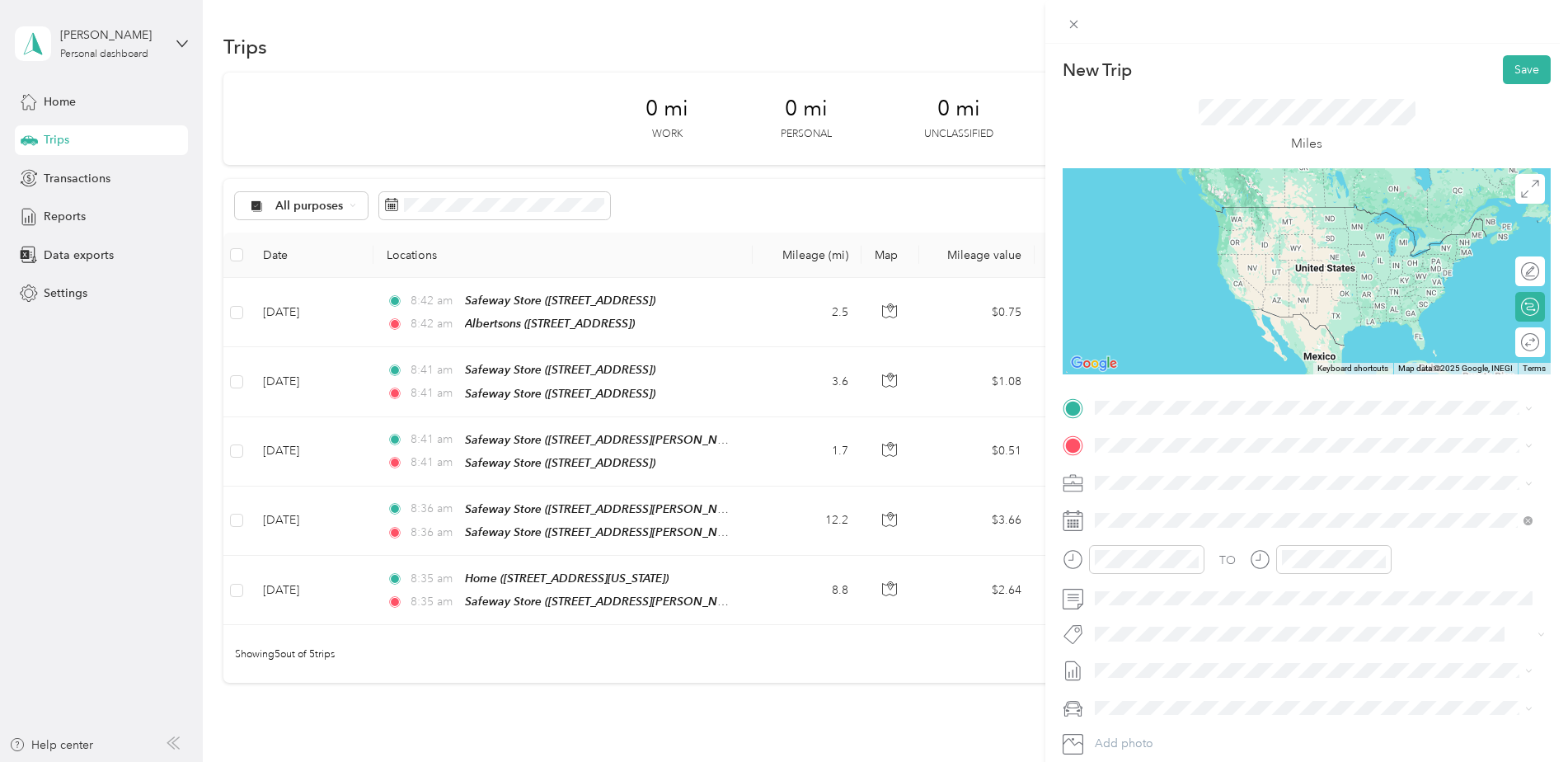
click at [1210, 484] on div "TEAM Albertsons 451 NE 181st Ave, 972306660, Portland, OR, USA" at bounding box center [1183, 486] width 115 height 40
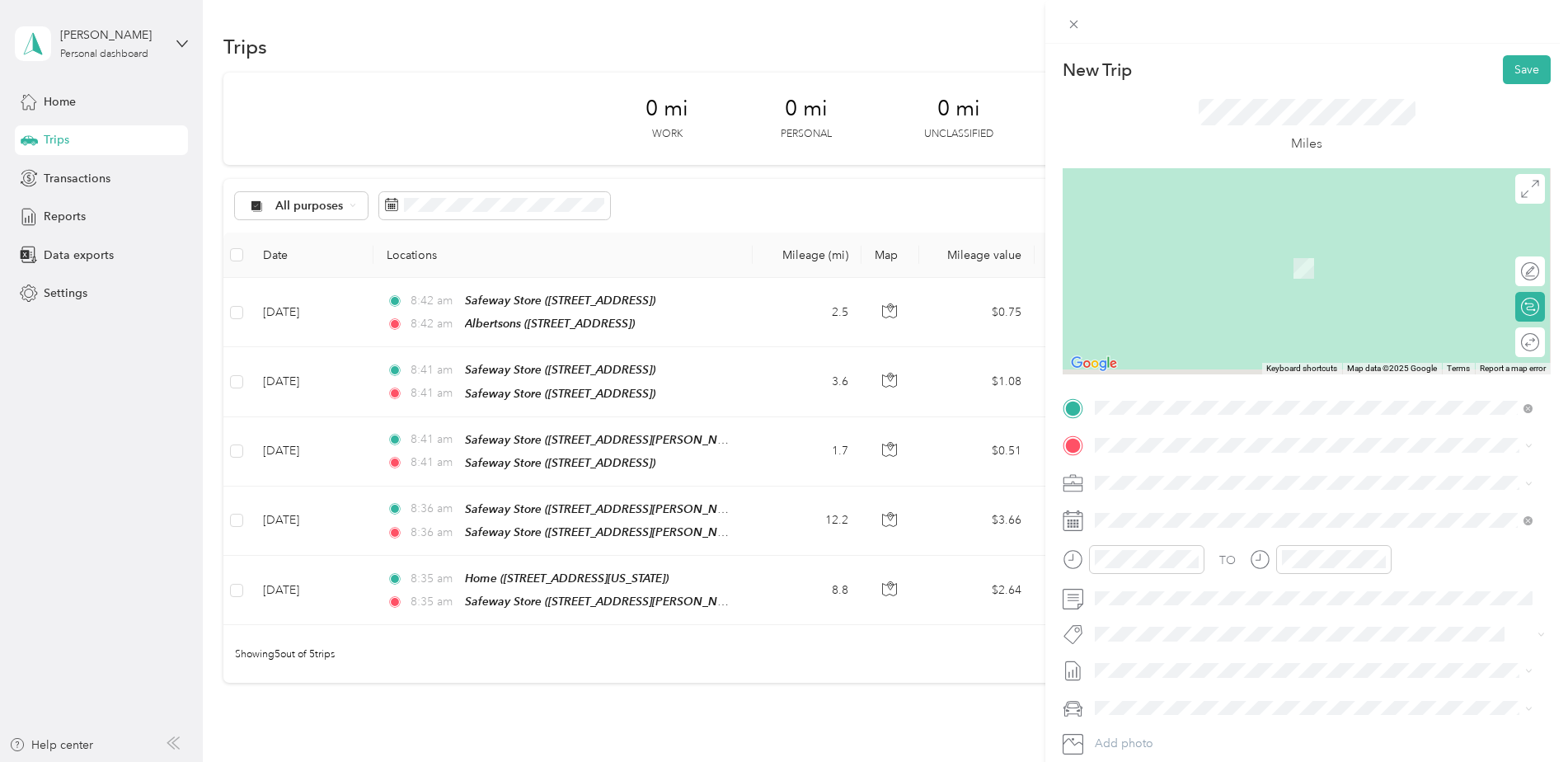
click at [1188, 512] on div "Home" at bounding box center [1208, 507] width 165 height 14
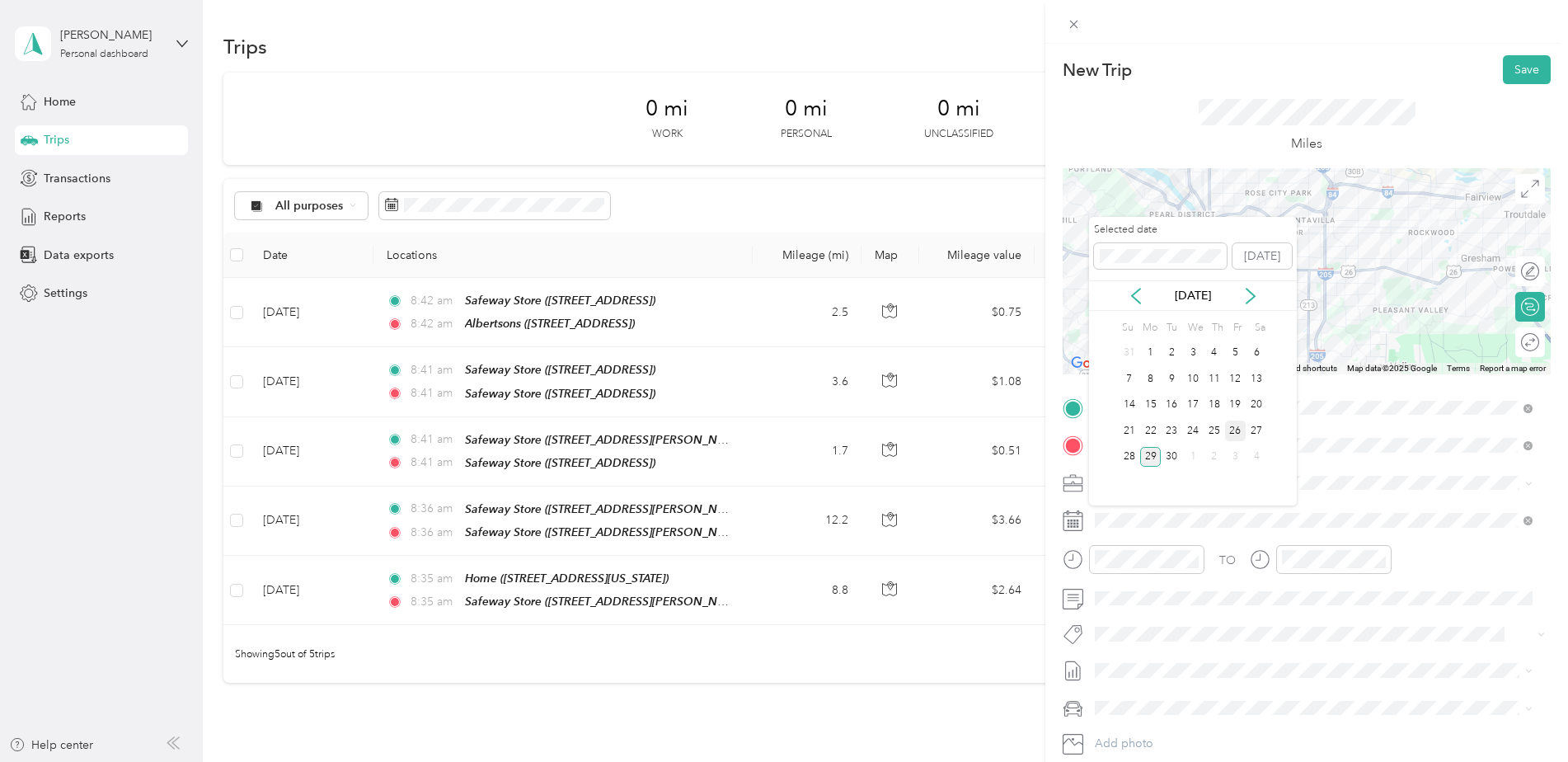
click at [1239, 420] on div "26" at bounding box center [1236, 430] width 21 height 20
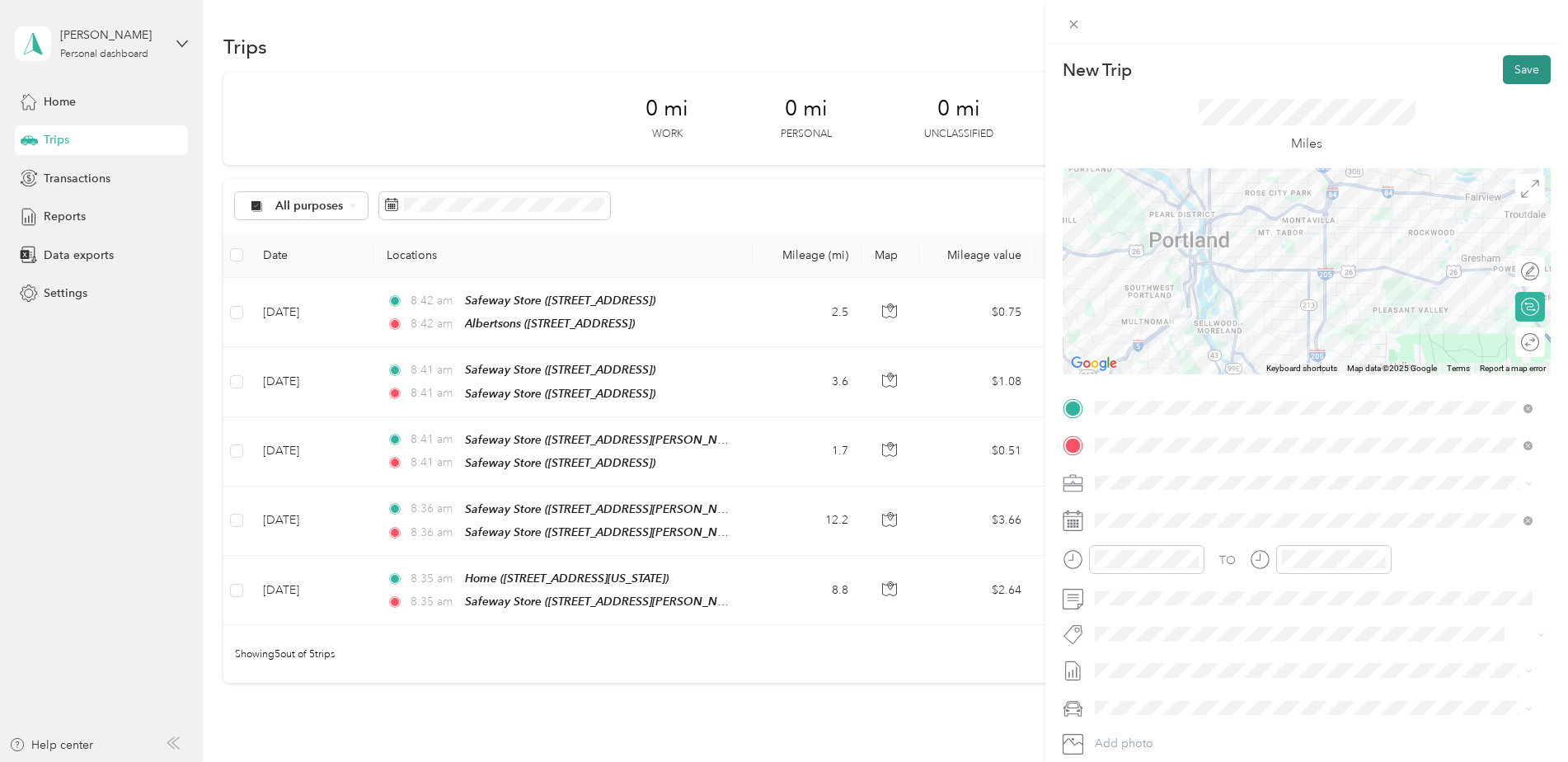
click at [1511, 72] on button "Save" at bounding box center [1527, 69] width 48 height 29
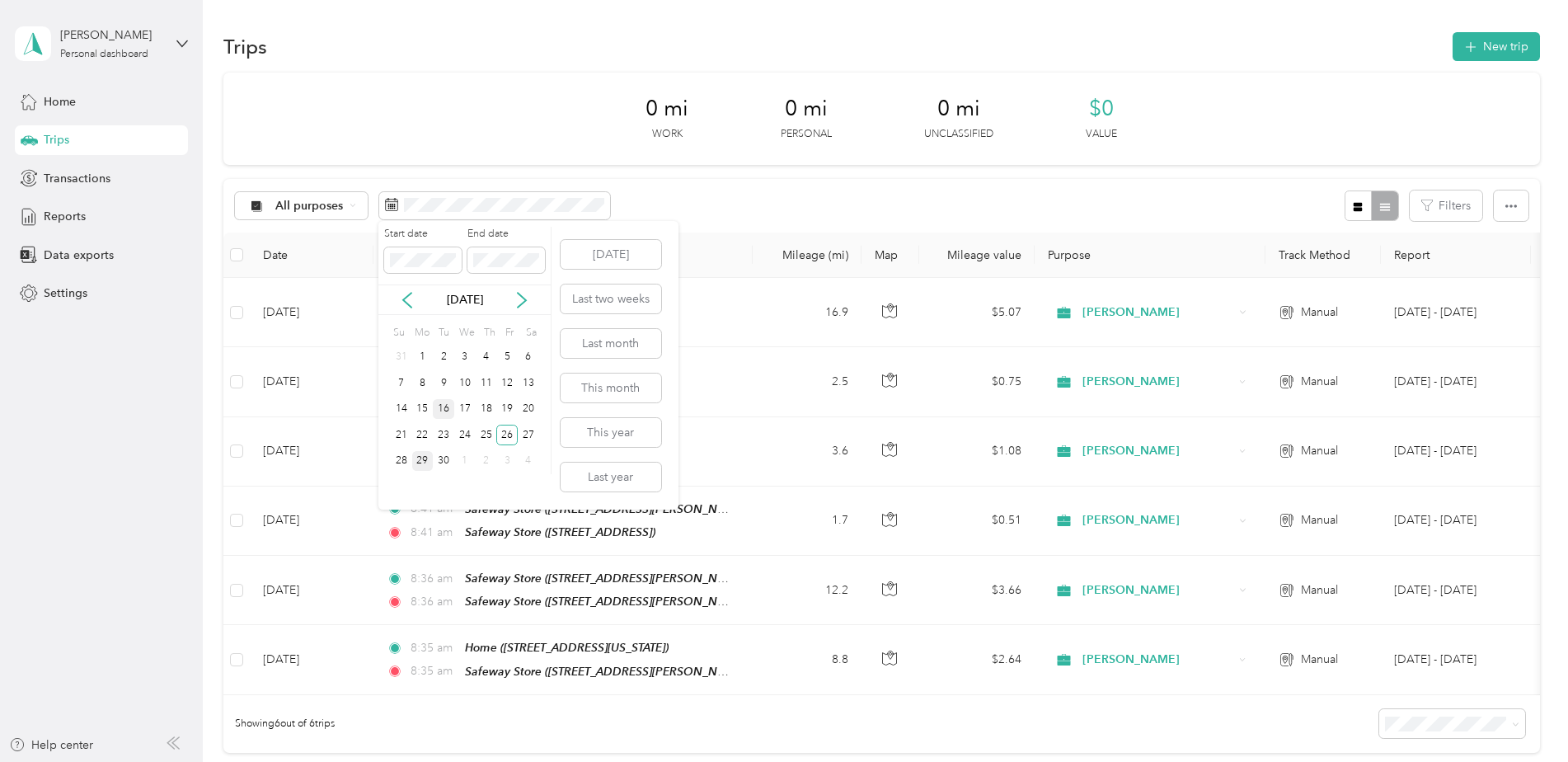
click at [442, 407] on div "16" at bounding box center [443, 408] width 21 height 20
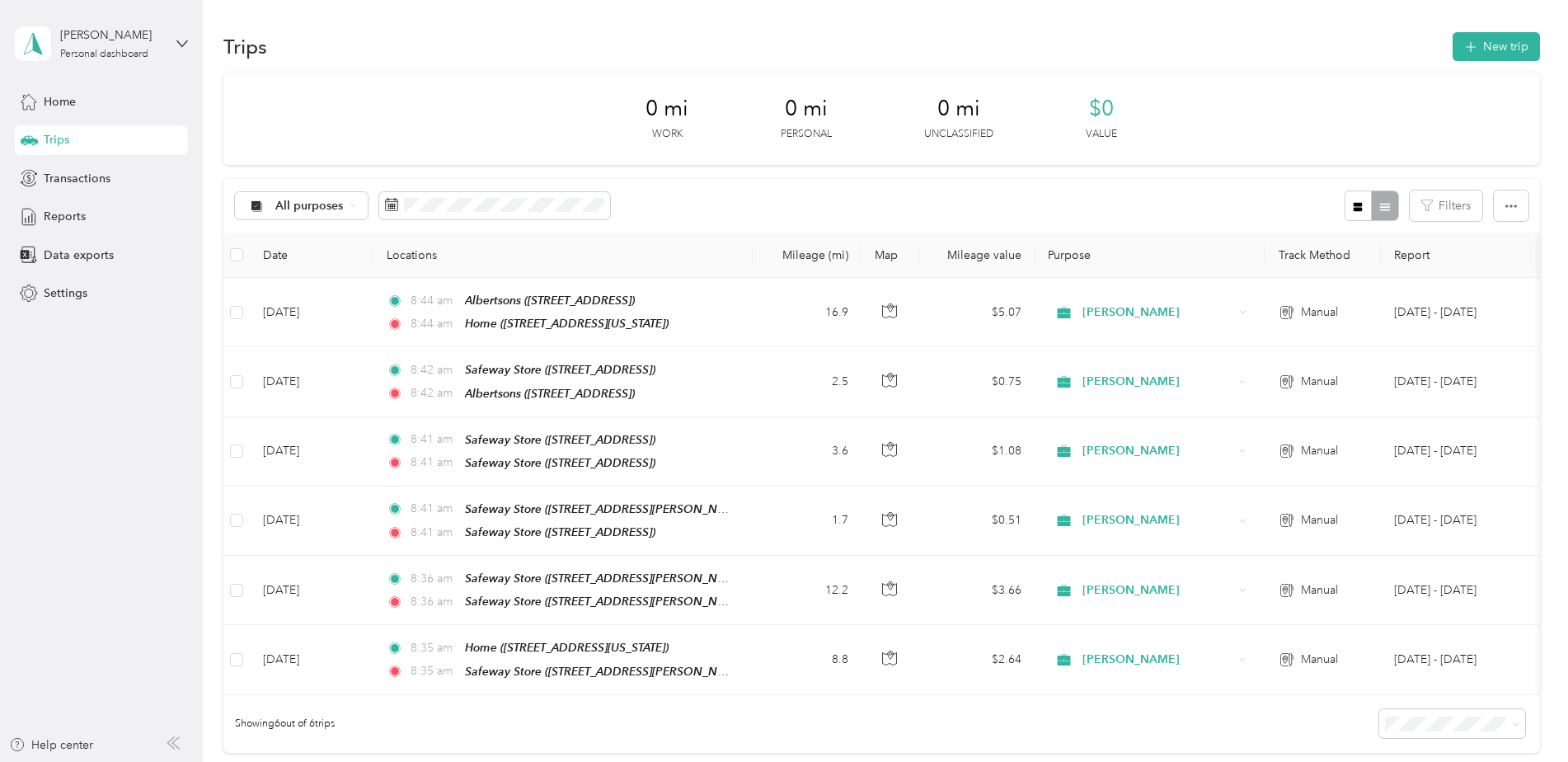
click at [698, 197] on div "All purposes Filters" at bounding box center [881, 206] width 1317 height 54
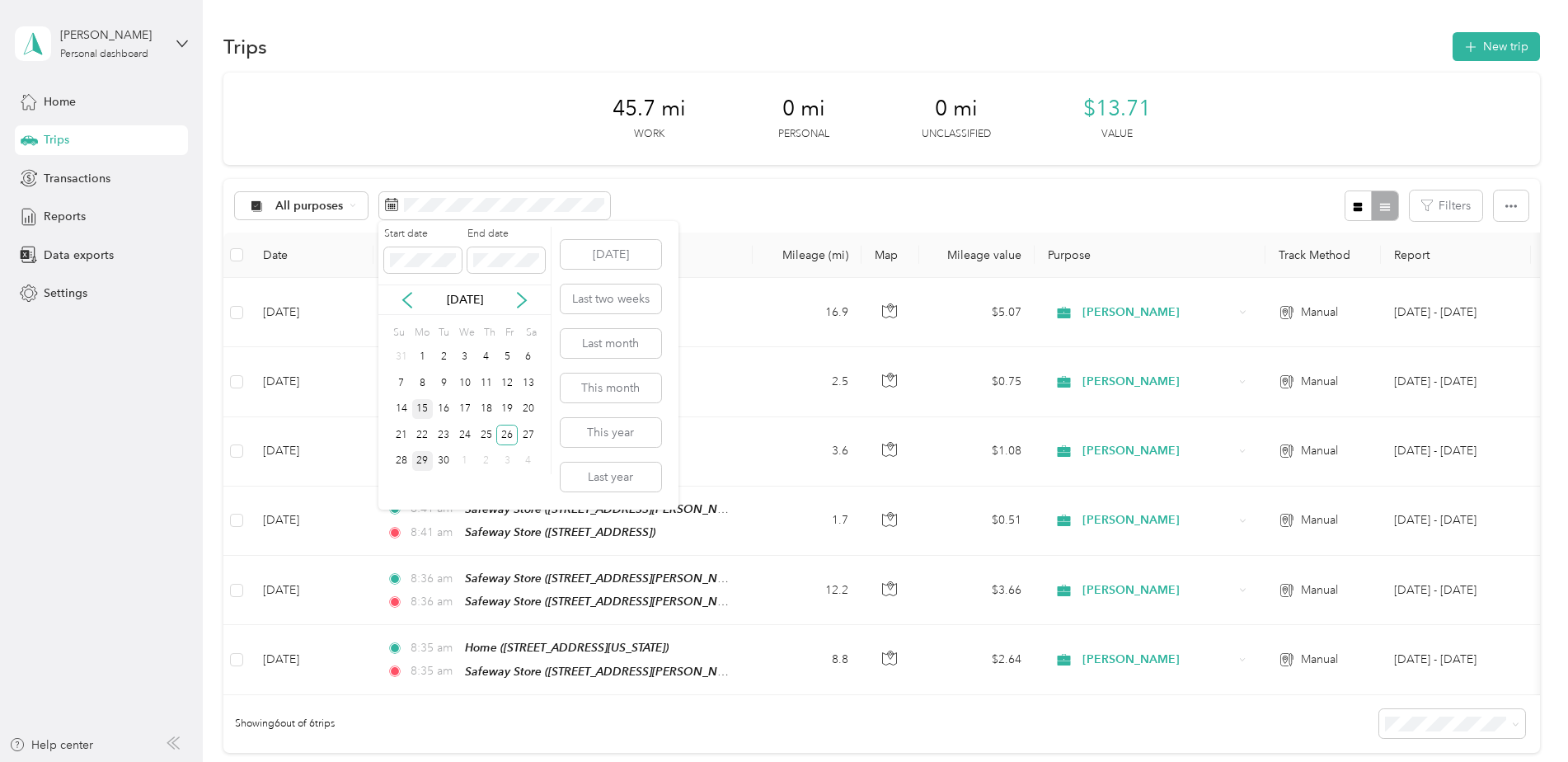
click at [421, 409] on div "15" at bounding box center [423, 408] width 21 height 20
click at [443, 409] on div "16" at bounding box center [443, 408] width 21 height 20
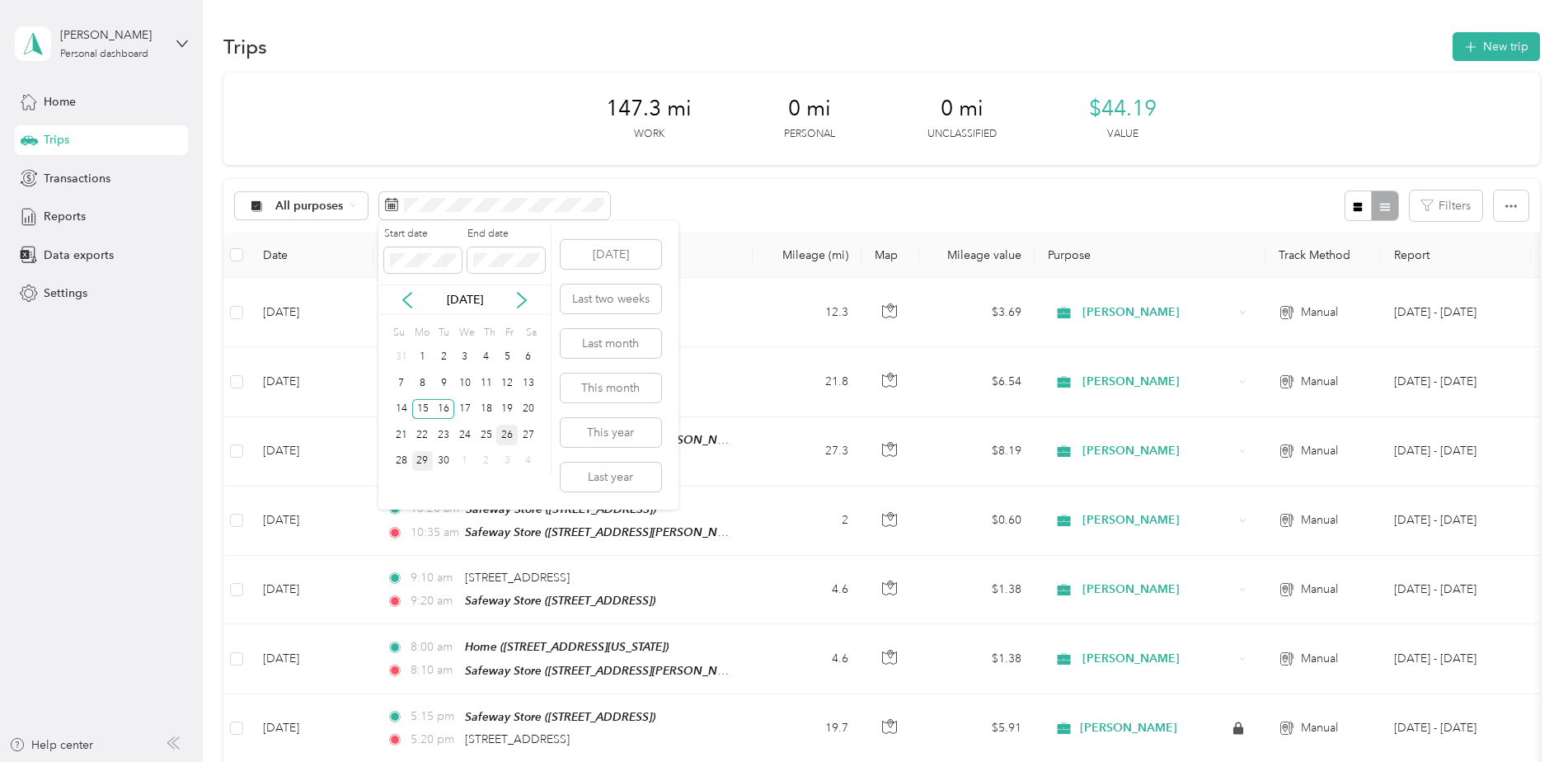
click at [509, 444] on div "26" at bounding box center [507, 434] width 21 height 20
